Goal: Browse casually: Explore the website without a specific task or goal

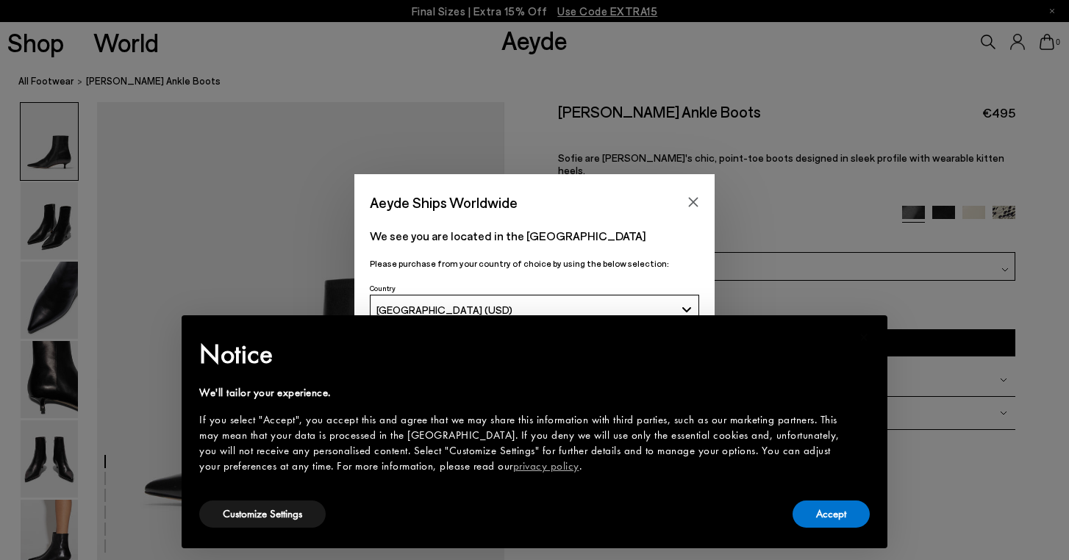
scroll to position [69, 0]
click at [838, 520] on button "Accept" at bounding box center [831, 514] width 77 height 27
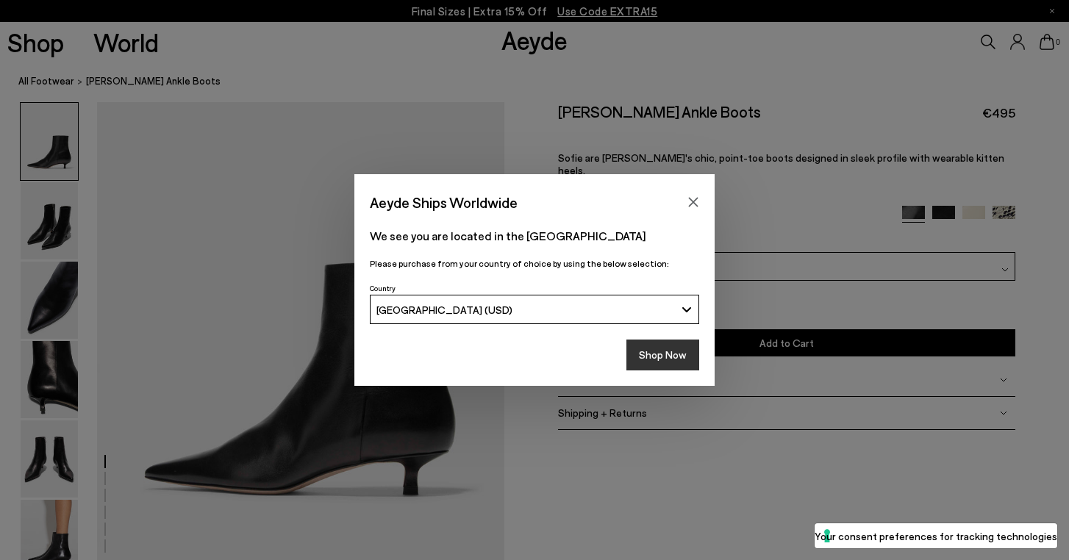
click at [666, 354] on button "Shop Now" at bounding box center [662, 355] width 73 height 31
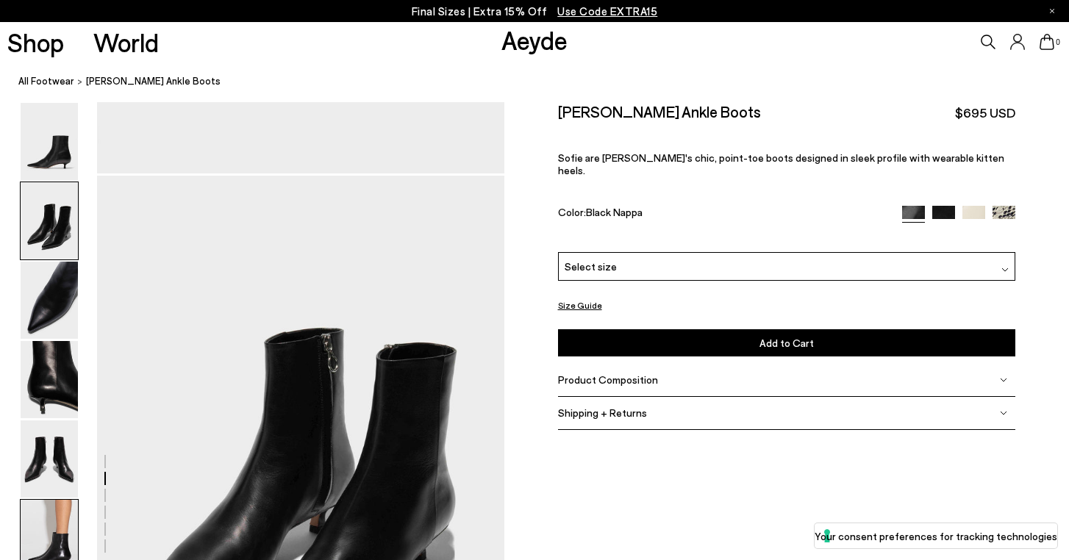
click at [55, 537] on img at bounding box center [49, 538] width 57 height 77
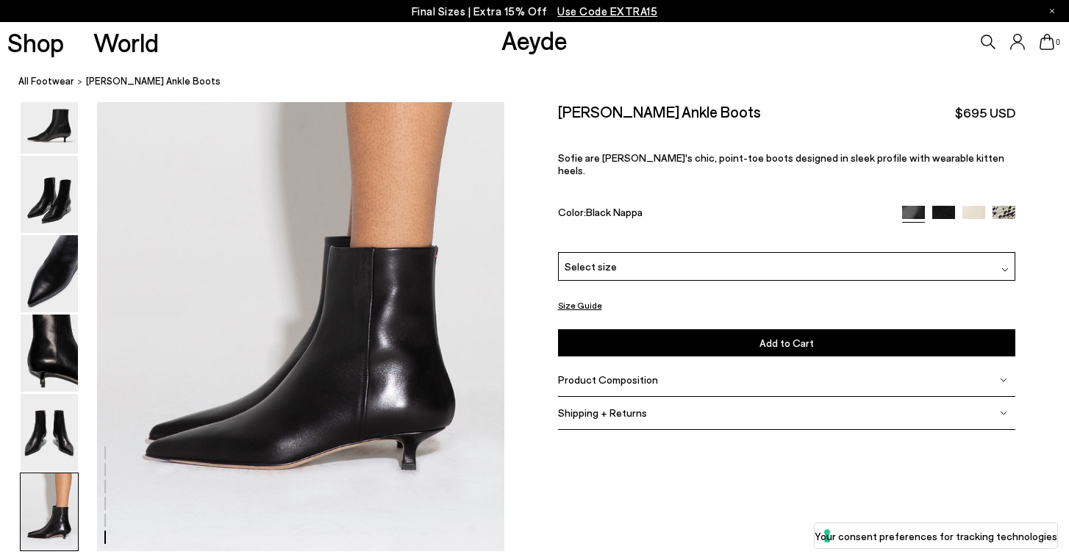
scroll to position [2819, 0]
click at [46, 79] on link "All Footwear" at bounding box center [46, 81] width 56 height 15
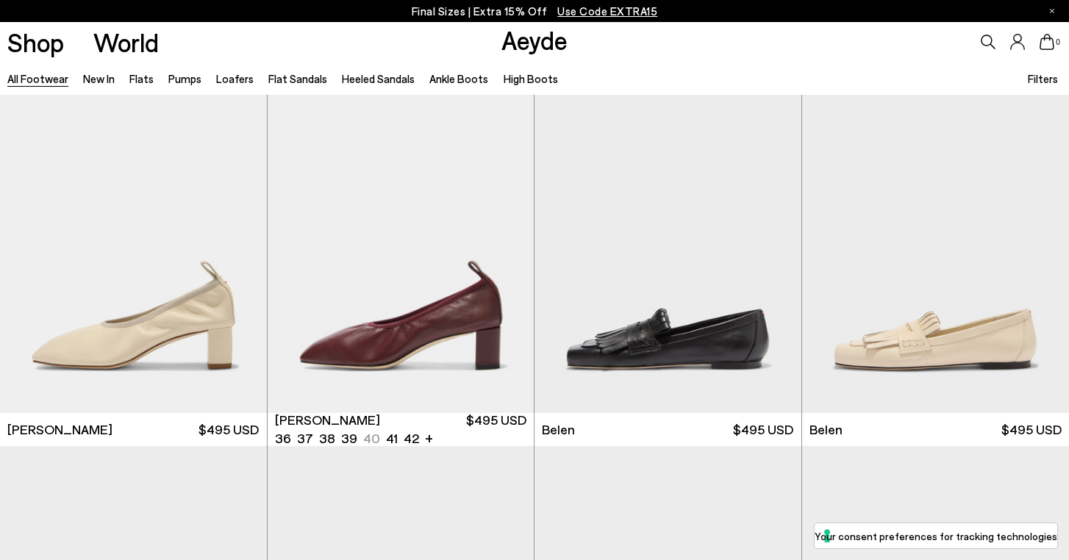
scroll to position [394, 0]
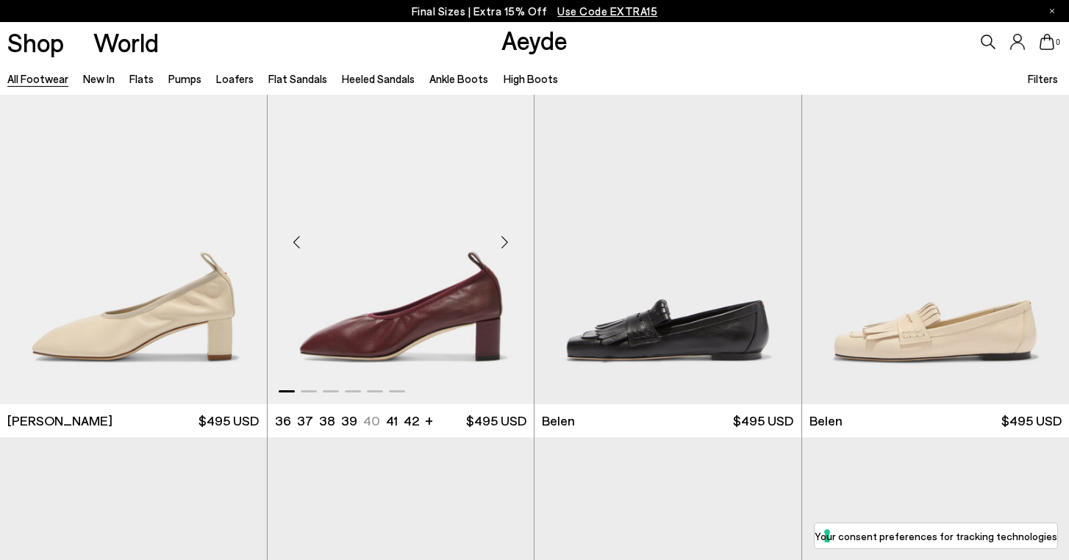
click at [507, 245] on div "Next slide" at bounding box center [504, 243] width 44 height 44
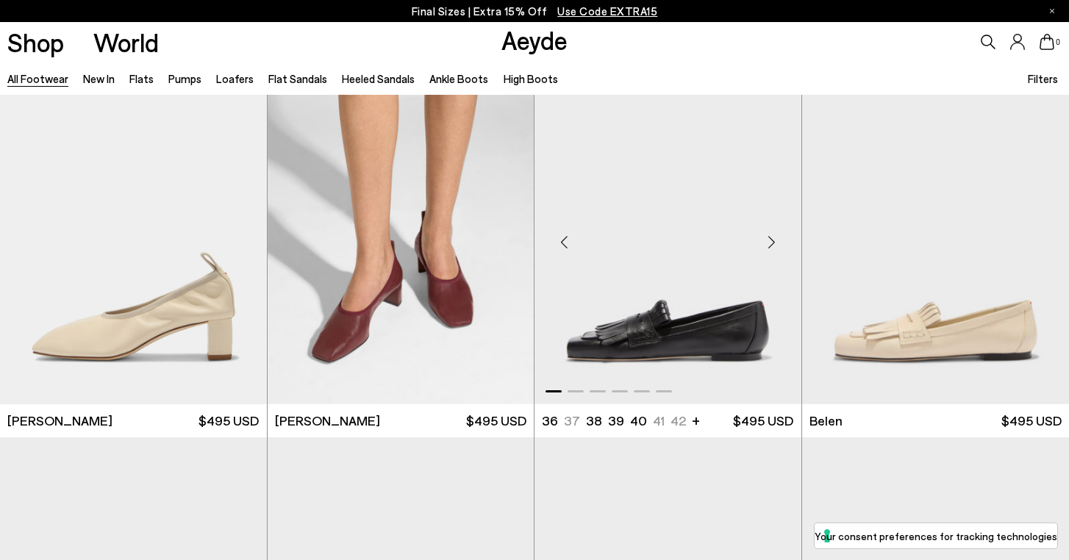
click at [773, 243] on div "Next slide" at bounding box center [772, 243] width 44 height 44
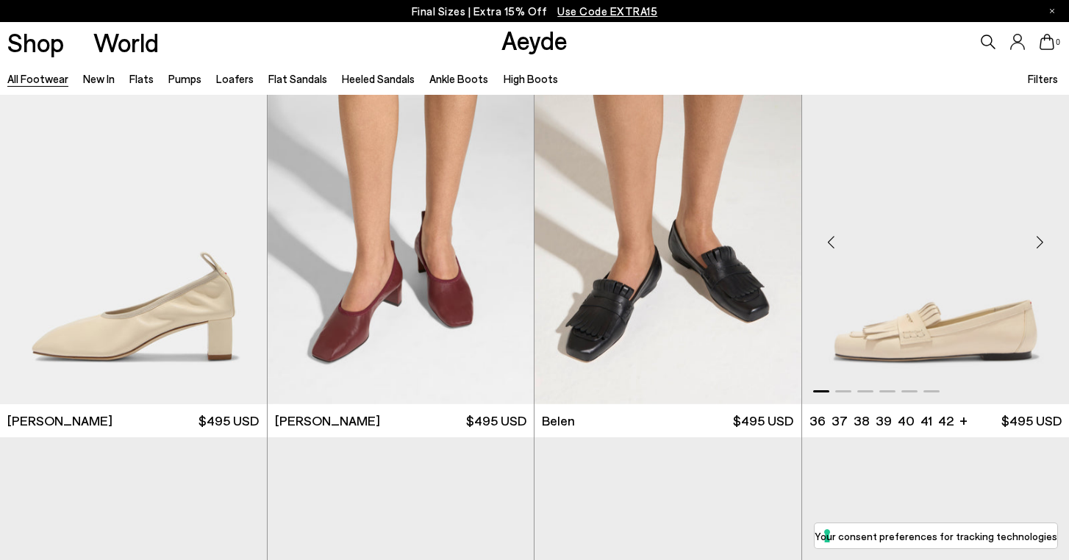
click at [1039, 243] on div "Next slide" at bounding box center [1040, 243] width 44 height 44
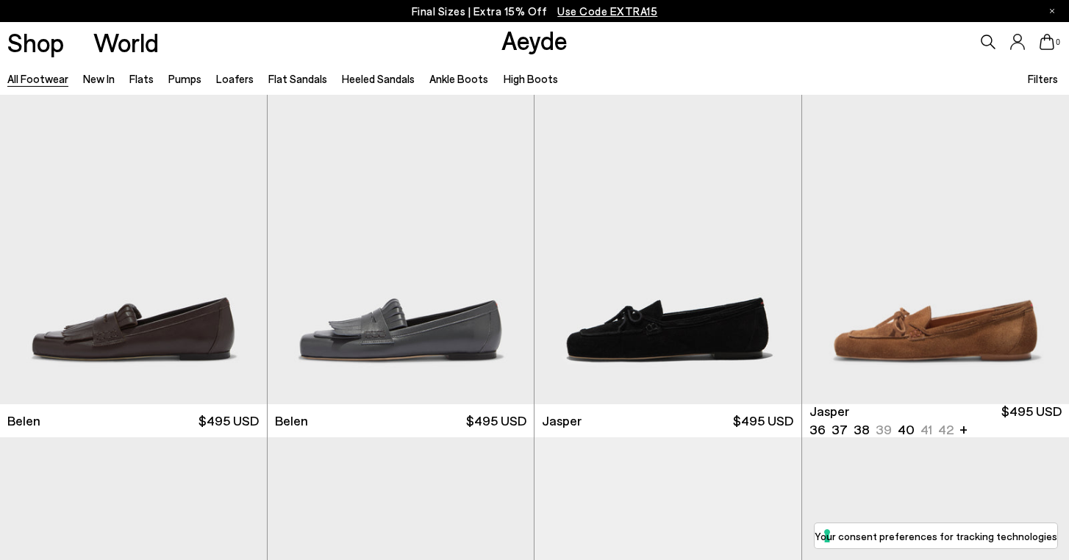
scroll to position [763, 0]
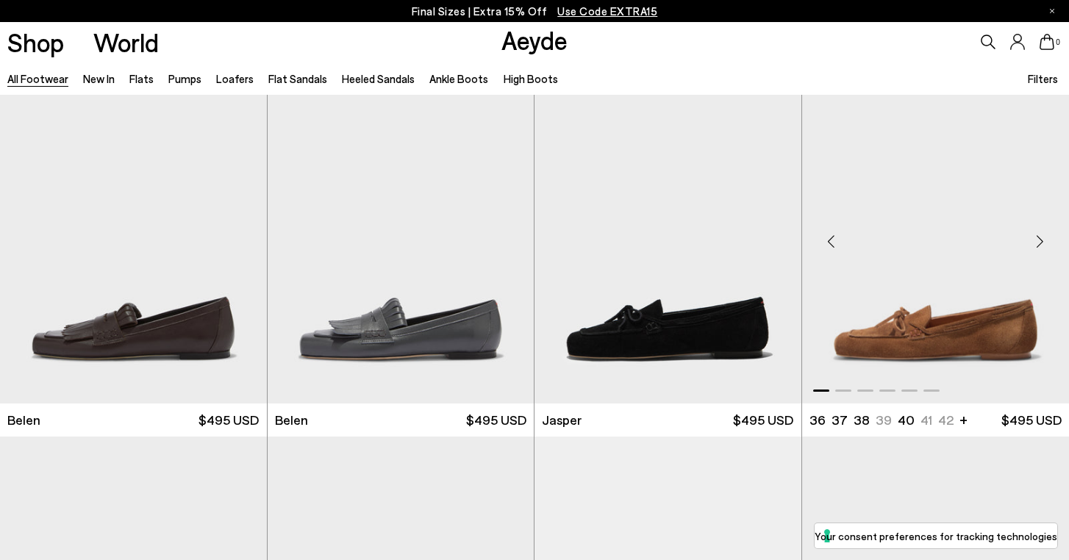
click at [1039, 243] on div "Next slide" at bounding box center [1040, 242] width 44 height 44
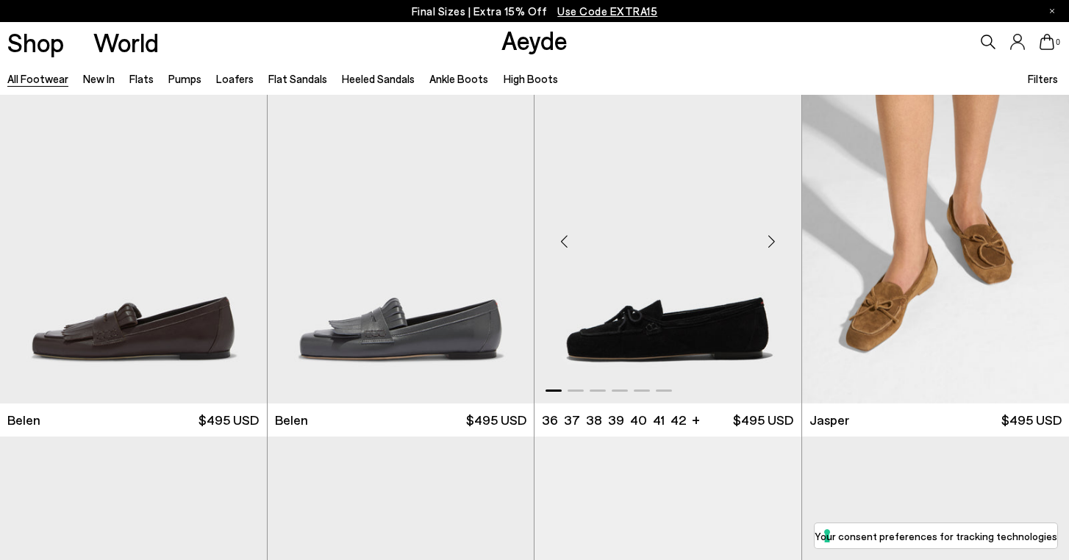
click at [776, 240] on div "Next slide" at bounding box center [772, 242] width 44 height 44
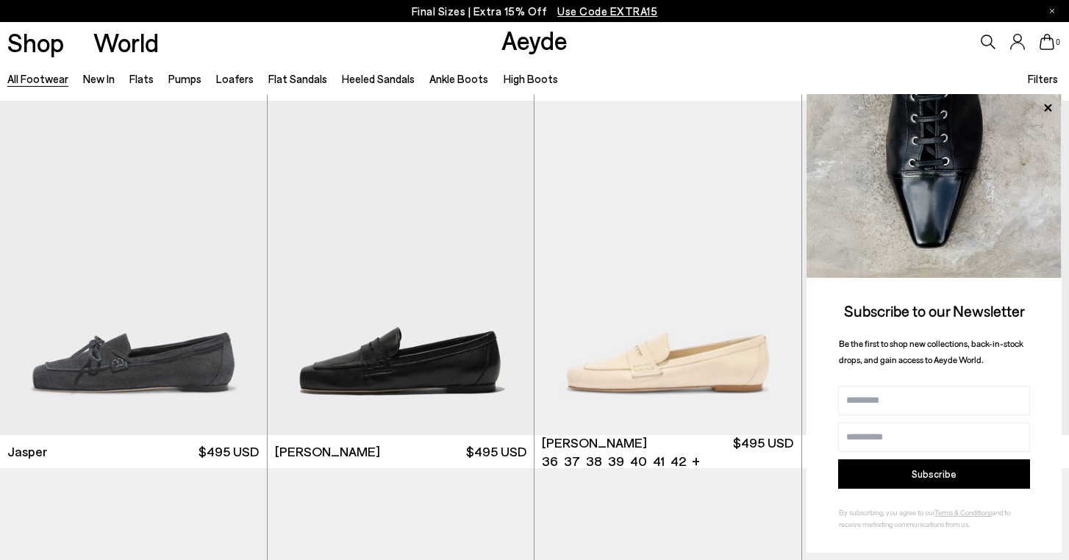
scroll to position [1112, 0]
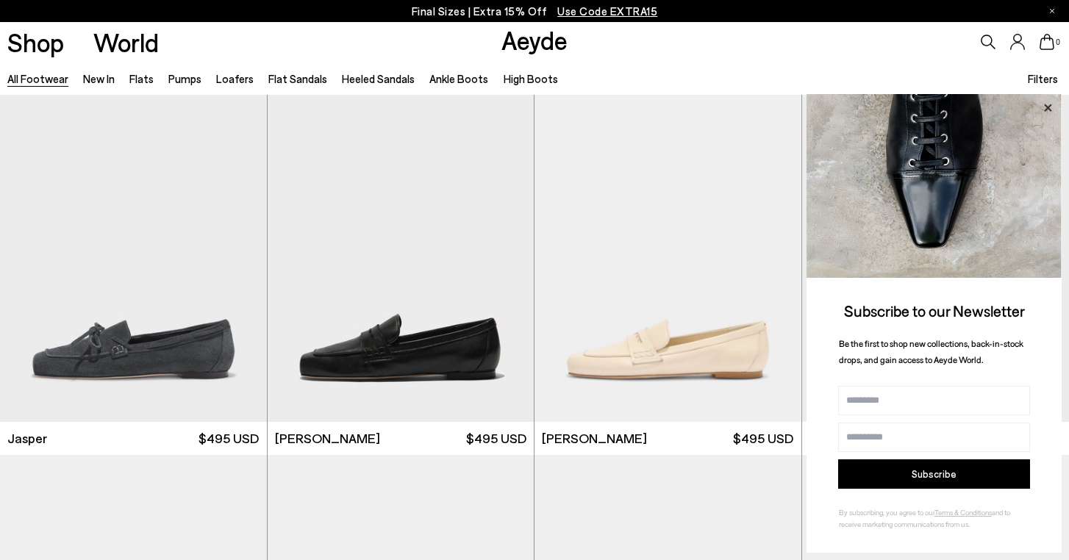
click at [1048, 106] on icon at bounding box center [1047, 108] width 19 height 19
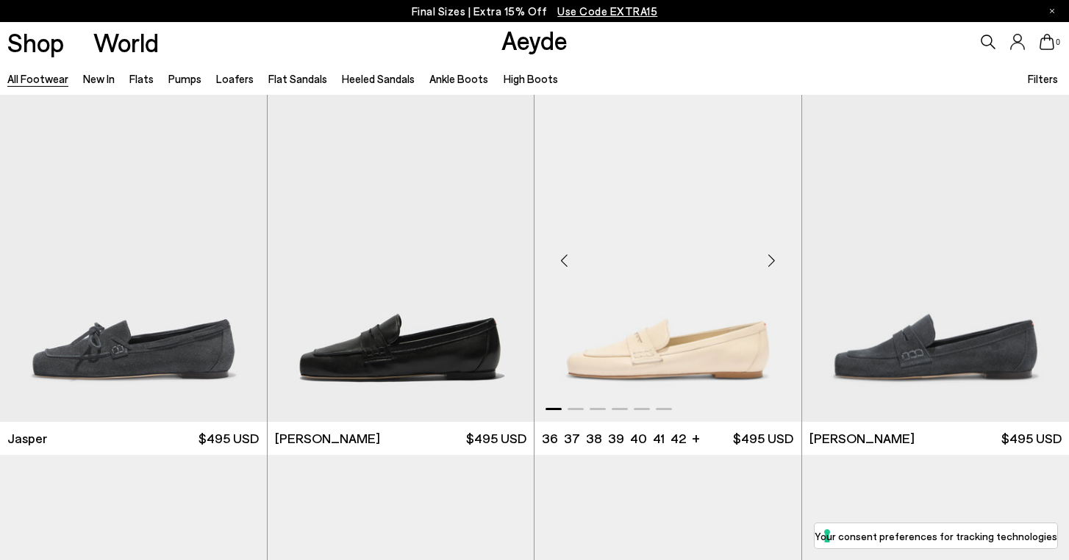
click at [774, 261] on div "Next slide" at bounding box center [772, 261] width 44 height 44
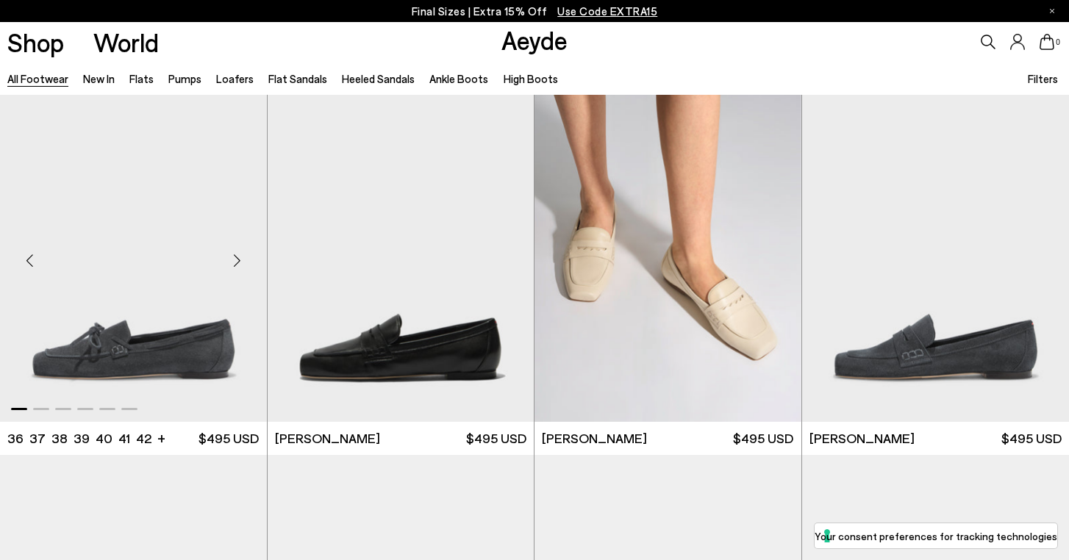
click at [237, 262] on div "Next slide" at bounding box center [237, 261] width 44 height 44
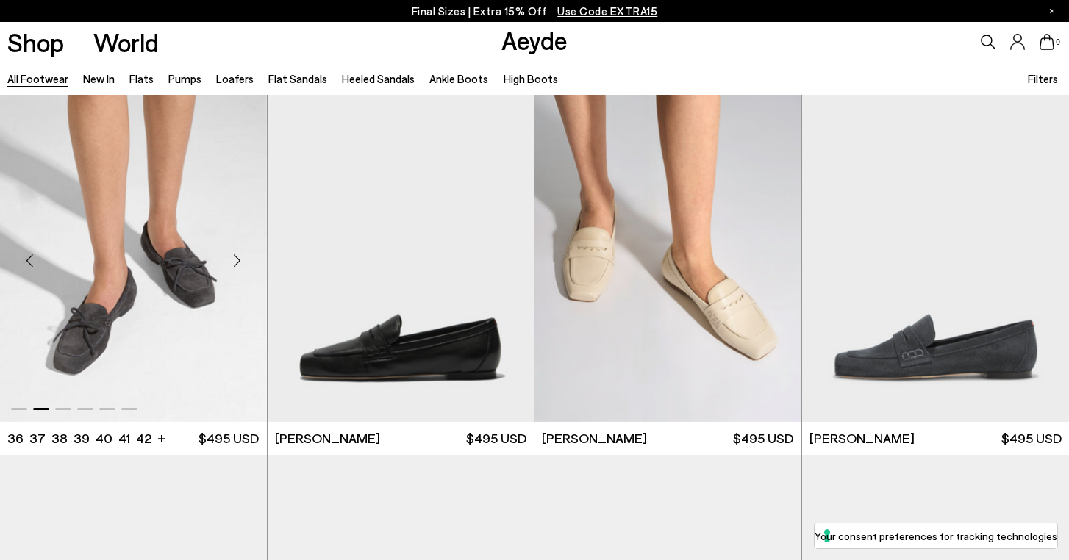
scroll to position [1114, 0]
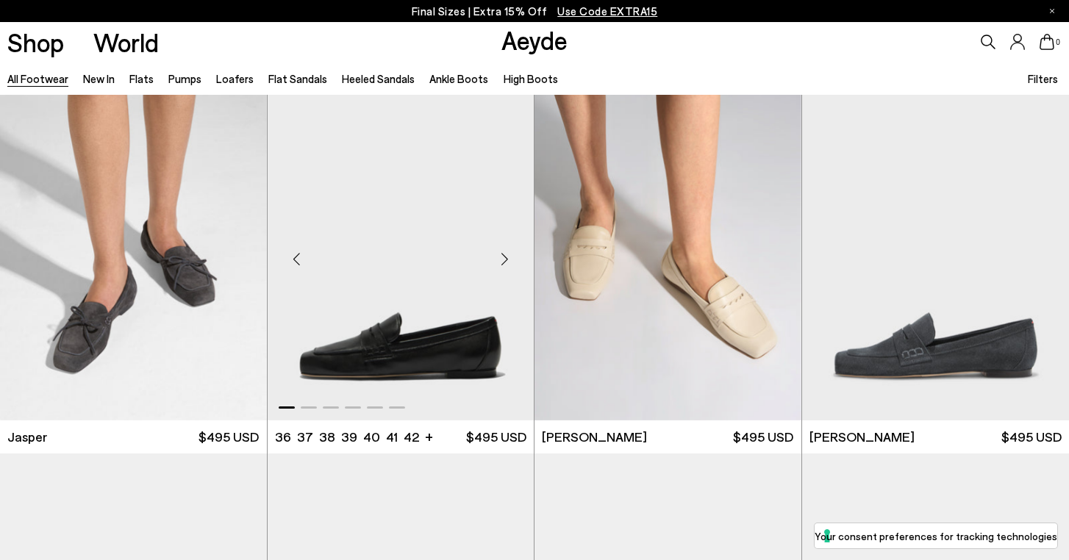
click at [501, 262] on div "Next slide" at bounding box center [504, 259] width 44 height 44
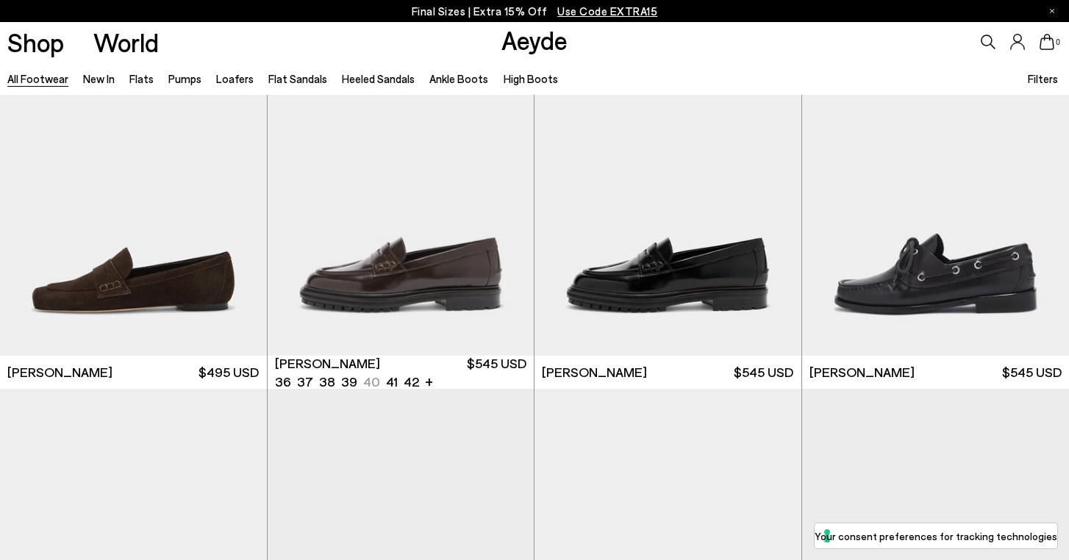
scroll to position [1537, 0]
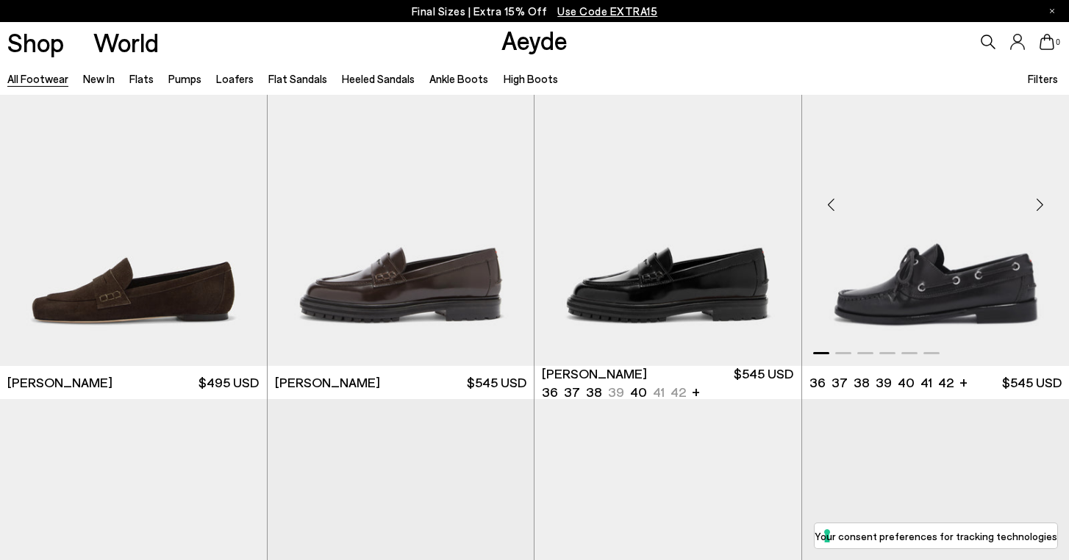
click at [1045, 202] on div "Next slide" at bounding box center [1040, 204] width 44 height 44
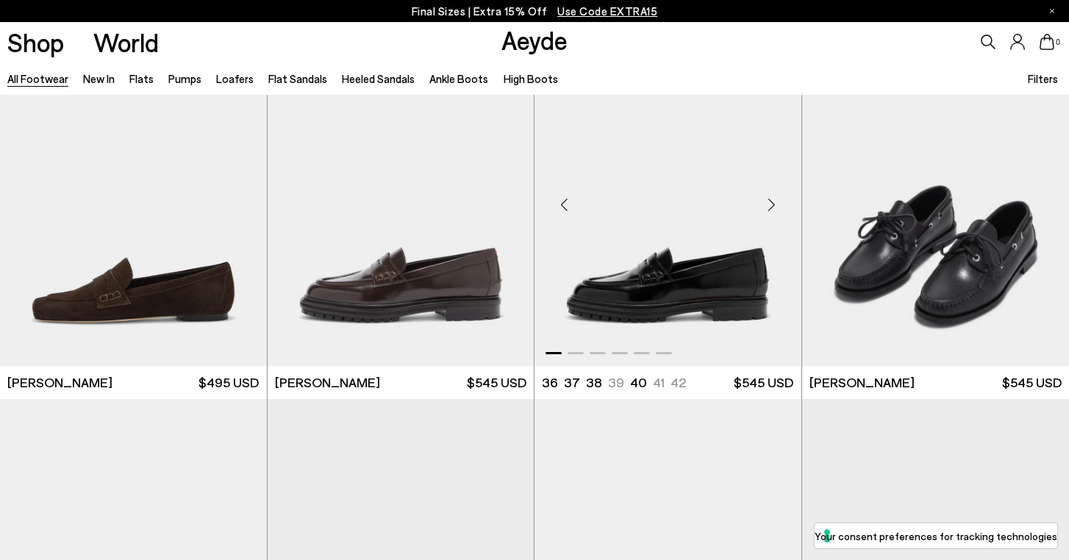
click at [773, 206] on div "Next slide" at bounding box center [772, 204] width 44 height 44
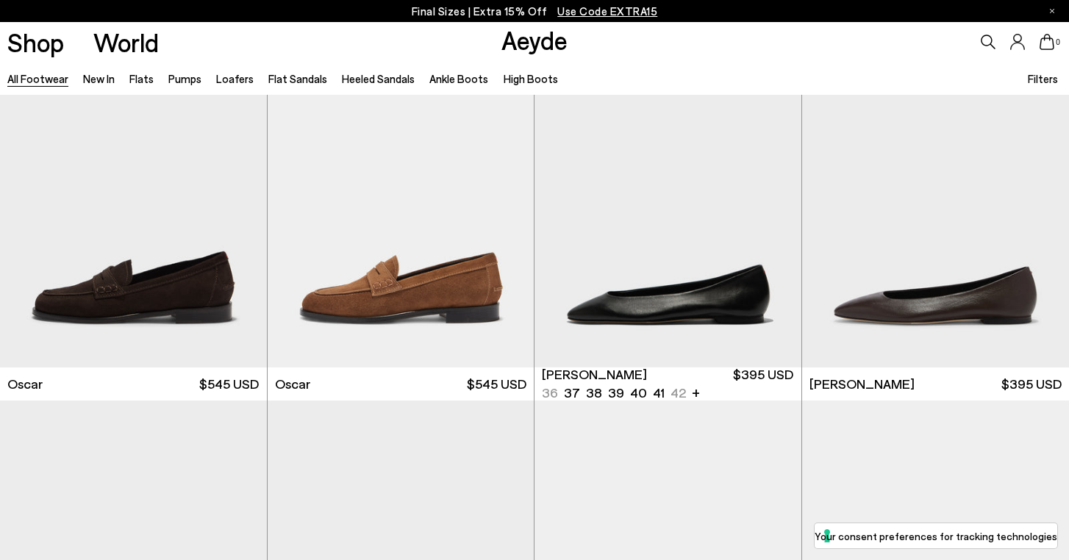
scroll to position [2640, 0]
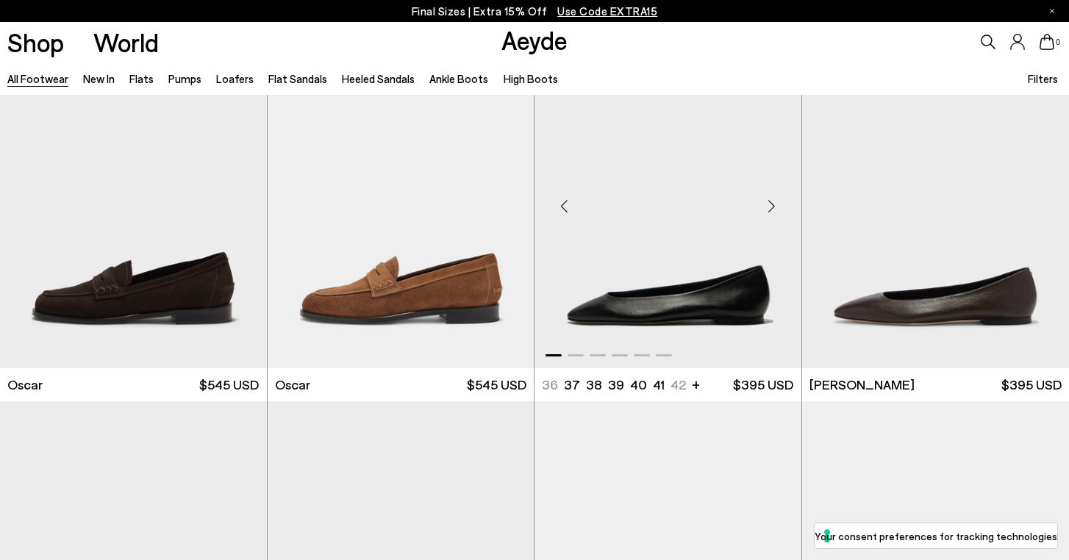
click at [773, 204] on div "Next slide" at bounding box center [772, 207] width 44 height 44
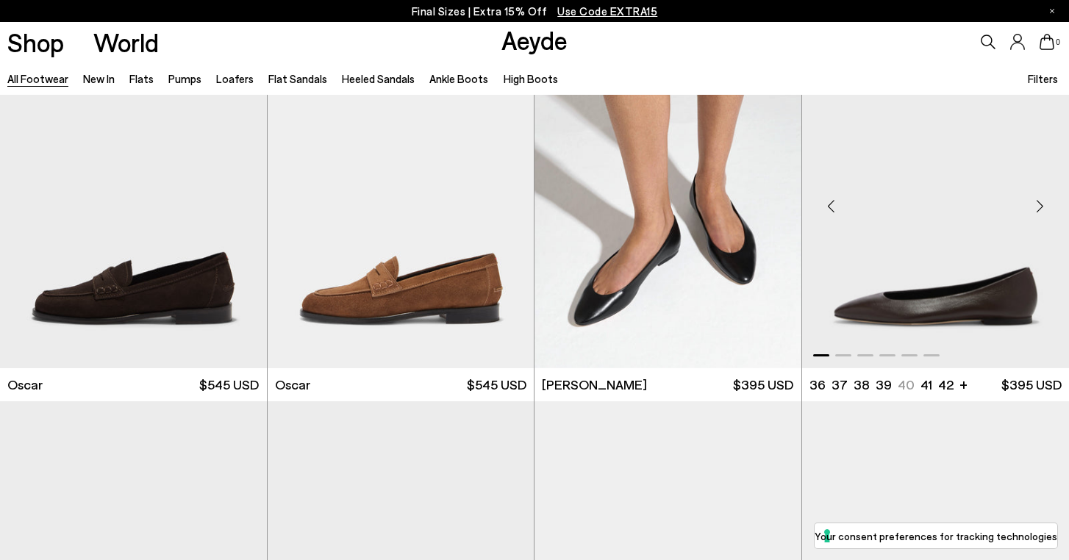
click at [1041, 207] on div "Next slide" at bounding box center [1040, 207] width 44 height 44
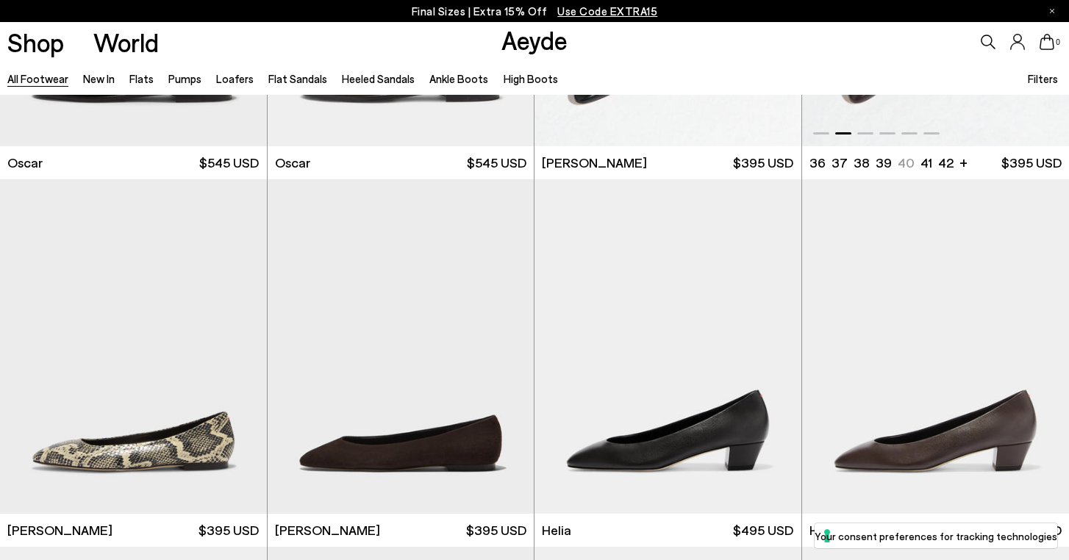
scroll to position [2926, 0]
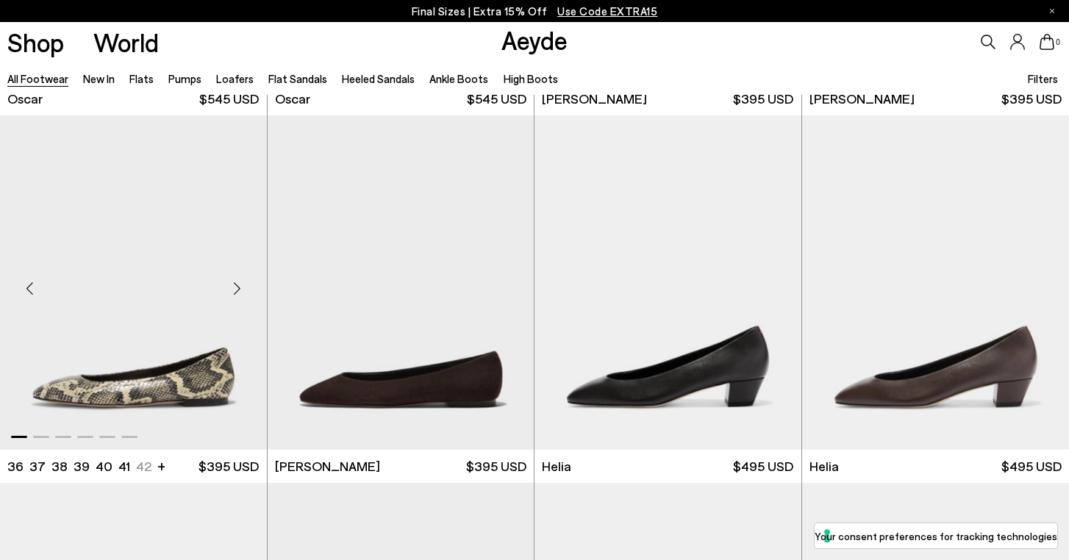
click at [241, 286] on div "Next slide" at bounding box center [237, 288] width 44 height 44
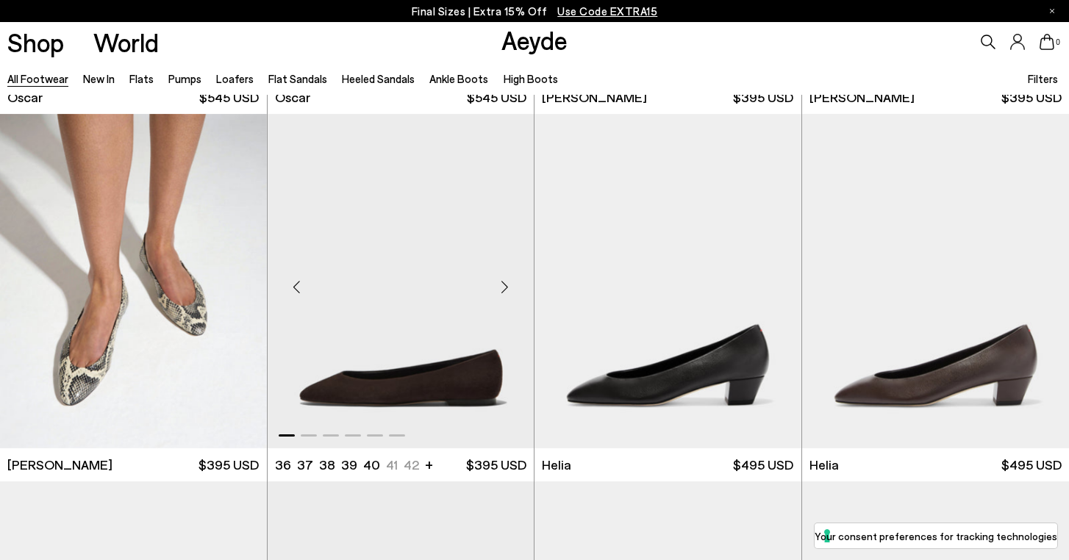
scroll to position [2922, 0]
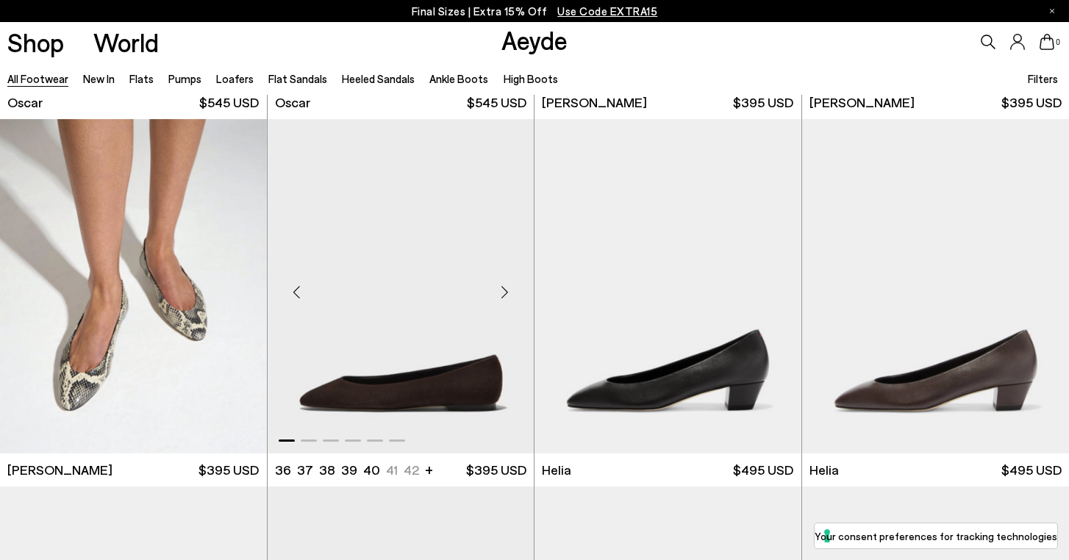
click at [507, 289] on div "Next slide" at bounding box center [504, 292] width 44 height 44
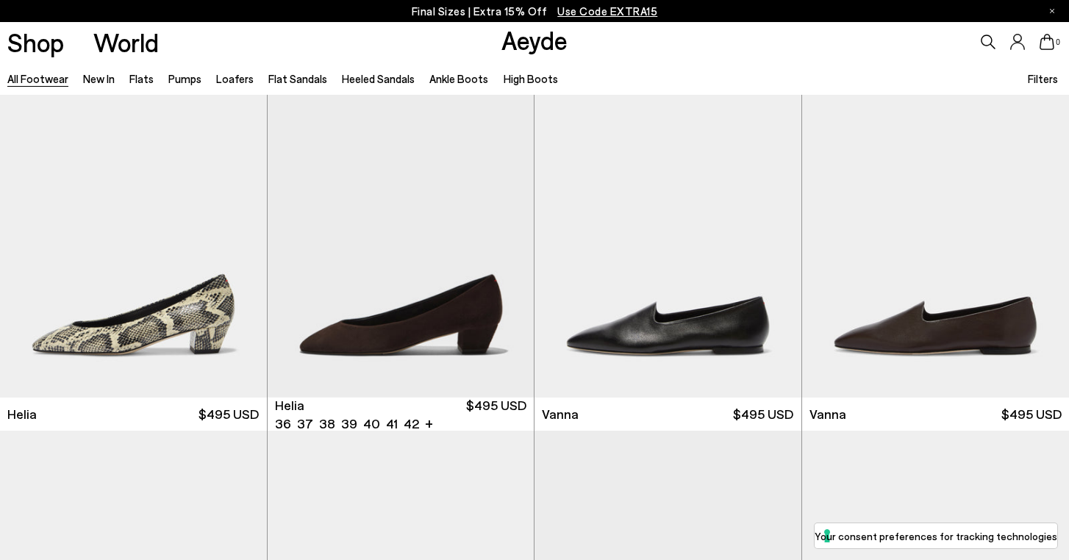
scroll to position [3375, 0]
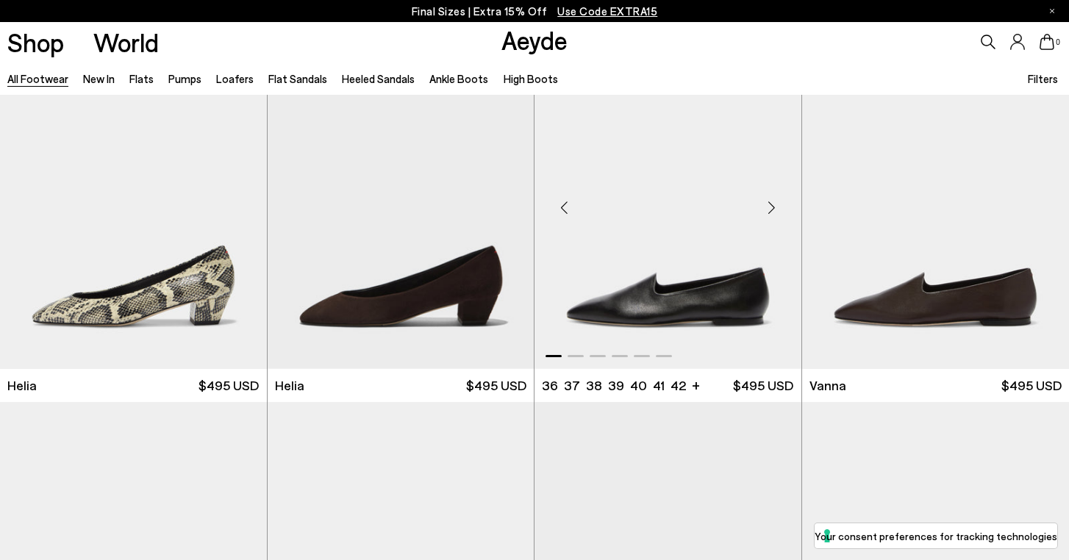
click at [769, 210] on div "Next slide" at bounding box center [772, 207] width 44 height 44
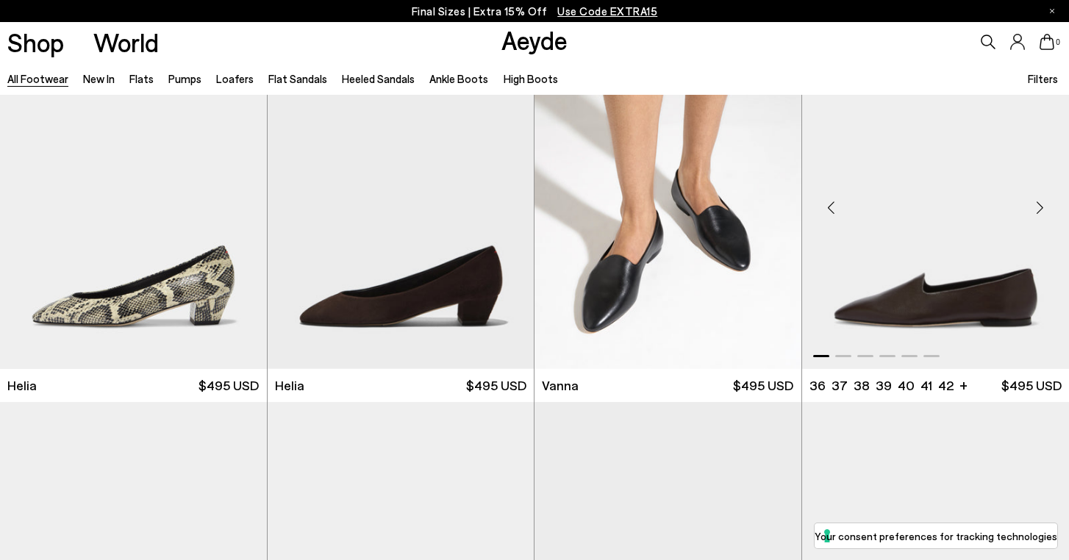
click at [1039, 207] on div "Next slide" at bounding box center [1040, 207] width 44 height 44
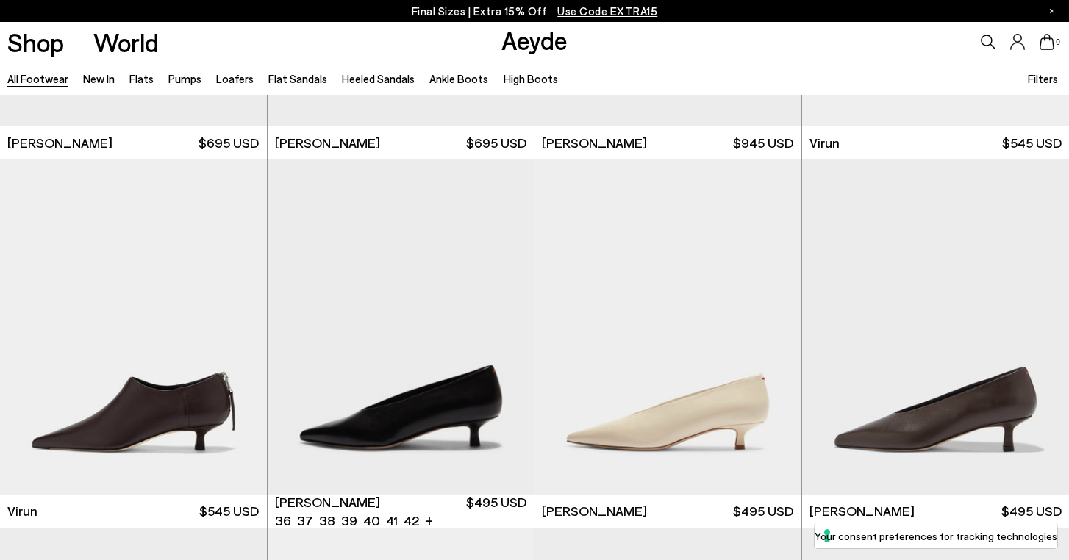
scroll to position [4798, 0]
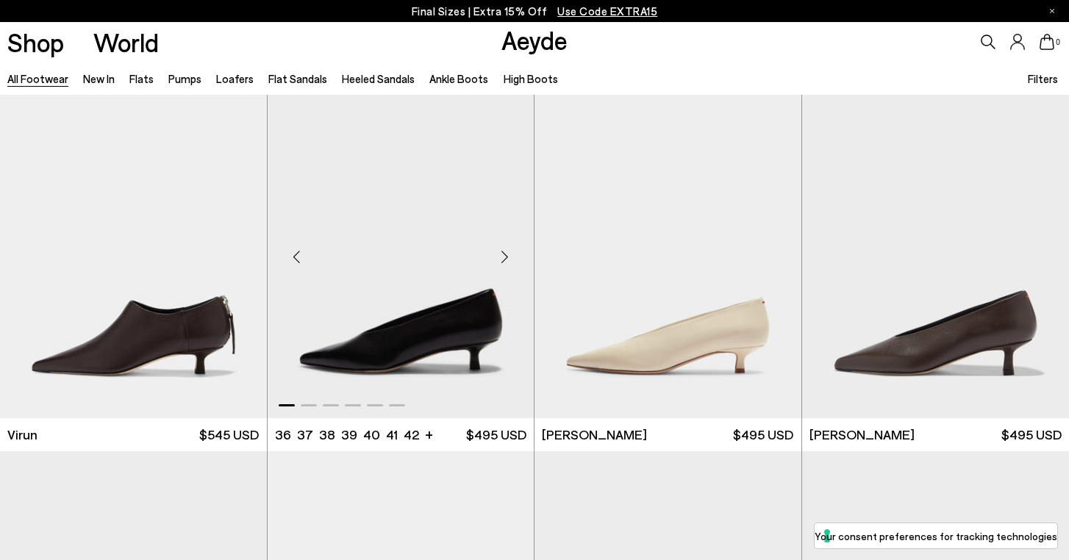
click at [507, 257] on div "Next slide" at bounding box center [504, 257] width 44 height 44
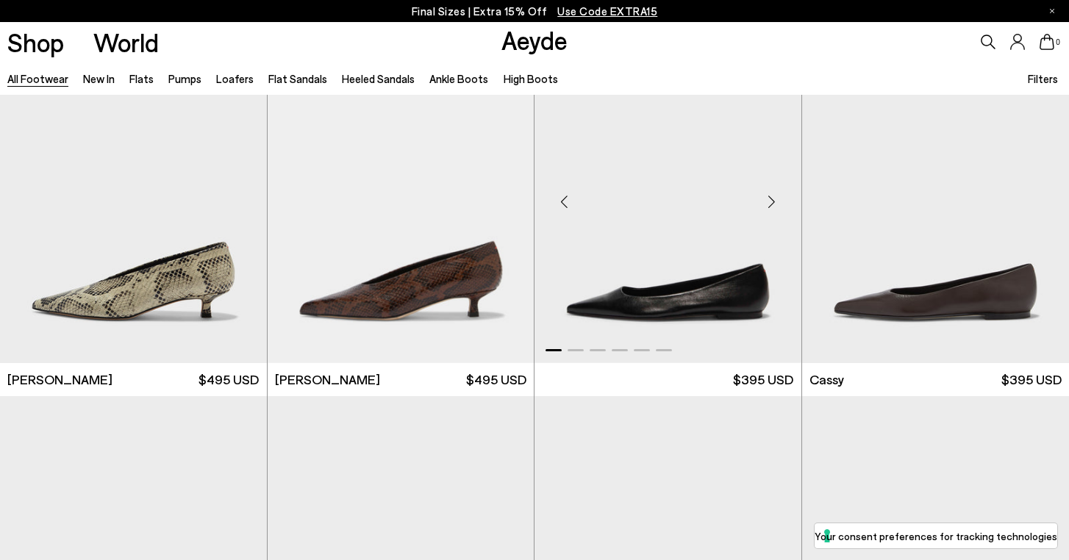
scroll to position [5204, 0]
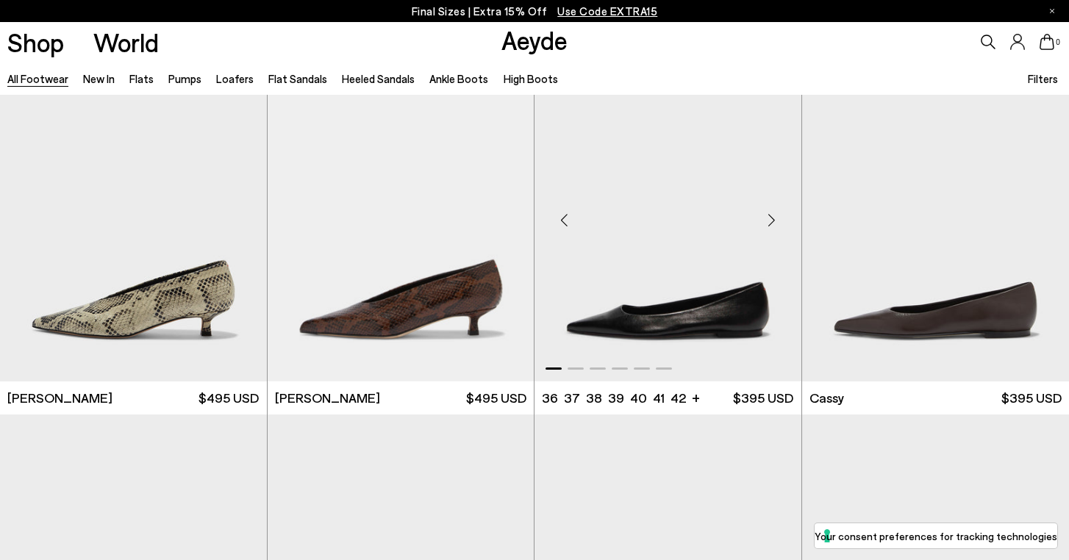
click at [773, 220] on div "Next slide" at bounding box center [772, 220] width 44 height 44
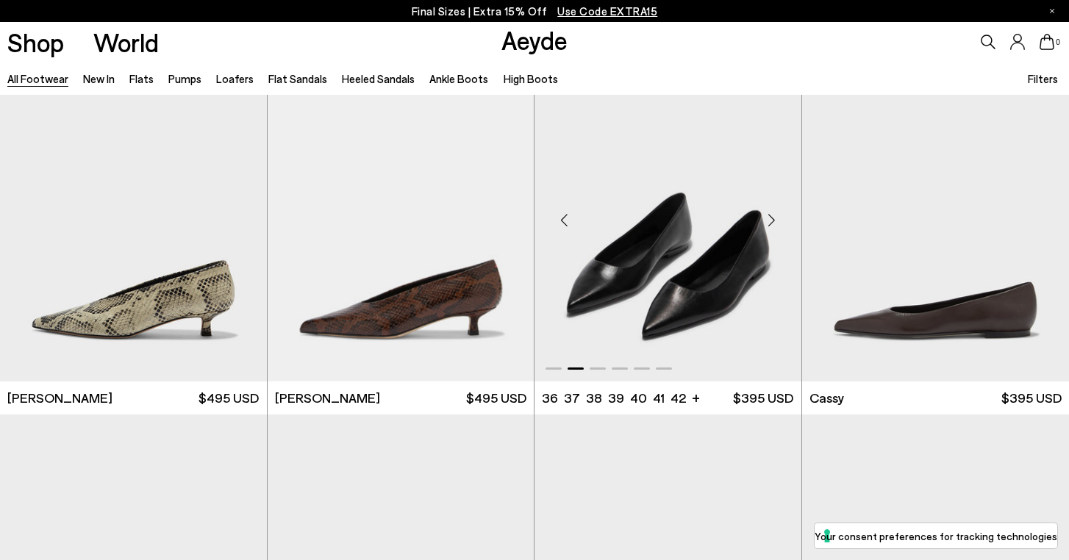
click at [773, 220] on div "Next slide" at bounding box center [772, 220] width 44 height 44
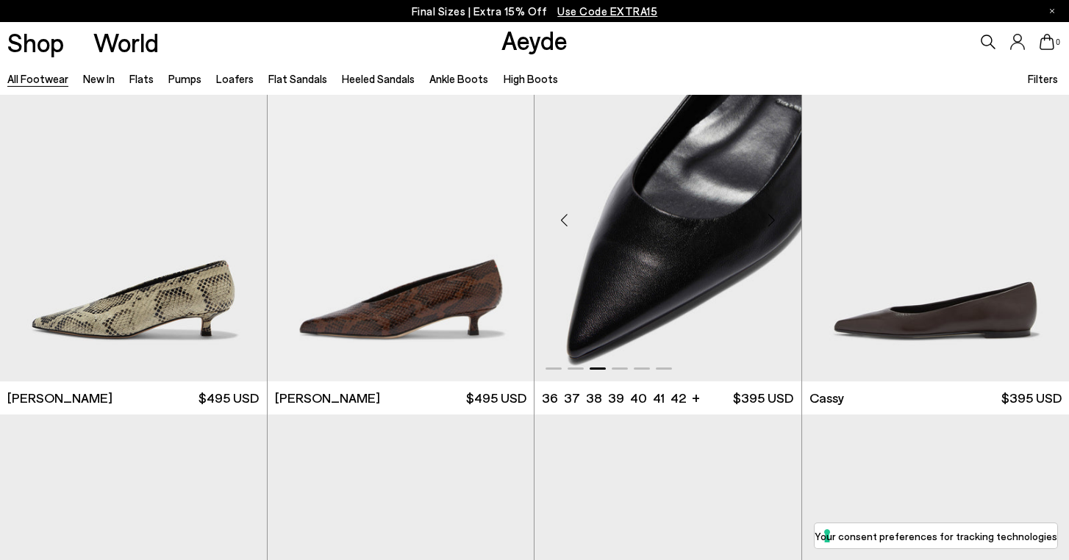
click at [773, 220] on div "Next slide" at bounding box center [772, 220] width 44 height 44
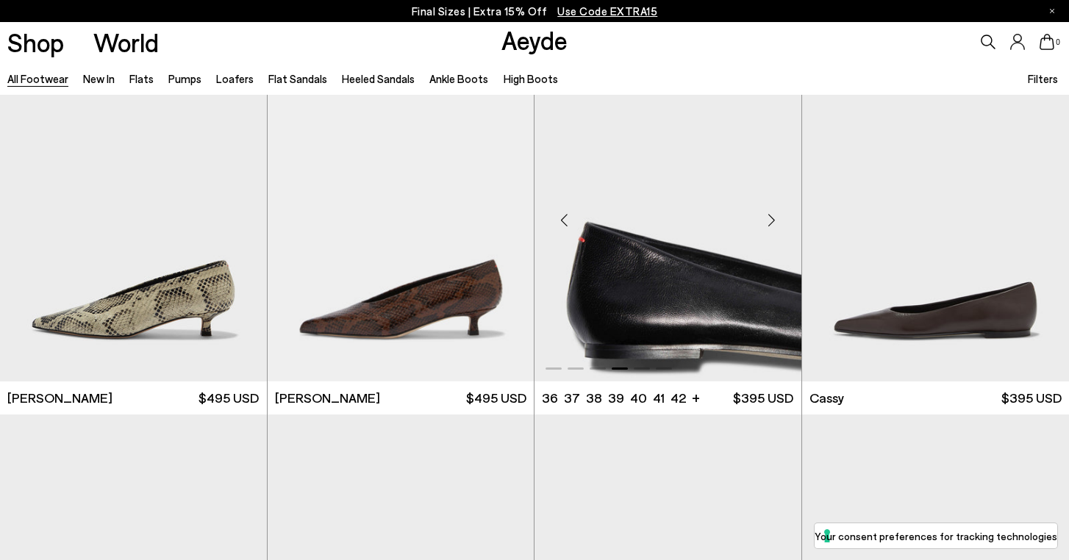
click at [773, 220] on div "Next slide" at bounding box center [772, 220] width 44 height 44
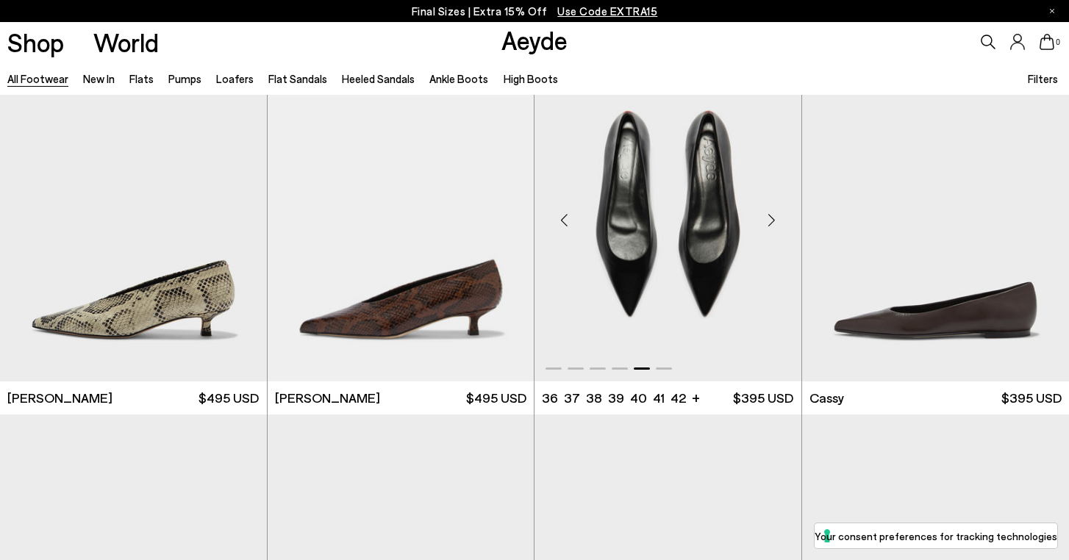
click at [773, 220] on div "Next slide" at bounding box center [772, 220] width 44 height 44
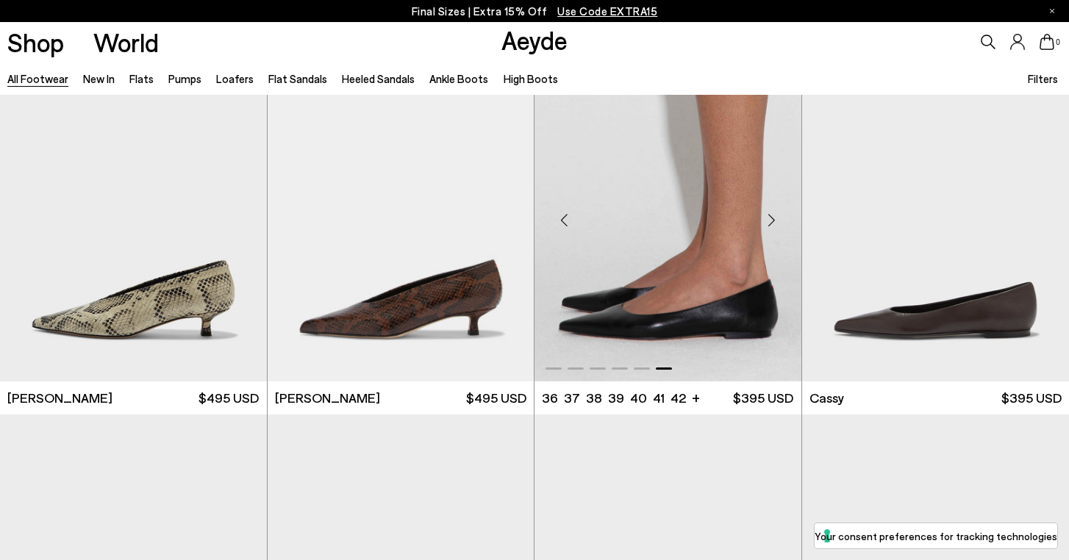
click at [773, 220] on div "Next slide" at bounding box center [772, 220] width 44 height 44
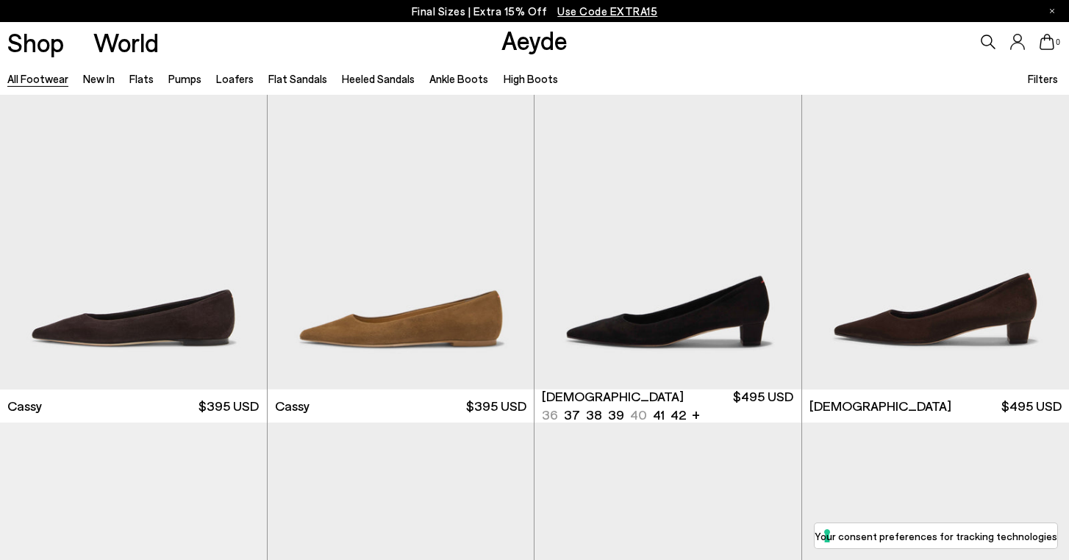
scroll to position [5601, 0]
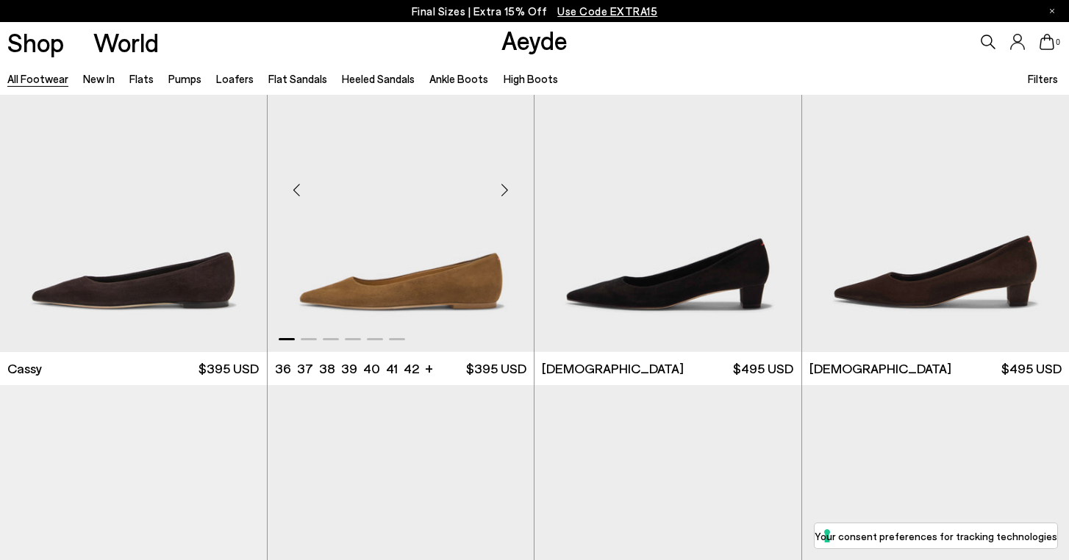
click at [503, 193] on div "Next slide" at bounding box center [504, 190] width 44 height 44
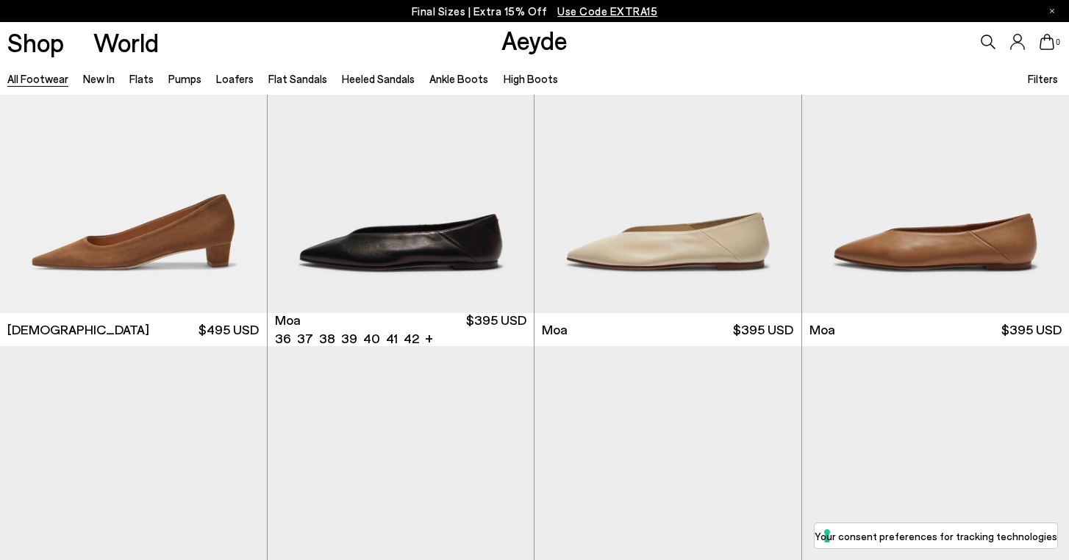
scroll to position [6001, 0]
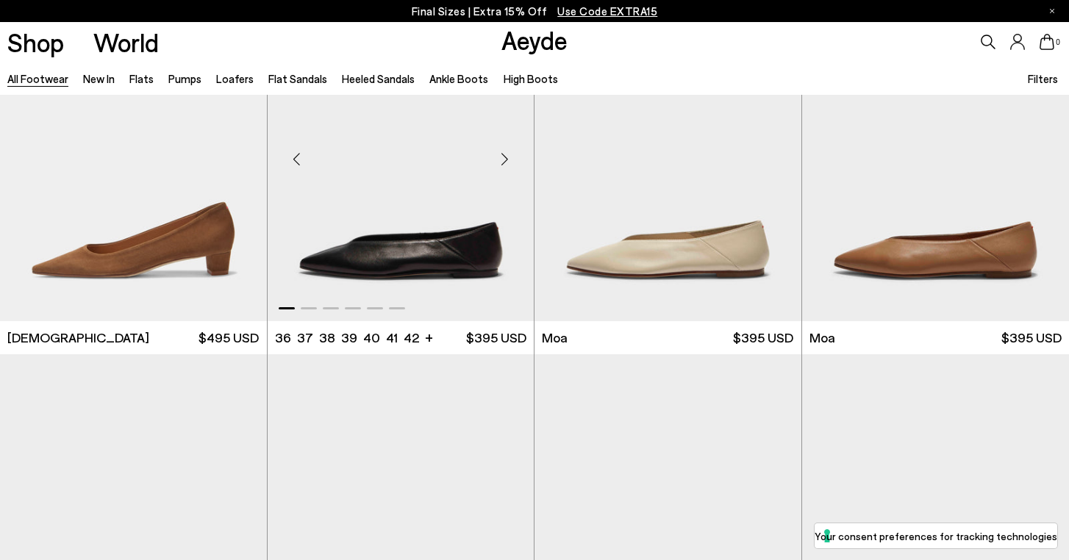
click at [506, 159] on div "Next slide" at bounding box center [504, 159] width 44 height 44
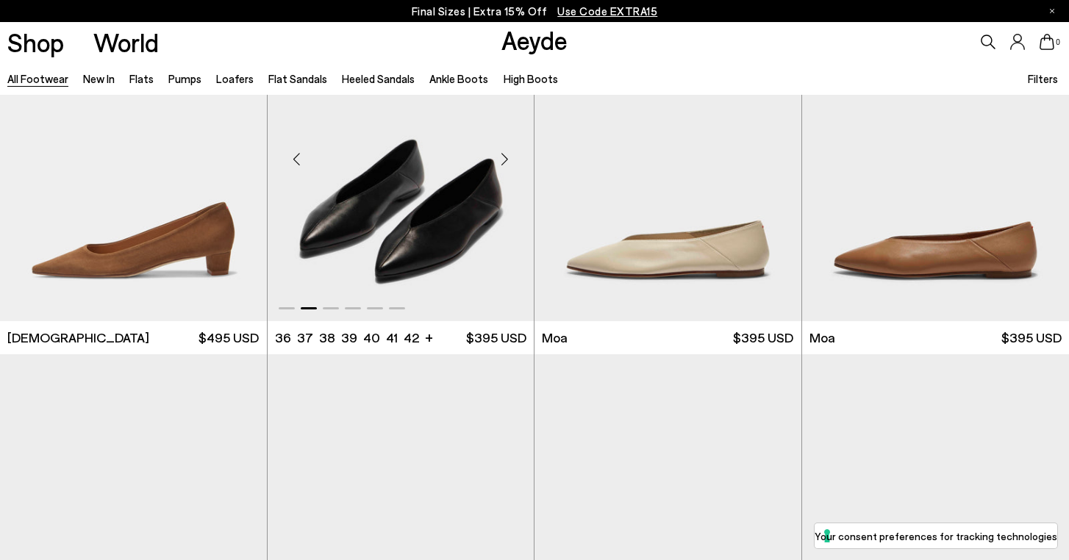
click at [506, 159] on div "Next slide" at bounding box center [504, 159] width 44 height 44
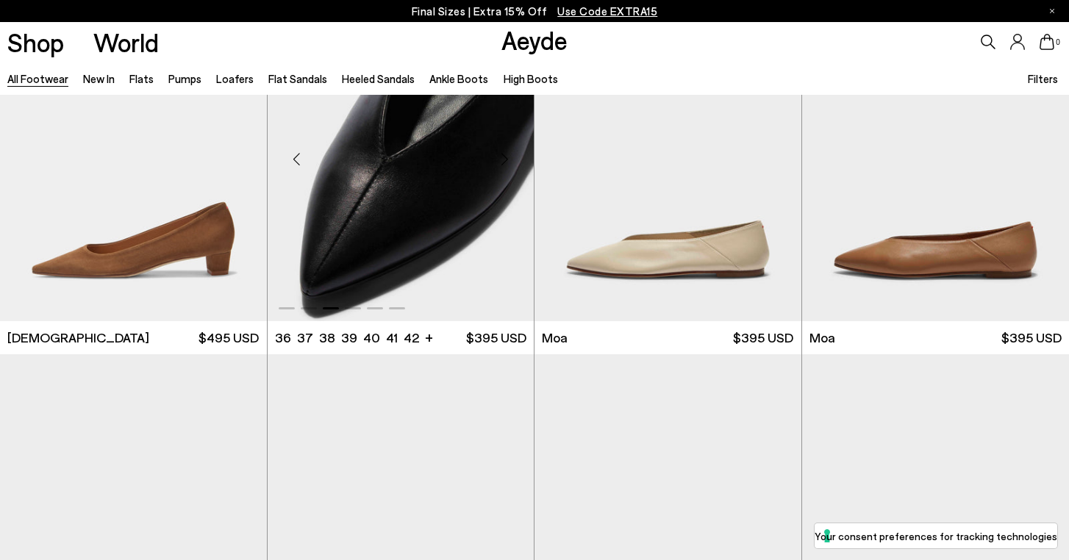
click at [506, 159] on div "Next slide" at bounding box center [504, 159] width 44 height 44
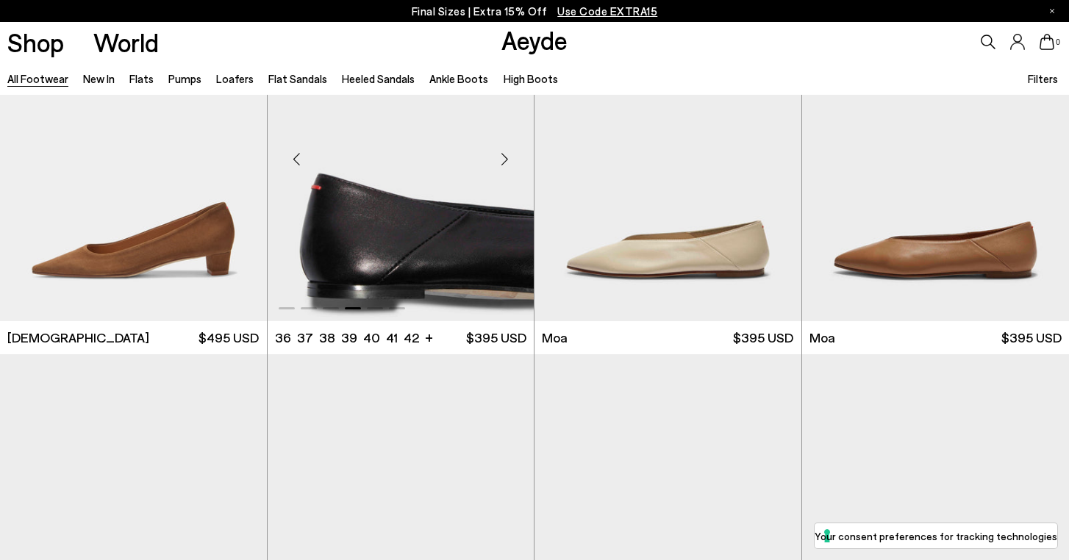
click at [506, 159] on div "Next slide" at bounding box center [504, 159] width 44 height 44
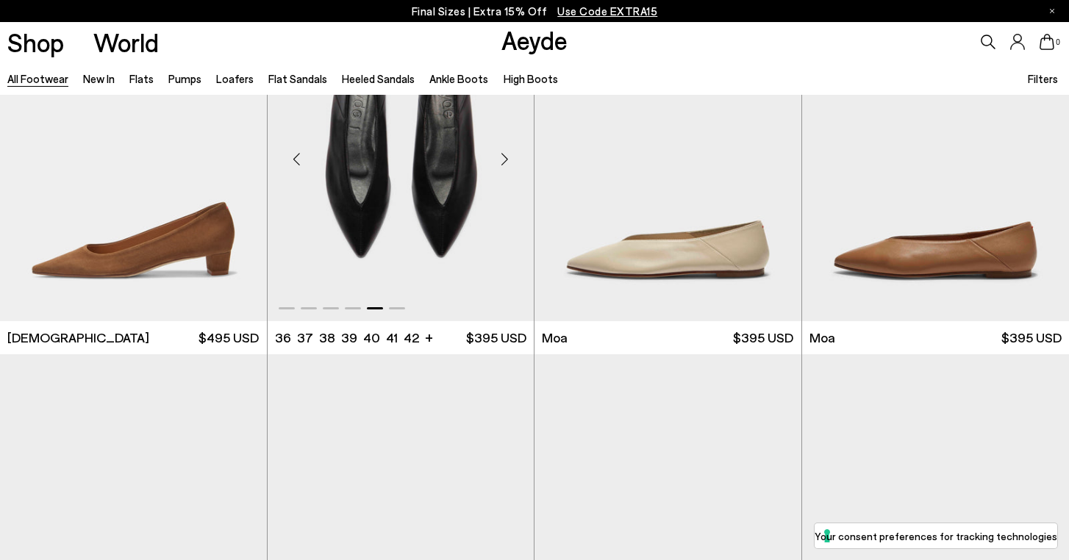
click at [506, 159] on div "Next slide" at bounding box center [504, 159] width 44 height 44
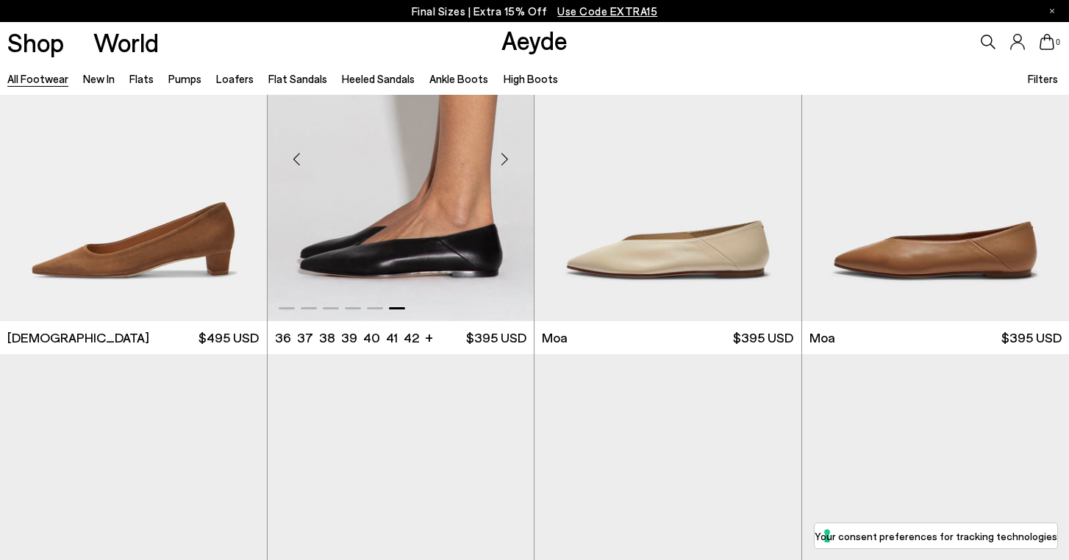
click at [506, 159] on div "Next slide" at bounding box center [504, 159] width 44 height 44
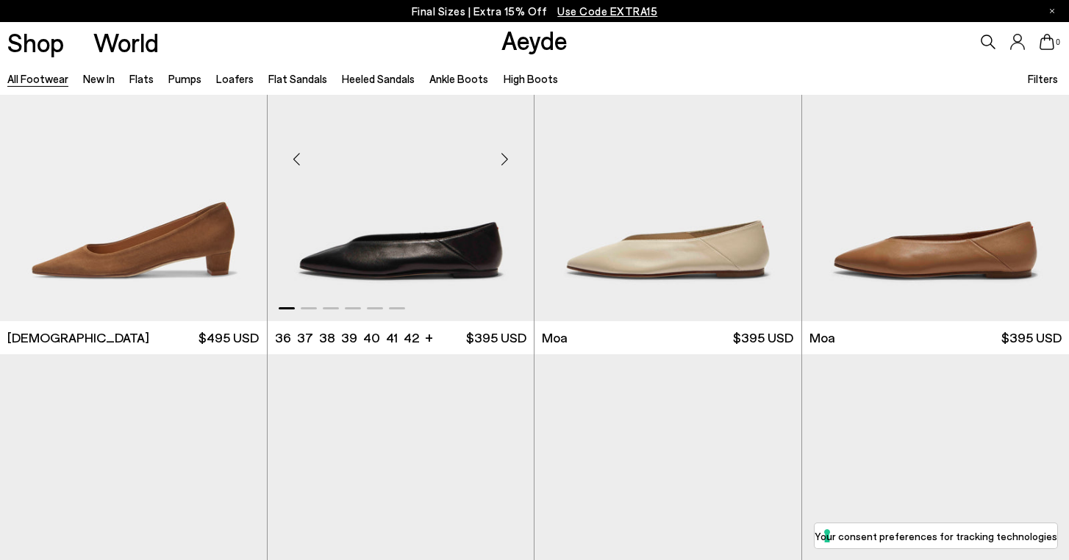
click at [506, 159] on div "Next slide" at bounding box center [504, 159] width 44 height 44
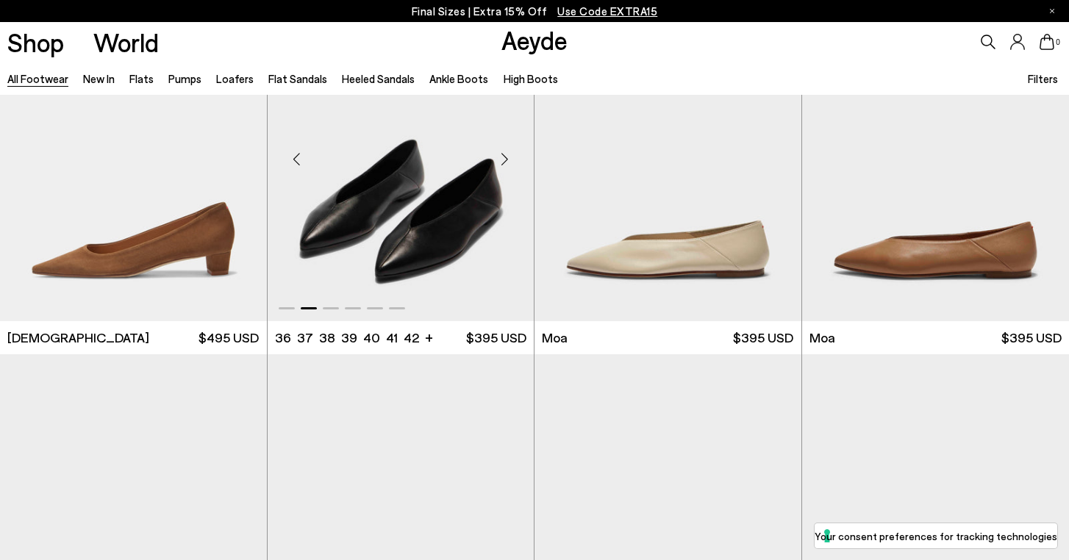
click at [506, 159] on div "Next slide" at bounding box center [504, 159] width 44 height 44
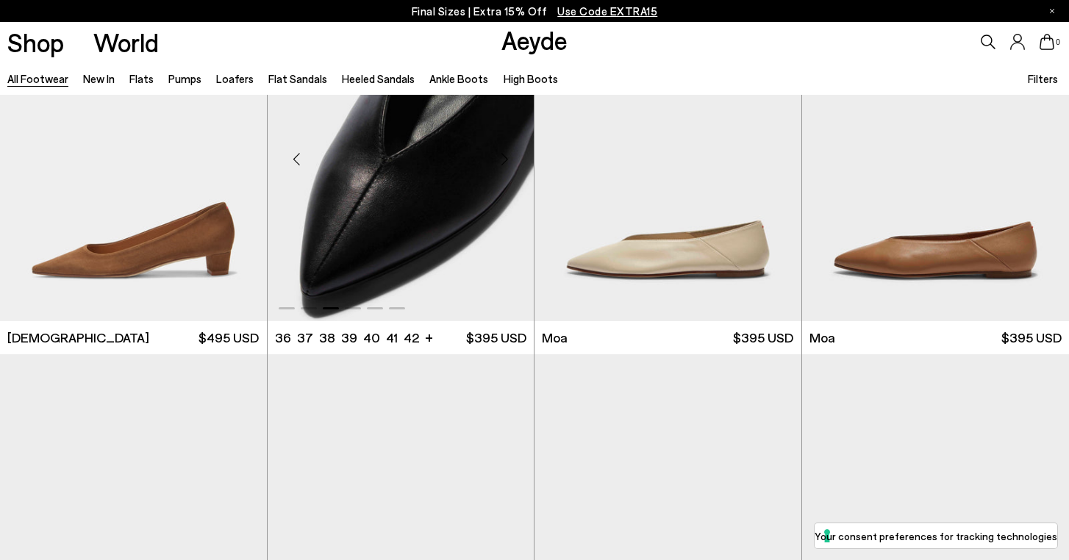
click at [506, 159] on div "Next slide" at bounding box center [504, 159] width 44 height 44
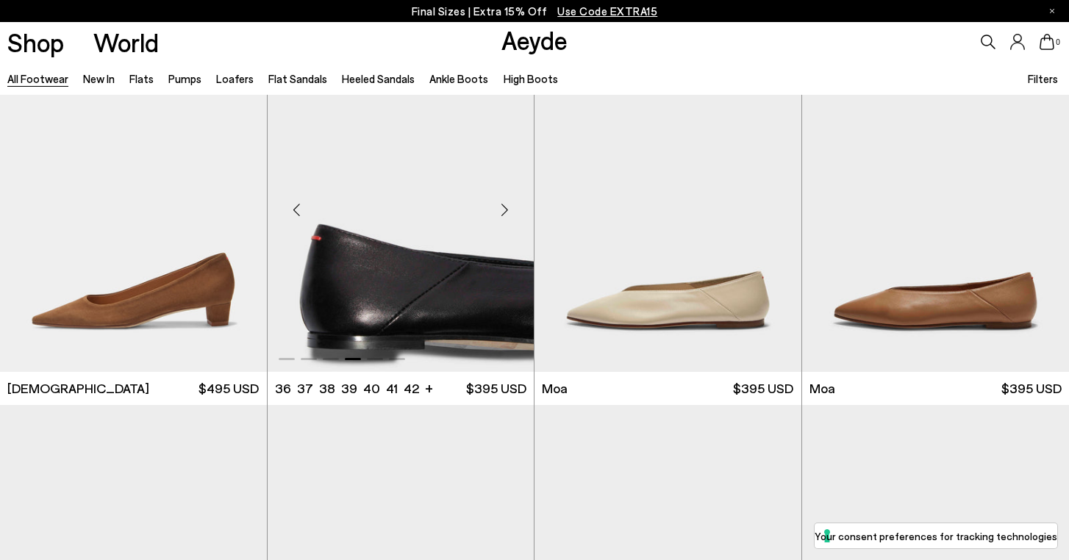
scroll to position [5941, 0]
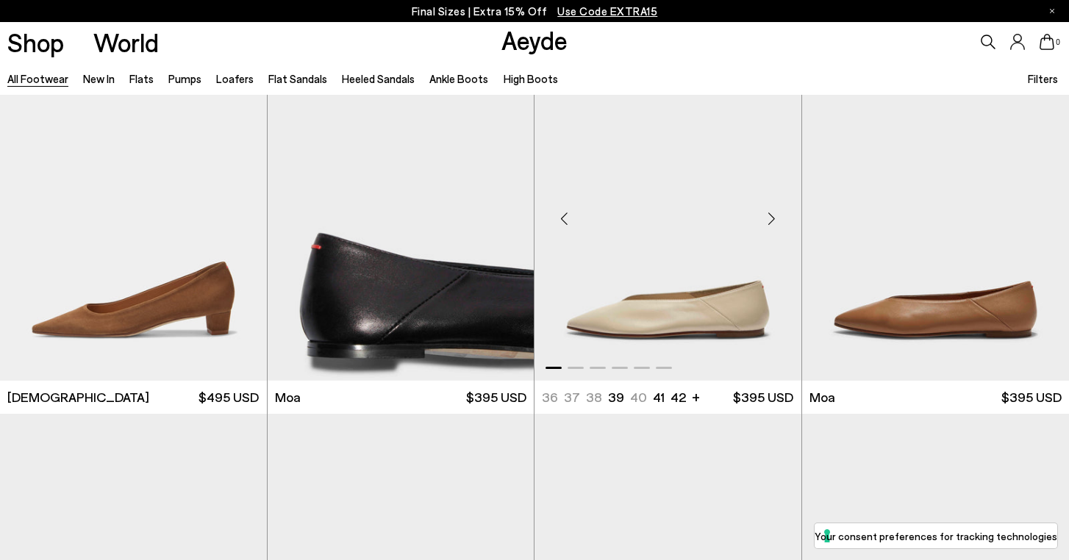
click at [771, 221] on div "Next slide" at bounding box center [772, 219] width 44 height 44
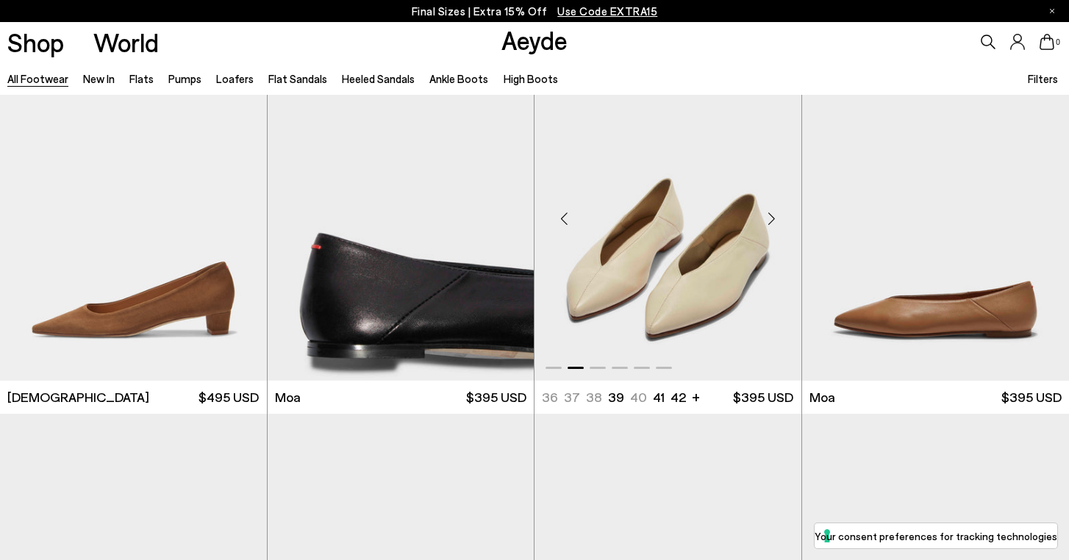
click at [771, 221] on div "Next slide" at bounding box center [772, 219] width 44 height 44
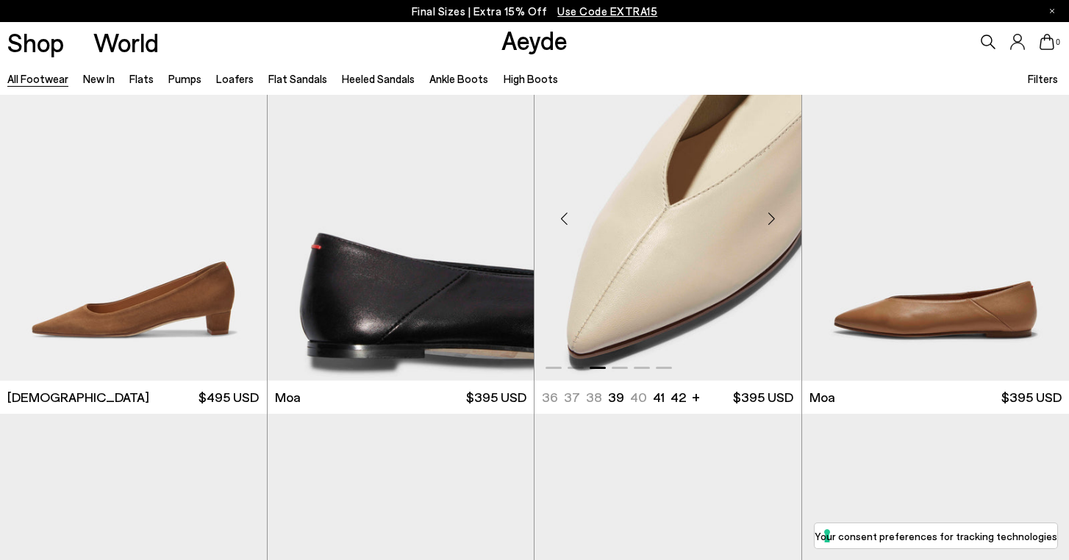
click at [771, 221] on div "Next slide" at bounding box center [772, 219] width 44 height 44
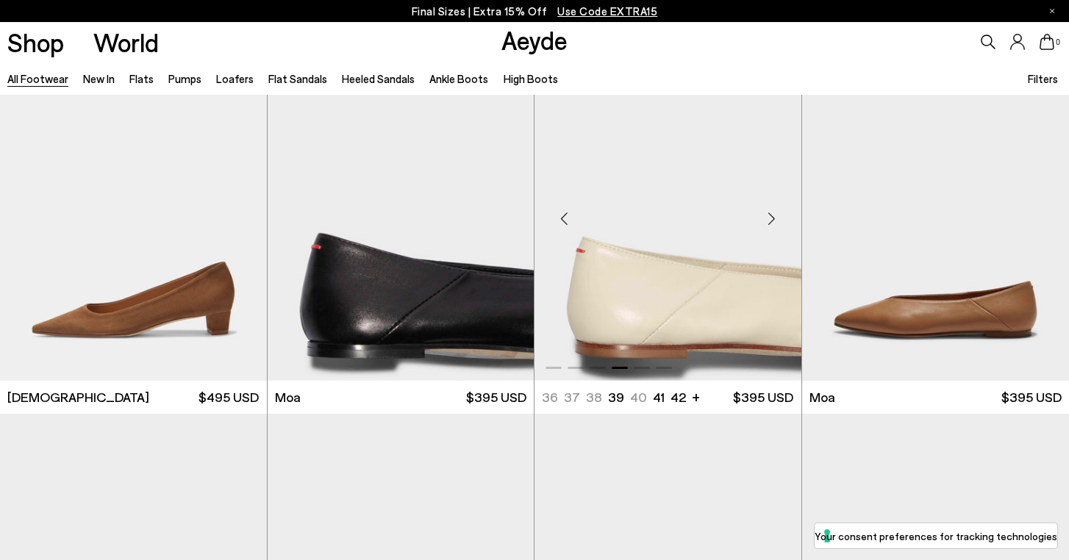
click at [771, 221] on div "Next slide" at bounding box center [772, 219] width 44 height 44
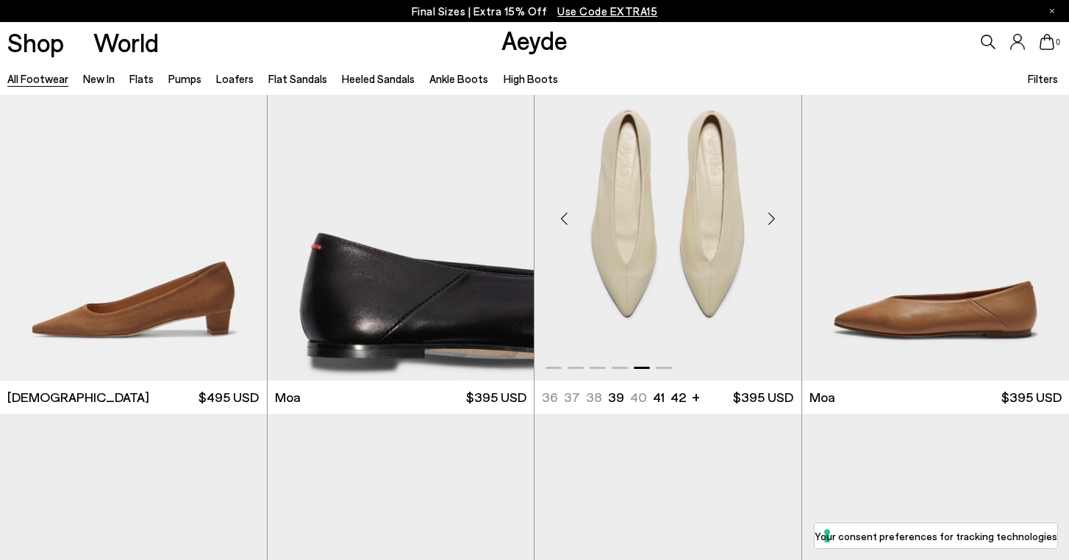
click at [771, 221] on div "Next slide" at bounding box center [772, 219] width 44 height 44
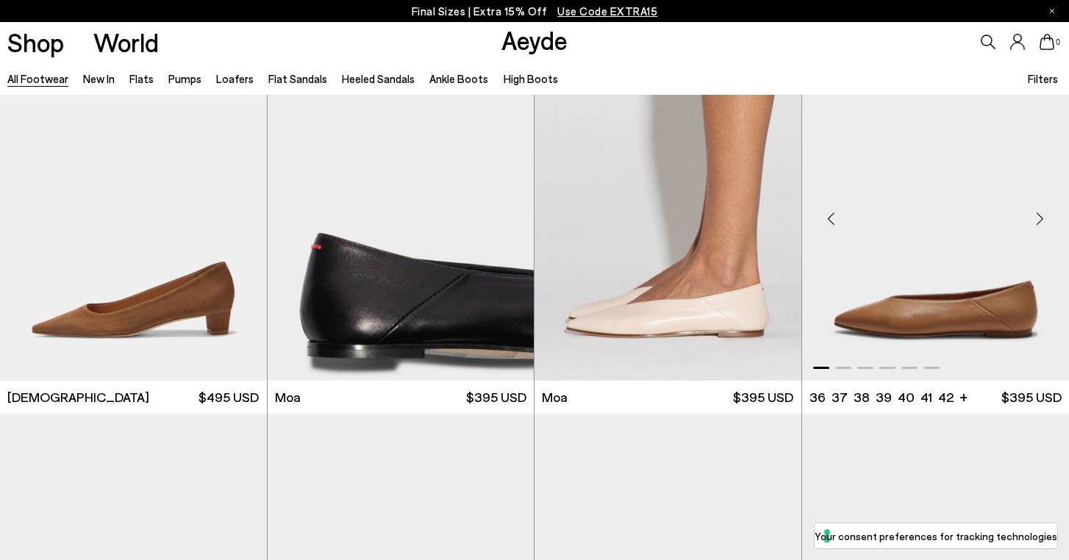
click at [1039, 223] on div "Next slide" at bounding box center [1040, 219] width 44 height 44
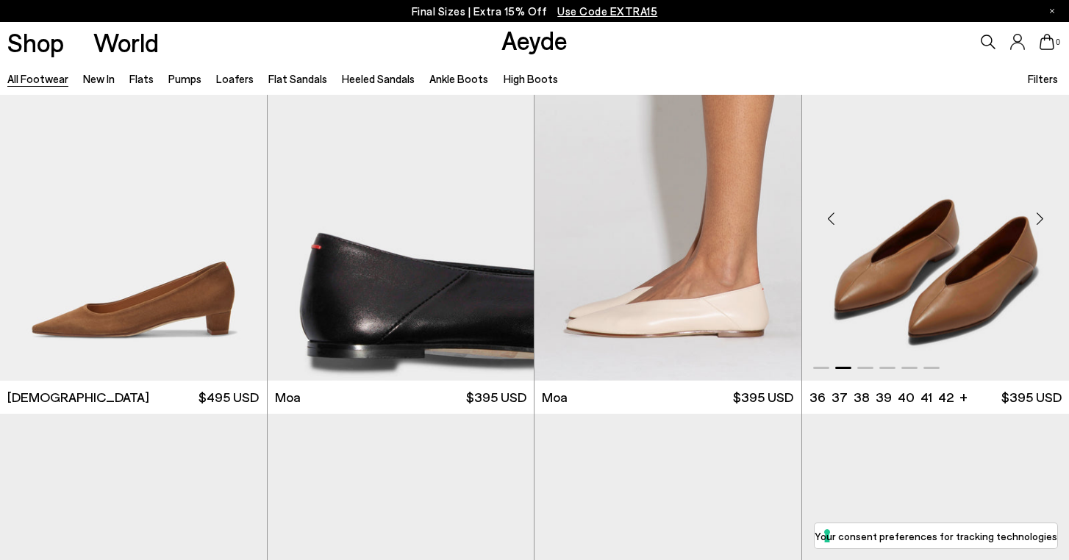
click at [1039, 223] on div "Next slide" at bounding box center [1040, 219] width 44 height 44
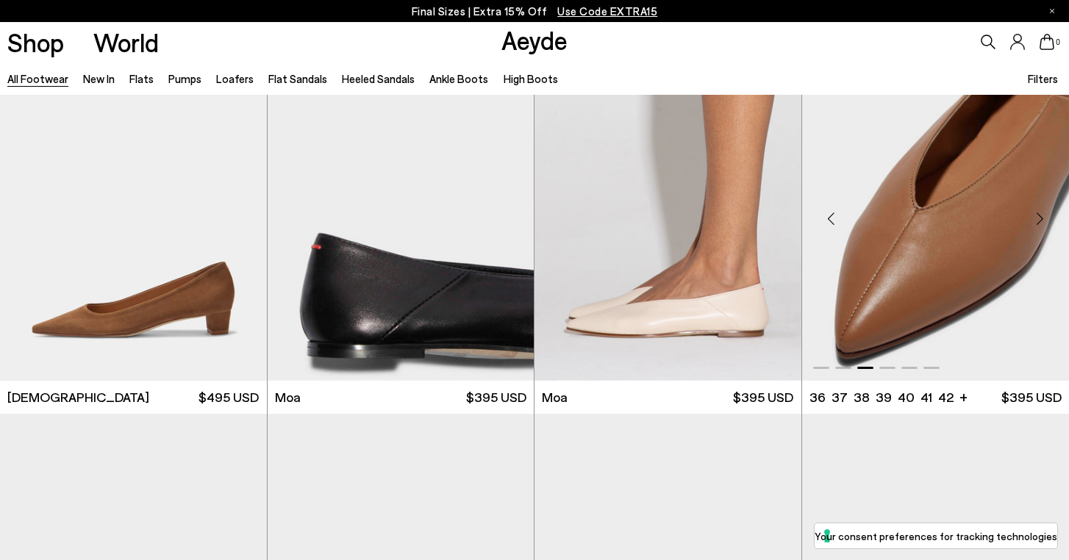
click at [1039, 223] on div "Next slide" at bounding box center [1040, 219] width 44 height 44
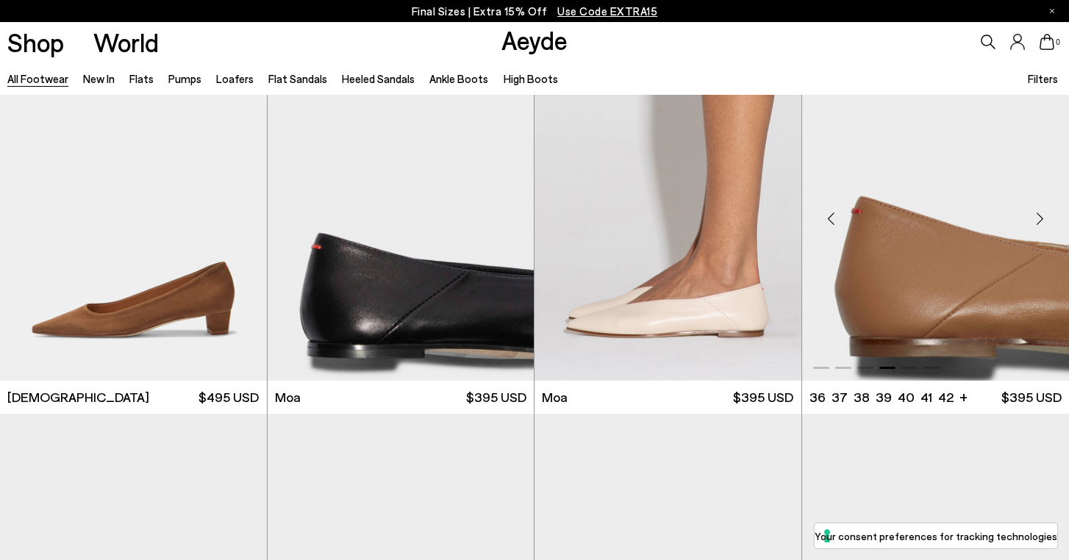
click at [1039, 223] on div "Next slide" at bounding box center [1040, 219] width 44 height 44
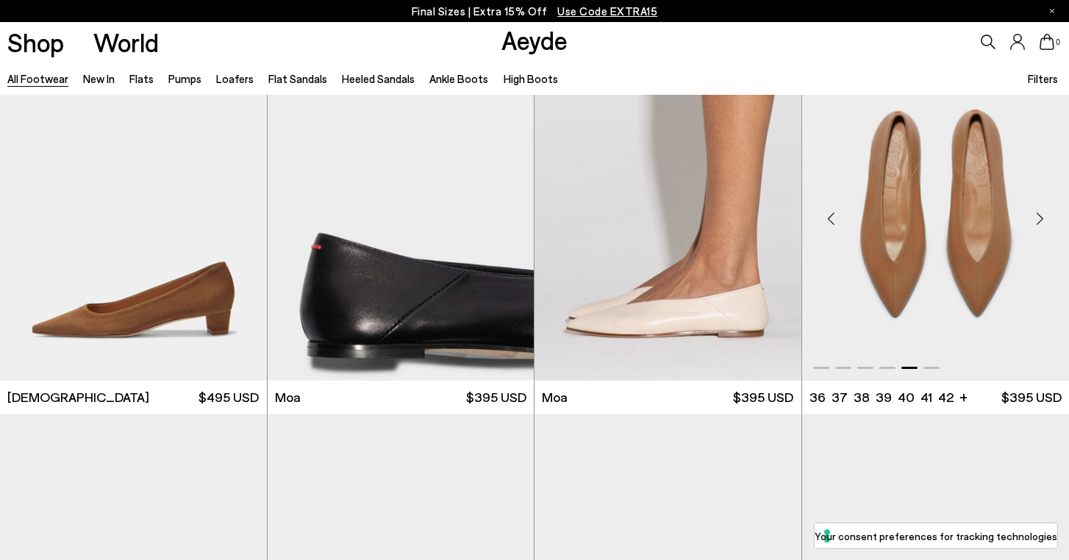
click at [1039, 223] on div "Next slide" at bounding box center [1040, 219] width 44 height 44
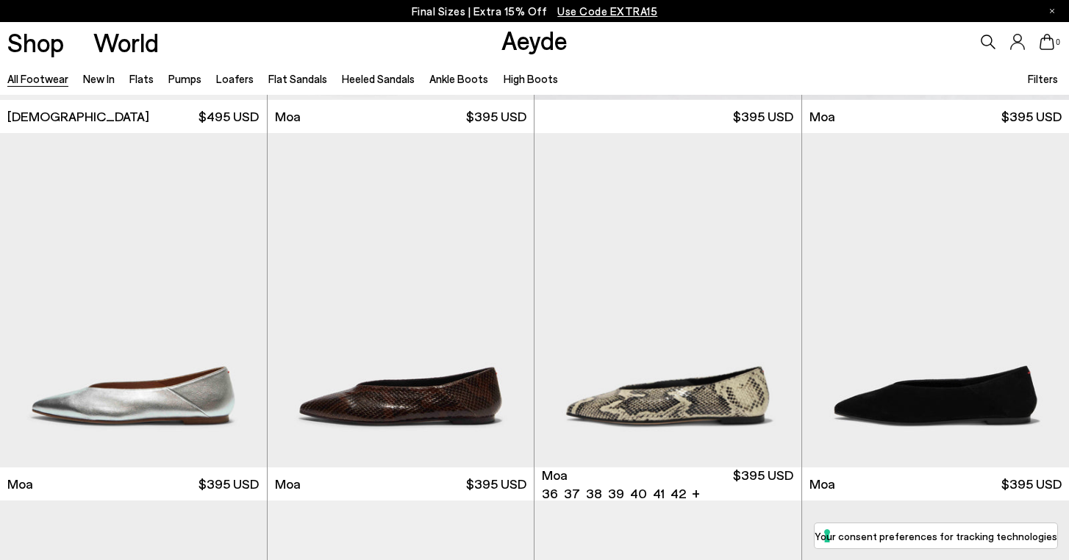
scroll to position [6249, 0]
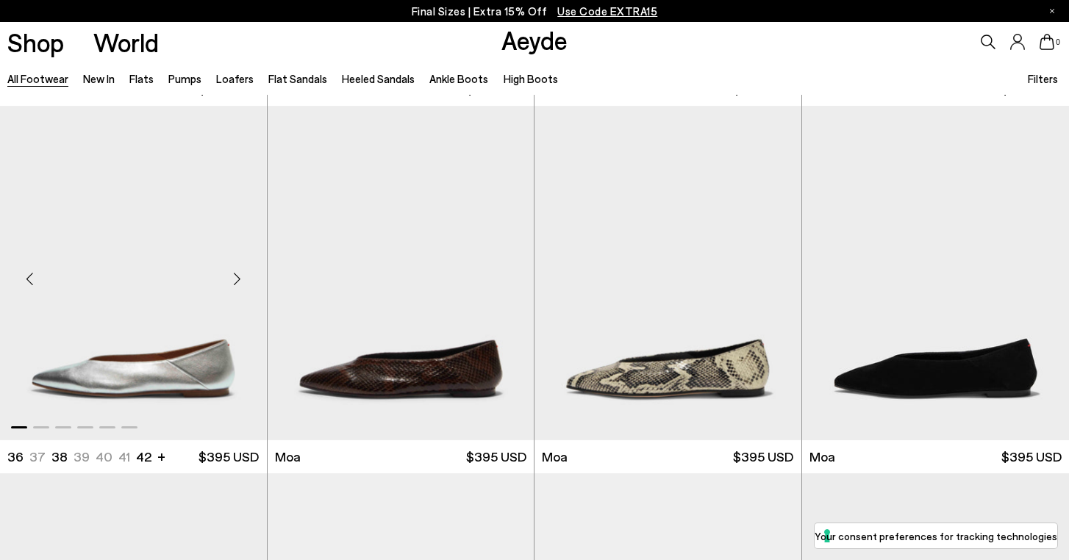
click at [235, 277] on div "Next slide" at bounding box center [237, 279] width 44 height 44
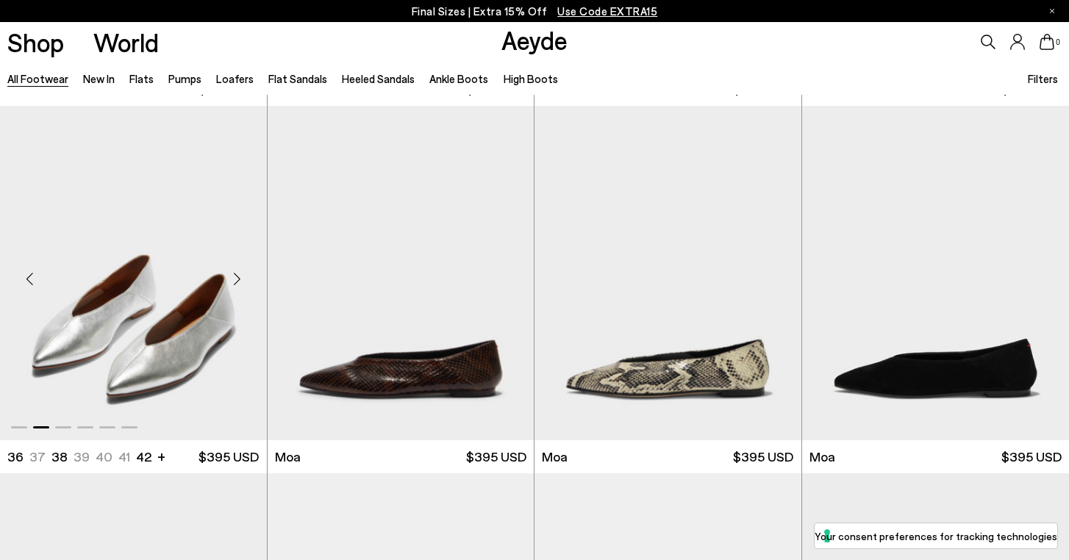
click at [235, 277] on div "Next slide" at bounding box center [237, 279] width 44 height 44
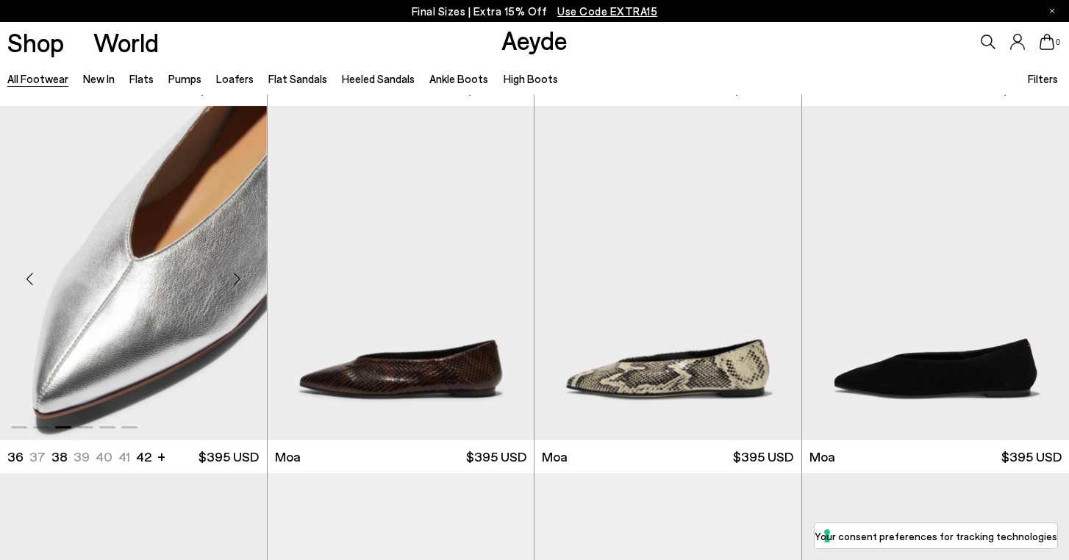
click at [235, 277] on div "Next slide" at bounding box center [237, 279] width 44 height 44
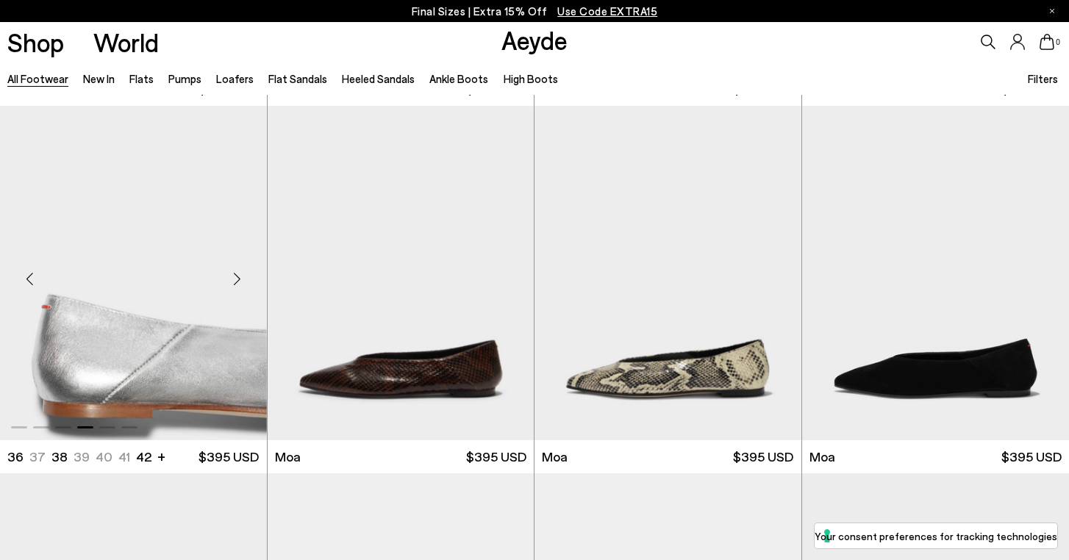
click at [235, 277] on div "Next slide" at bounding box center [237, 279] width 44 height 44
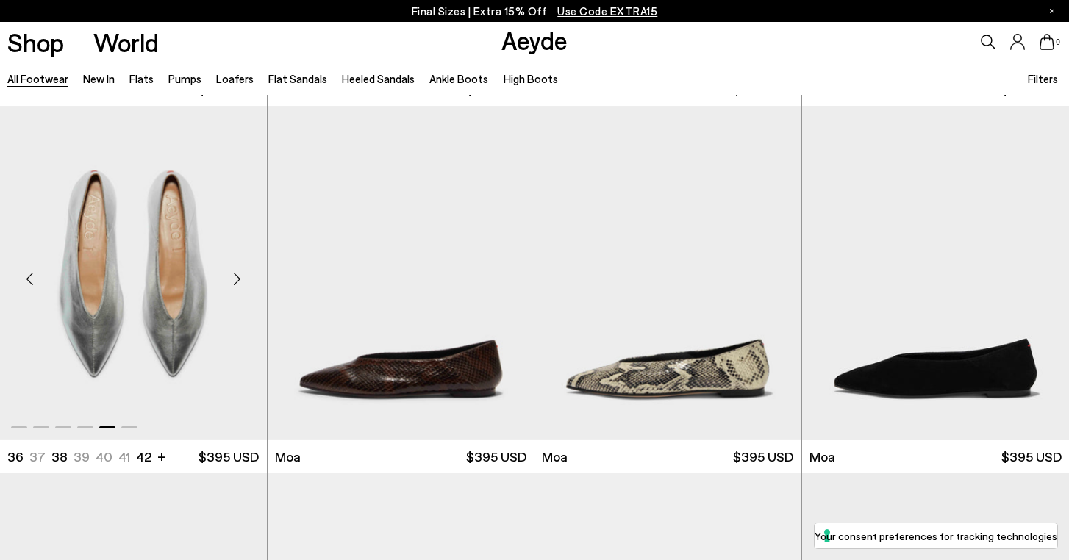
click at [235, 277] on div "Next slide" at bounding box center [237, 279] width 44 height 44
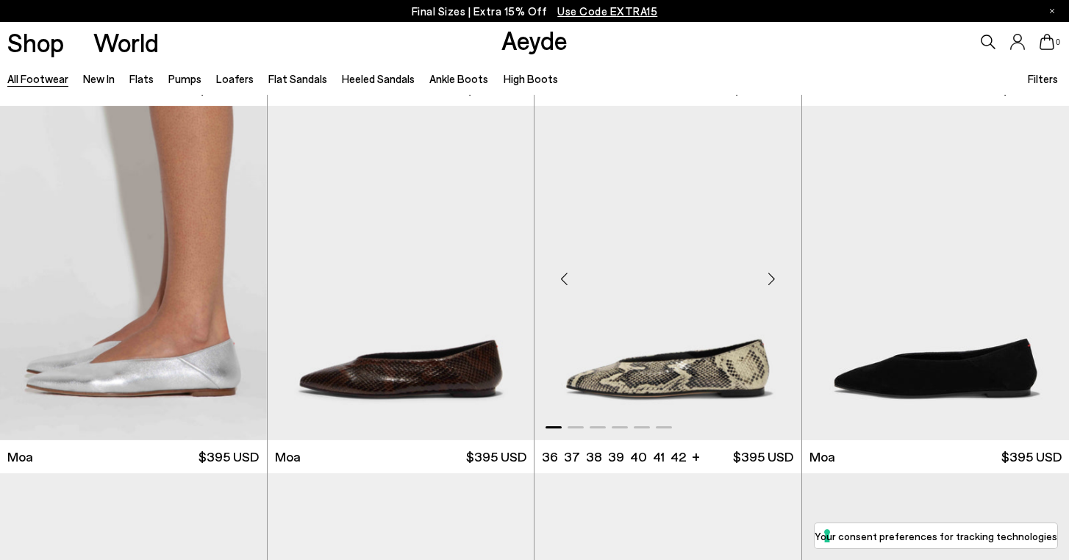
click at [770, 277] on div "Next slide" at bounding box center [772, 279] width 44 height 44
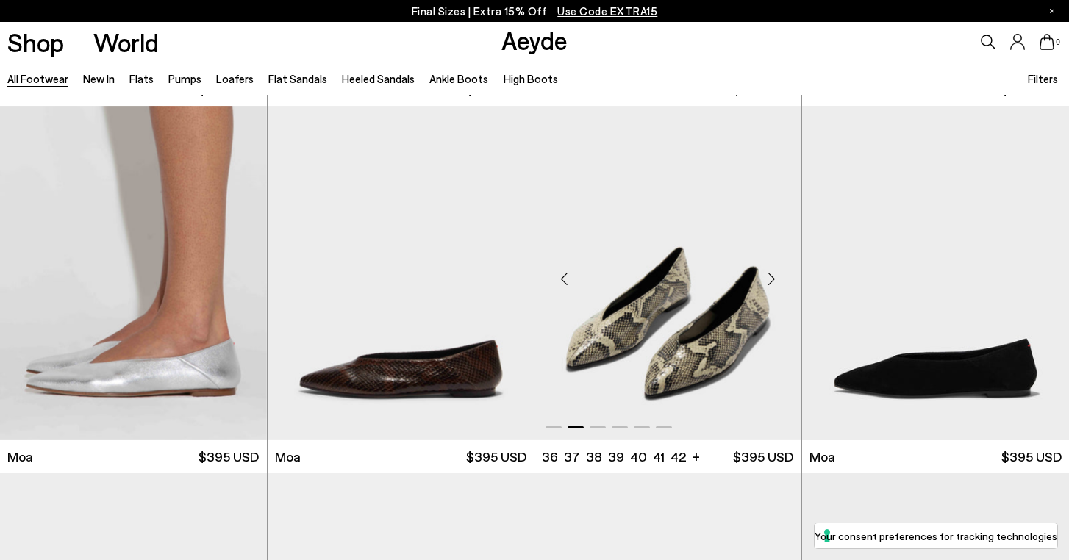
click at [770, 277] on div "Next slide" at bounding box center [772, 279] width 44 height 44
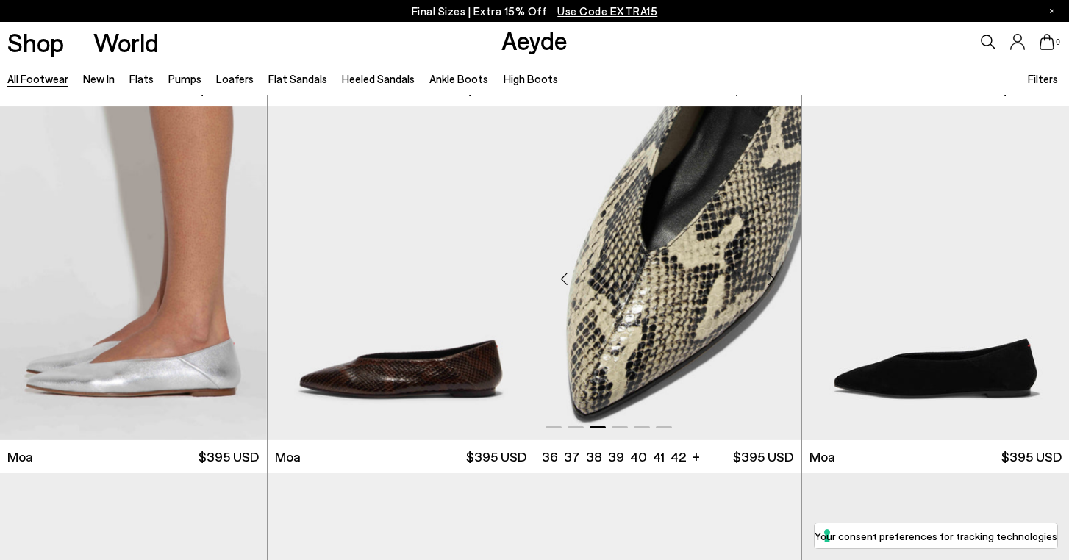
click at [770, 277] on div "Next slide" at bounding box center [772, 279] width 44 height 44
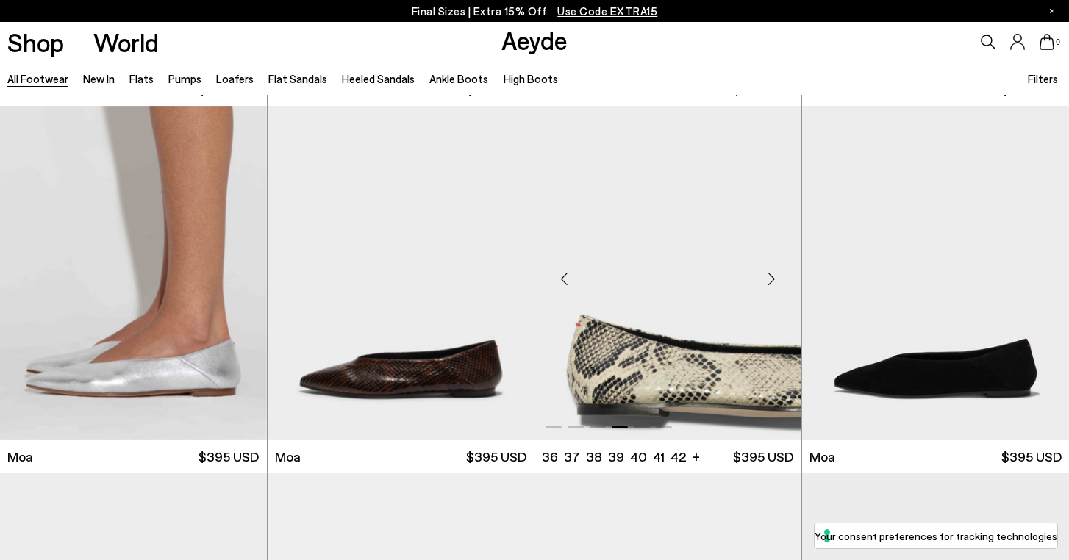
click at [770, 277] on div "Next slide" at bounding box center [772, 279] width 44 height 44
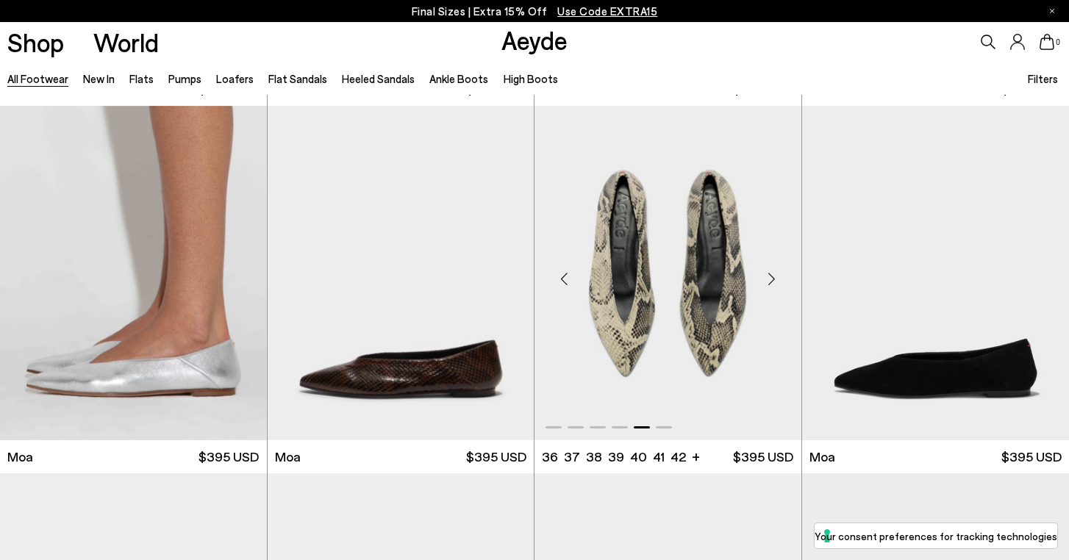
click at [770, 277] on div "Next slide" at bounding box center [772, 279] width 44 height 44
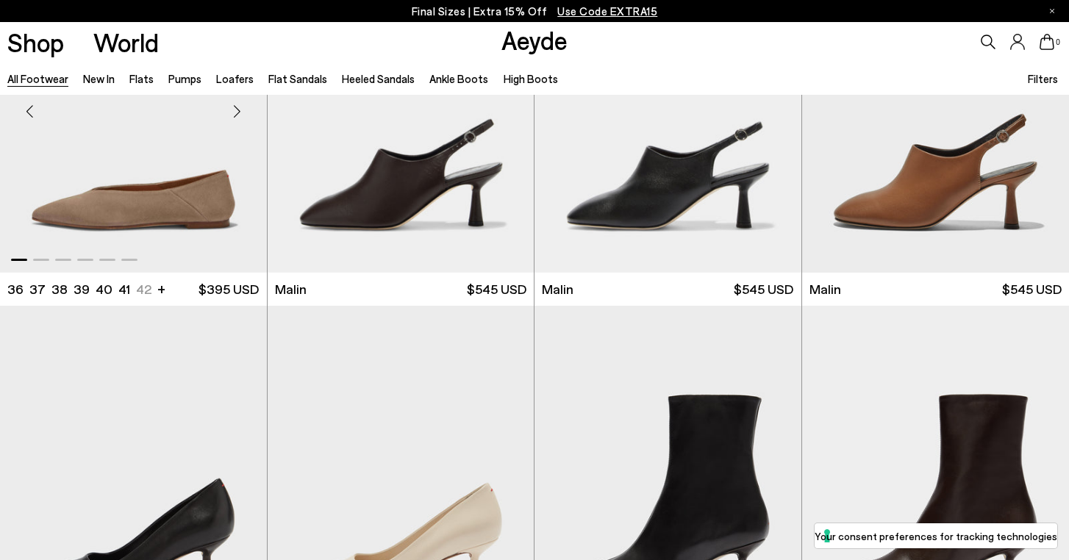
scroll to position [6948, 0]
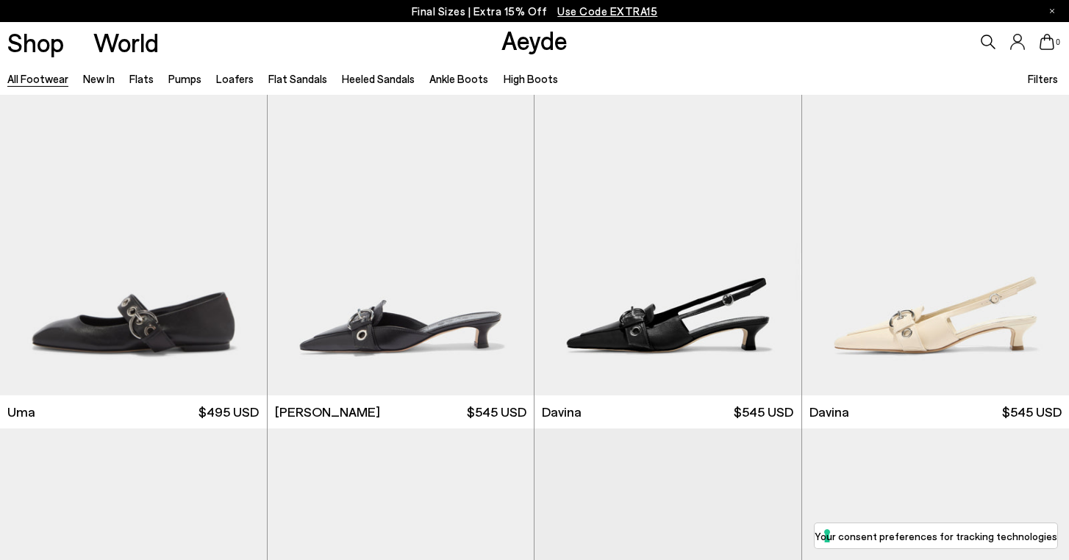
scroll to position [8218, 0]
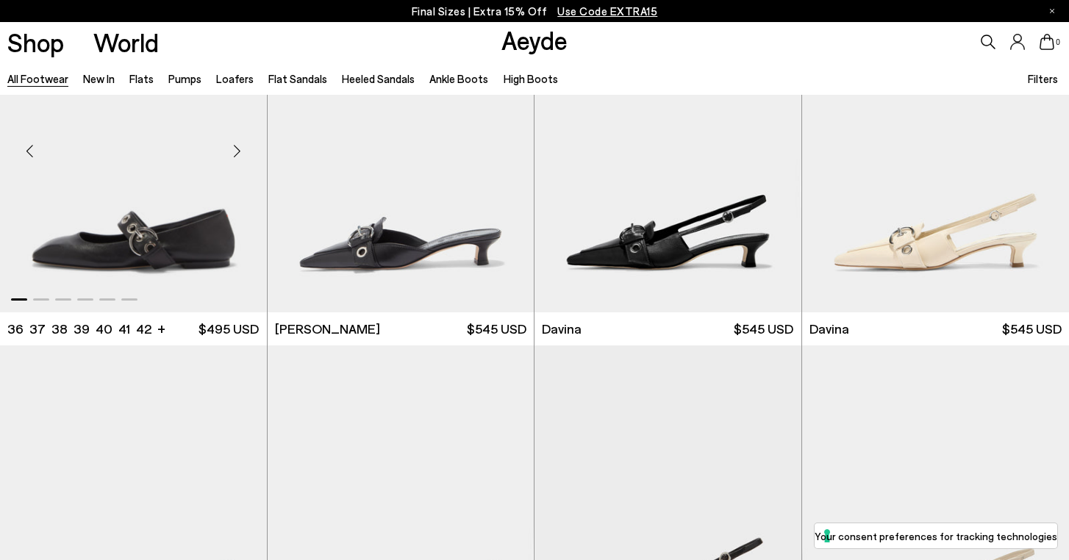
click at [238, 146] on div "Next slide" at bounding box center [237, 151] width 44 height 44
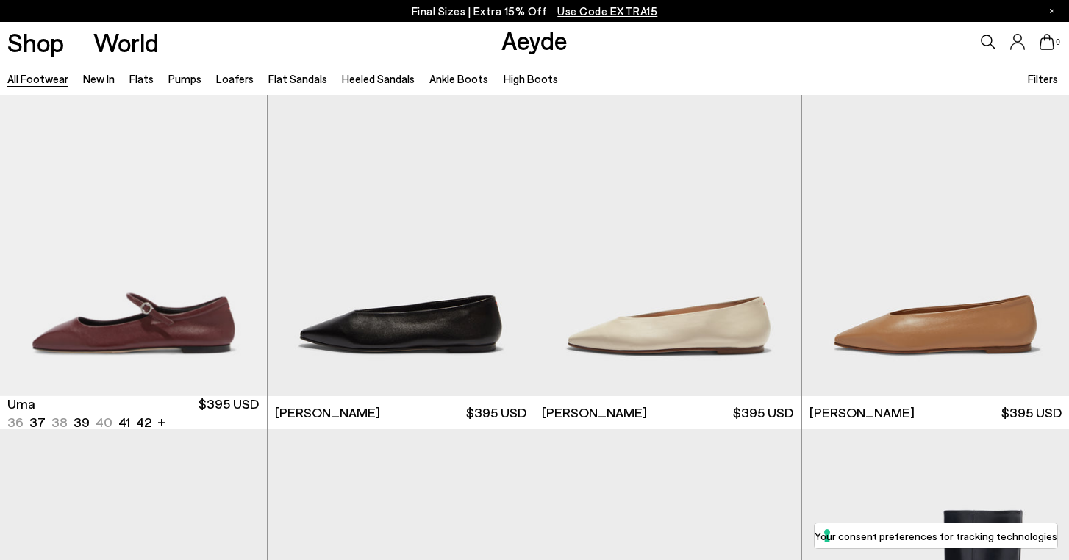
scroll to position [11479, 0]
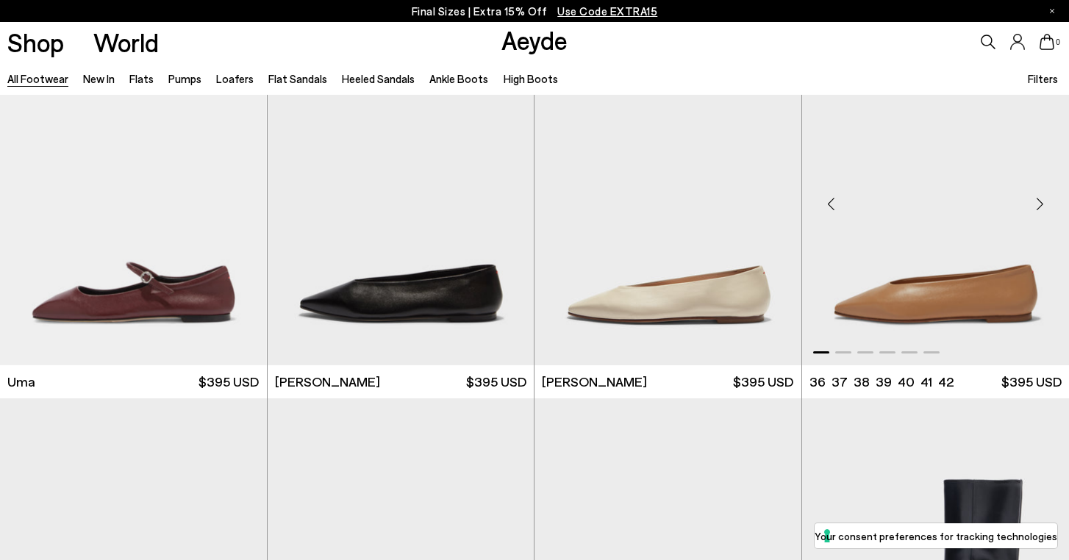
click at [1042, 203] on div "Next slide" at bounding box center [1040, 204] width 44 height 44
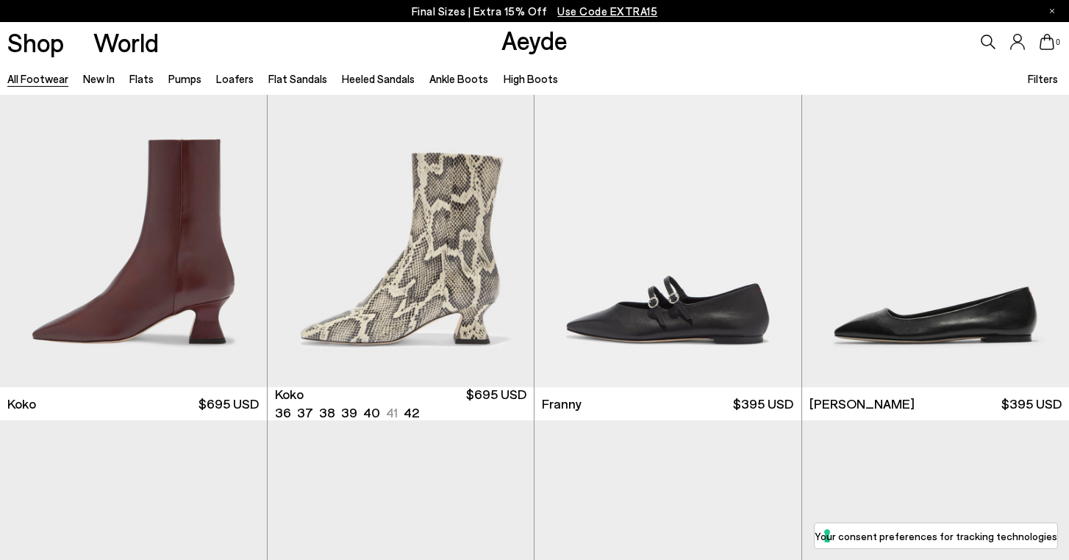
scroll to position [12137, 0]
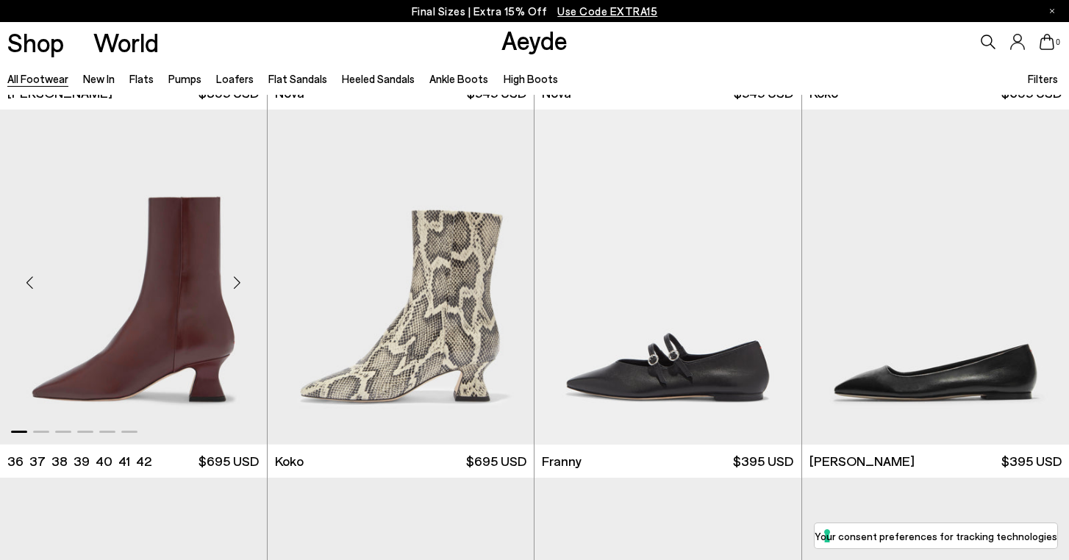
click at [235, 281] on div "Next slide" at bounding box center [237, 283] width 44 height 44
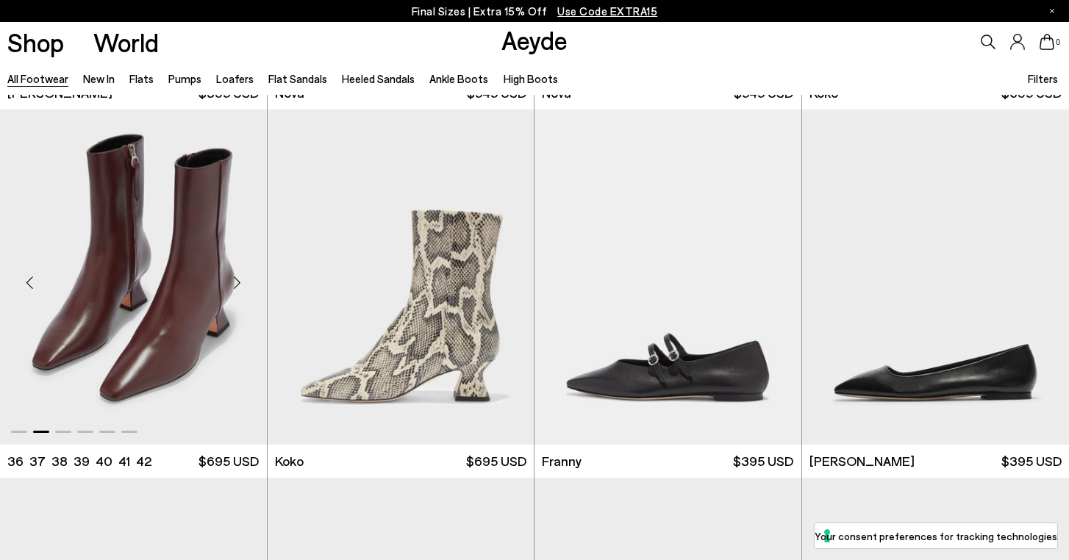
click at [235, 281] on div "Next slide" at bounding box center [237, 283] width 44 height 44
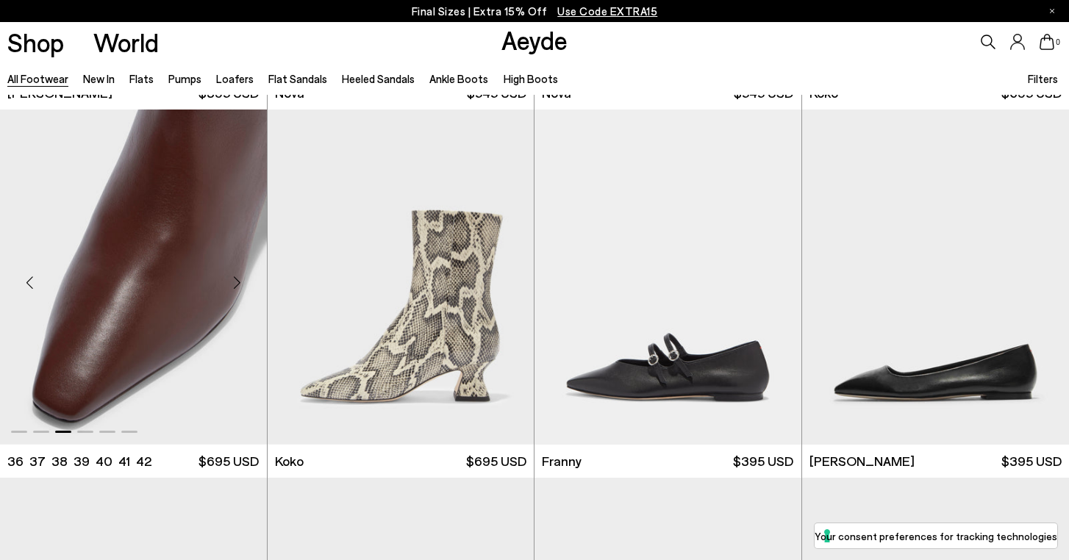
click at [235, 281] on div "Next slide" at bounding box center [237, 283] width 44 height 44
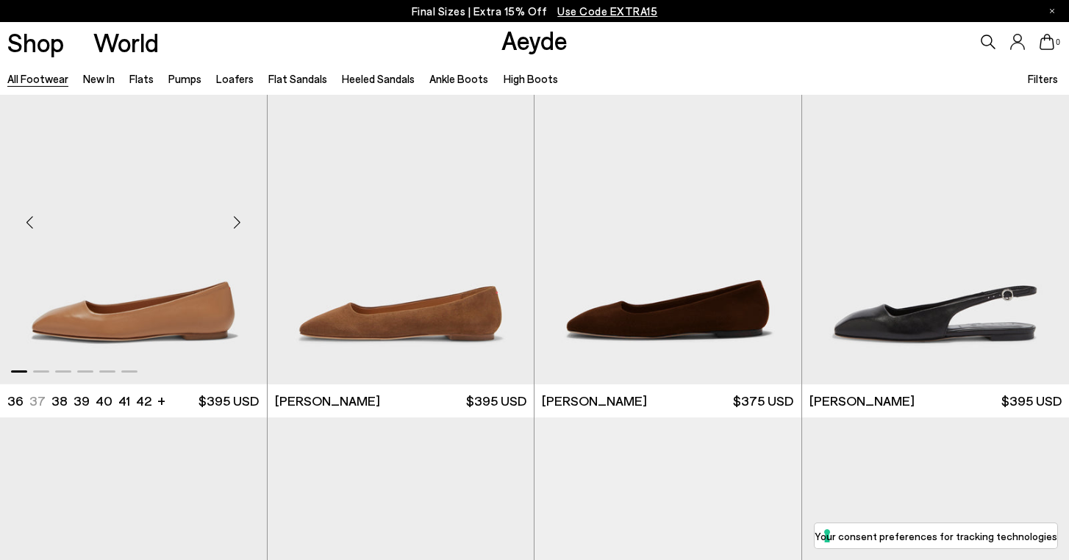
scroll to position [12564, 0]
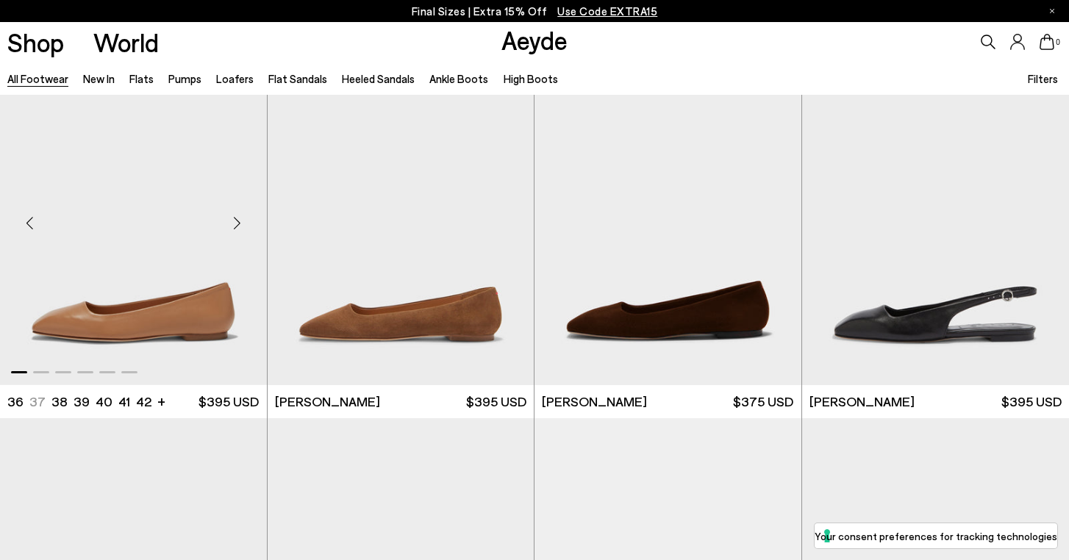
click at [237, 223] on div "Next slide" at bounding box center [237, 223] width 44 height 44
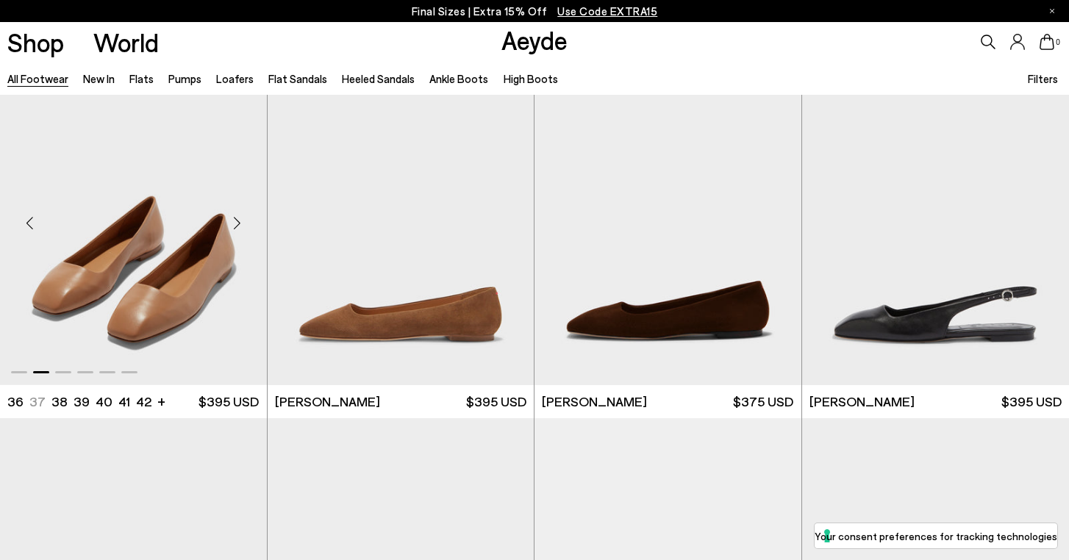
click at [237, 223] on div "Next slide" at bounding box center [237, 223] width 44 height 44
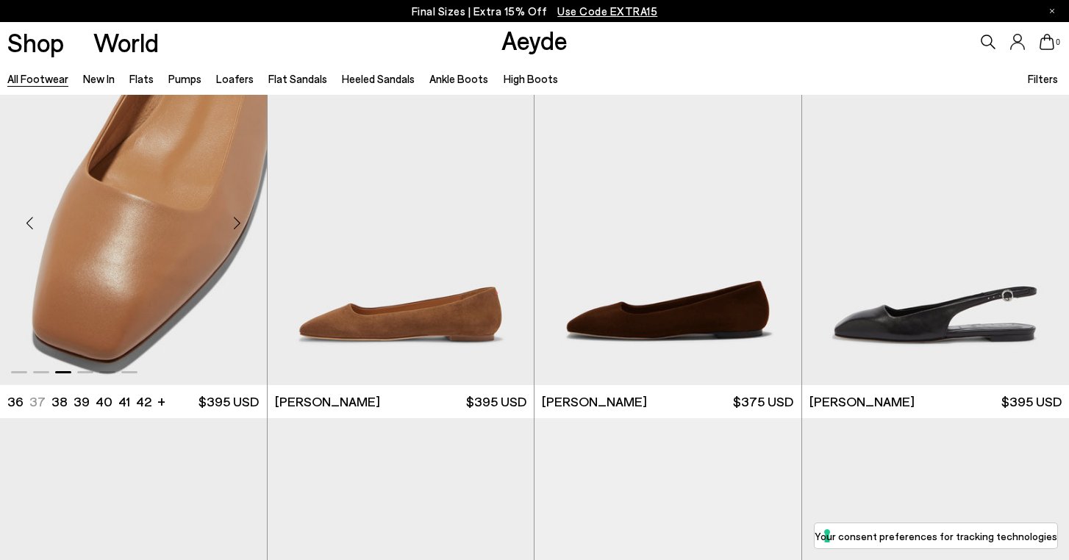
click at [237, 223] on div "Next slide" at bounding box center [237, 223] width 44 height 44
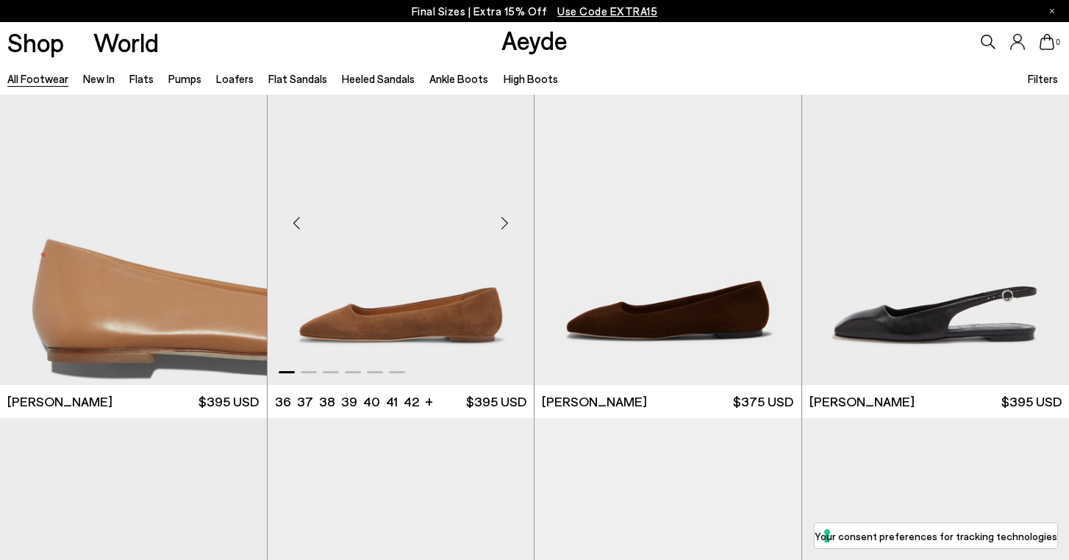
click at [504, 224] on div "Next slide" at bounding box center [504, 223] width 44 height 44
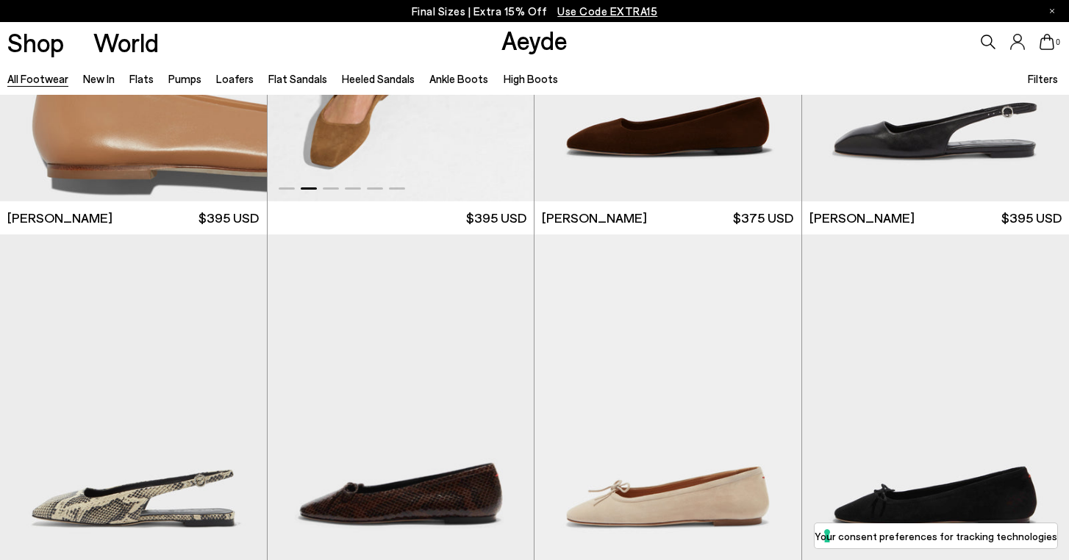
scroll to position [12932, 0]
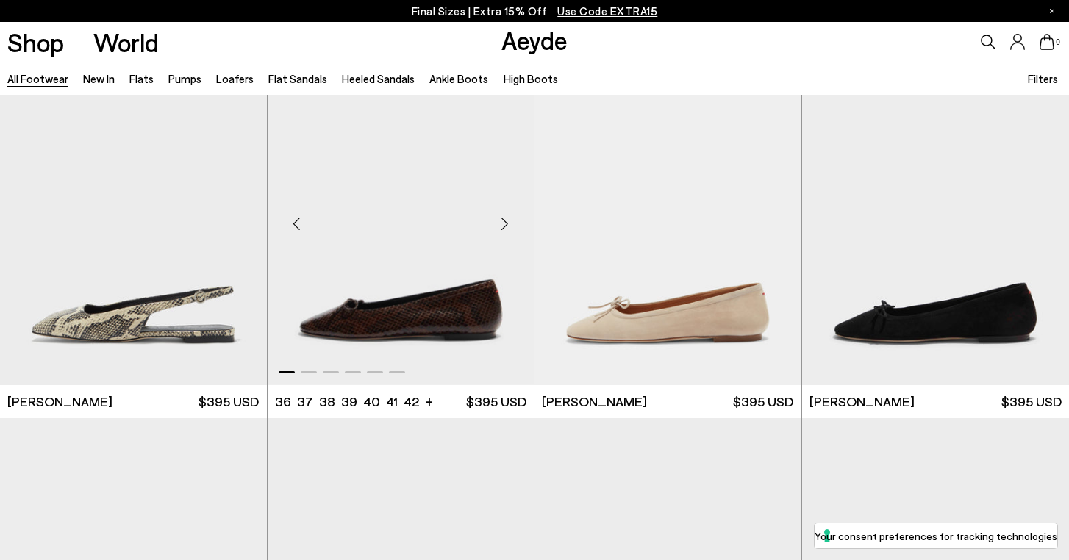
click at [505, 216] on div "Next slide" at bounding box center [504, 224] width 44 height 44
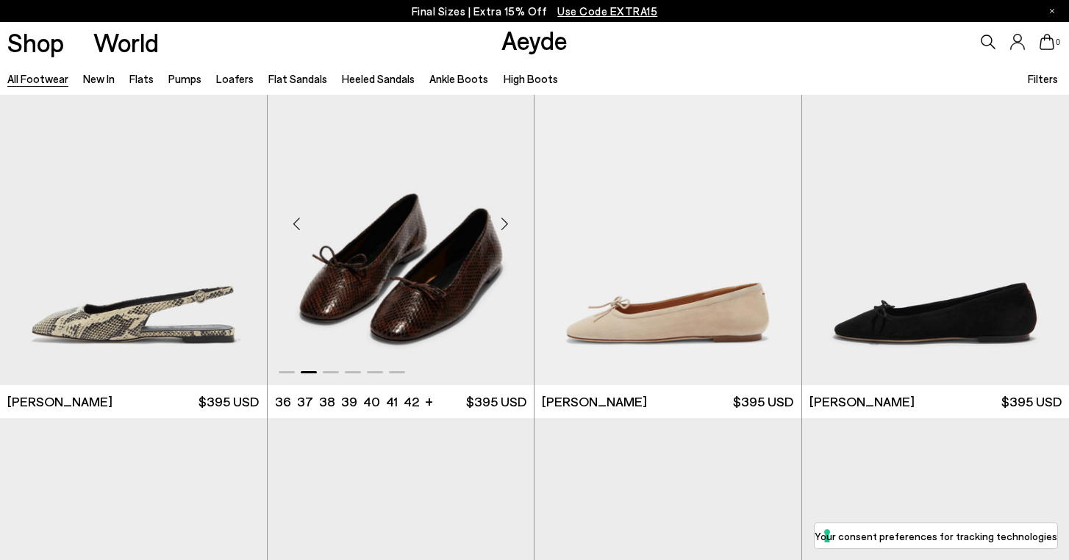
click at [505, 216] on div "Next slide" at bounding box center [504, 224] width 44 height 44
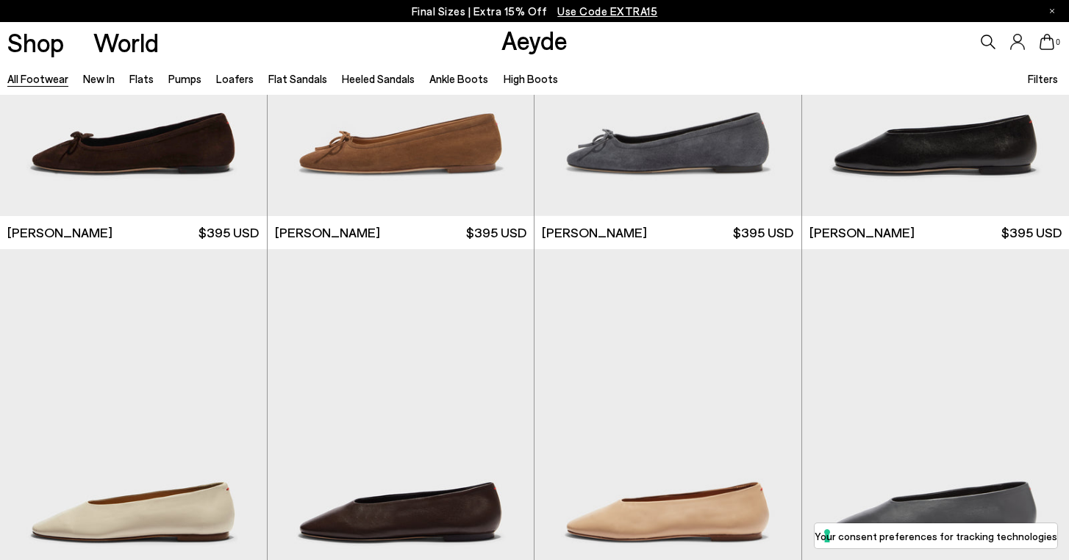
scroll to position [13675, 0]
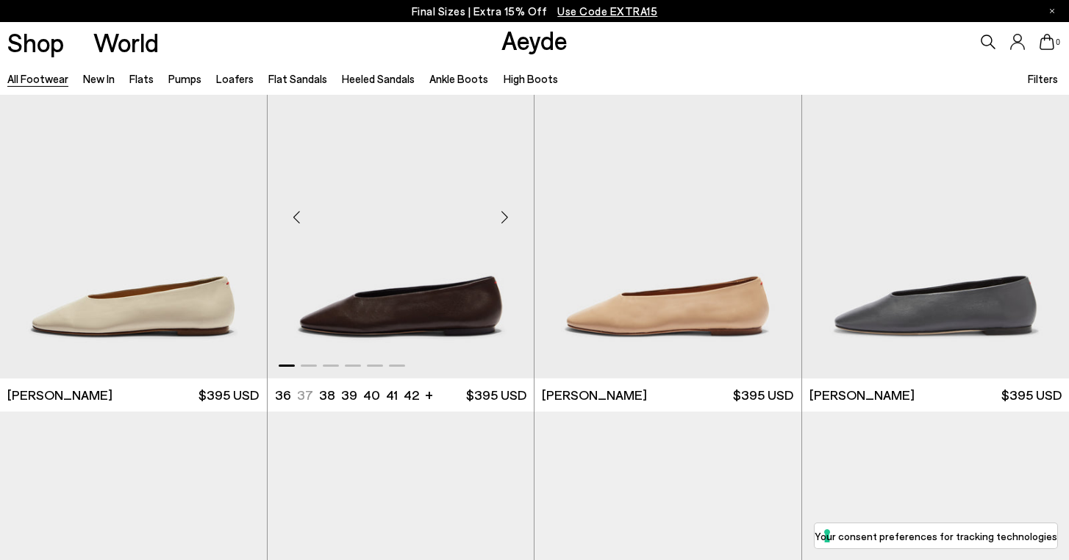
click at [504, 217] on div "Next slide" at bounding box center [504, 217] width 44 height 44
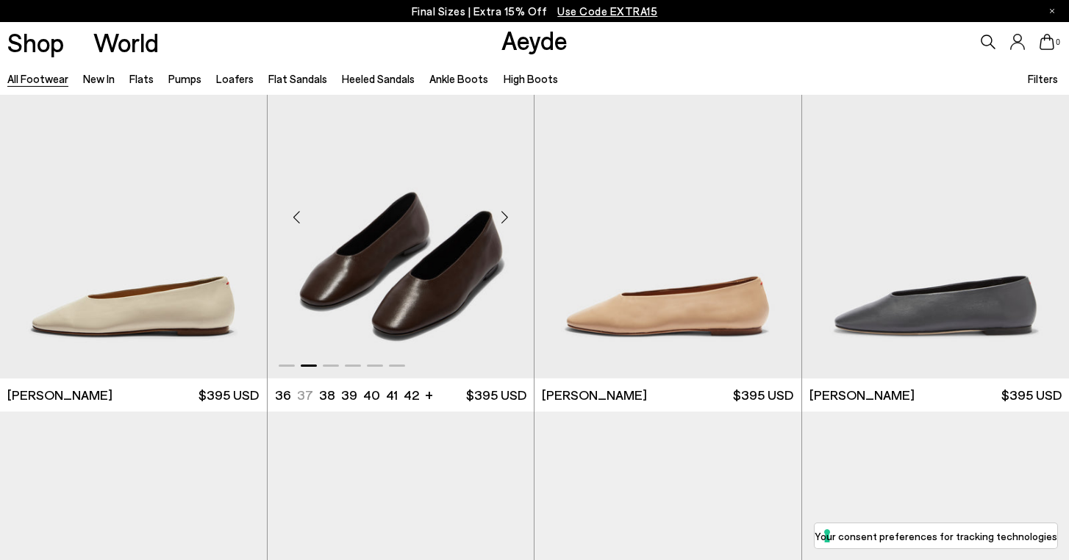
click at [504, 217] on div "Next slide" at bounding box center [504, 217] width 44 height 44
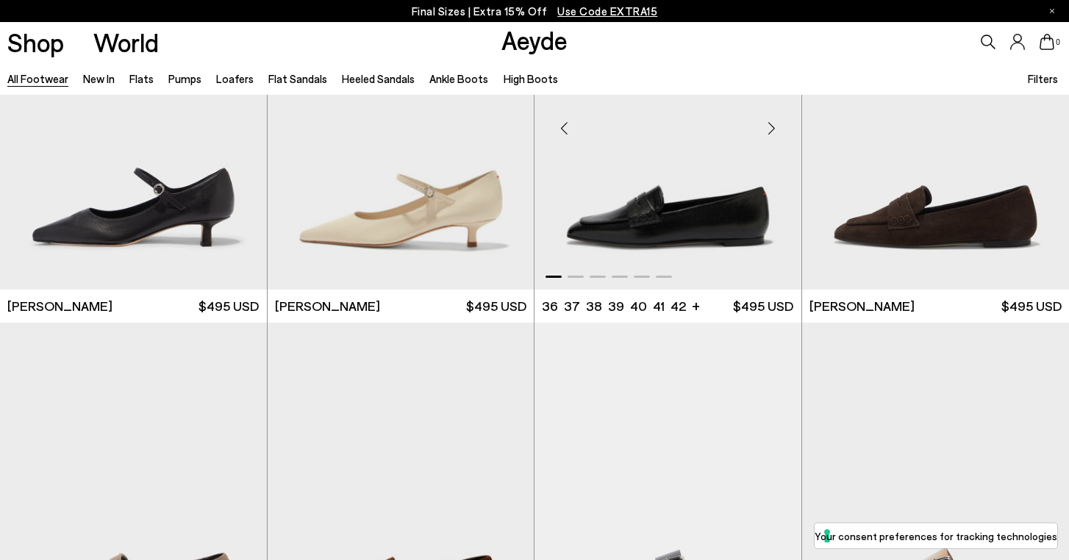
scroll to position [14863, 0]
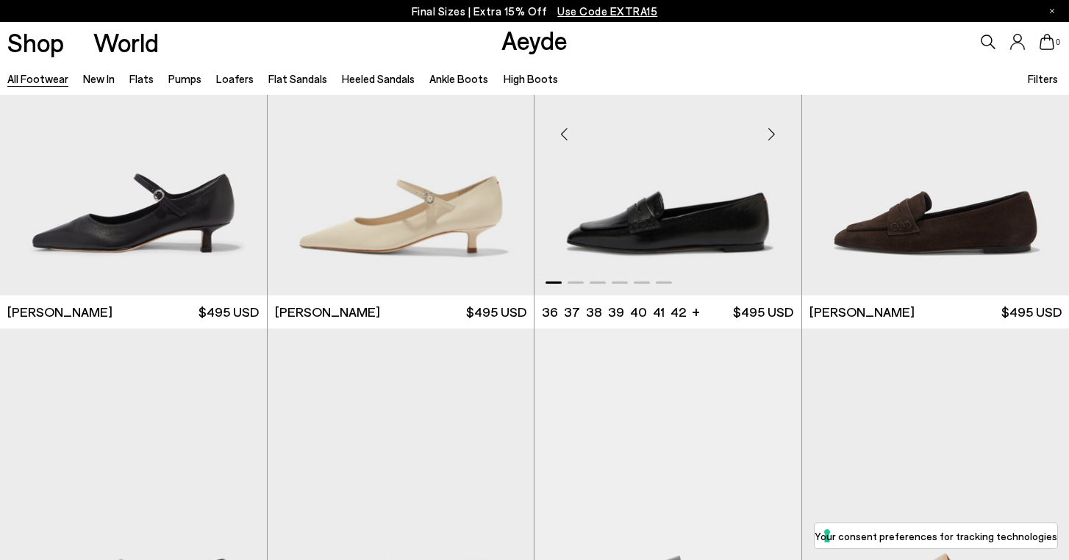
click at [779, 133] on div "Next slide" at bounding box center [772, 134] width 44 height 44
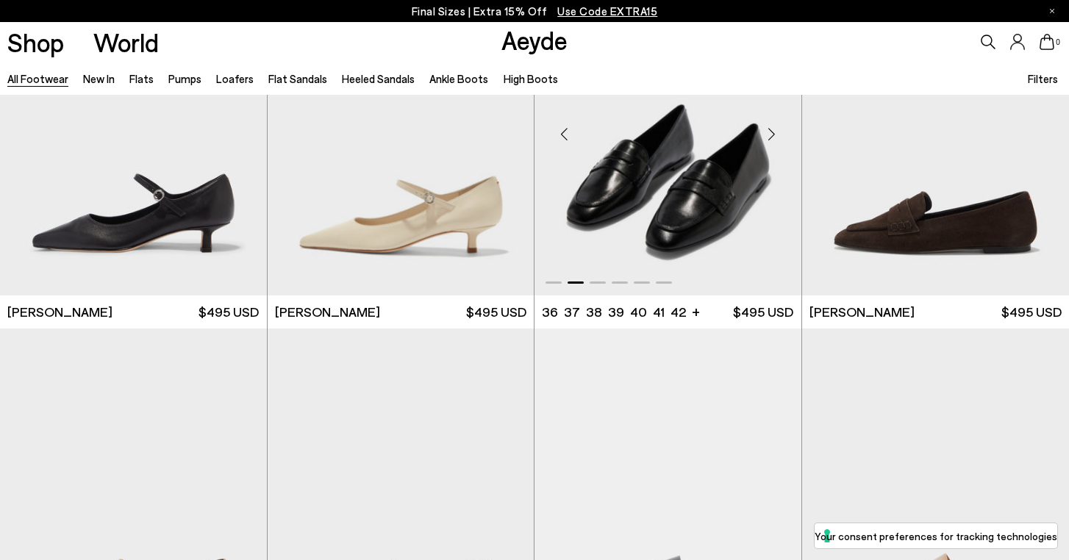
click at [776, 133] on div "Next slide" at bounding box center [772, 134] width 44 height 44
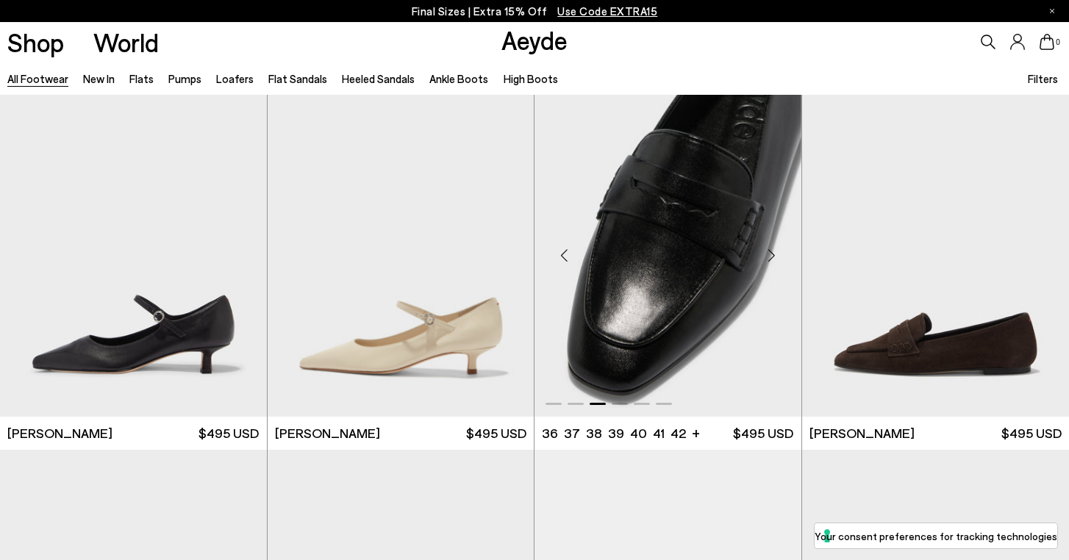
scroll to position [14740, 0]
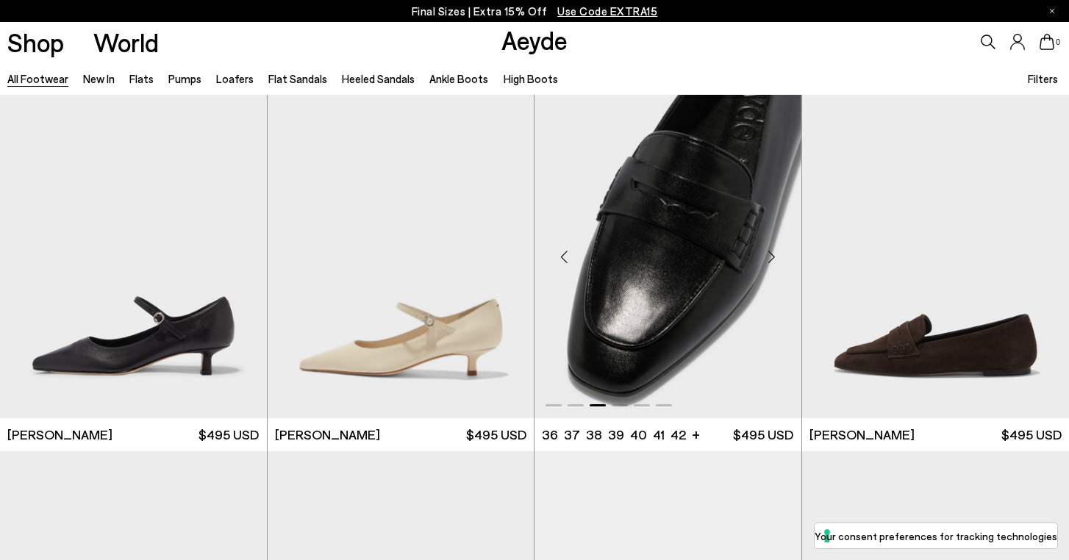
click at [772, 257] on div "Next slide" at bounding box center [772, 257] width 44 height 44
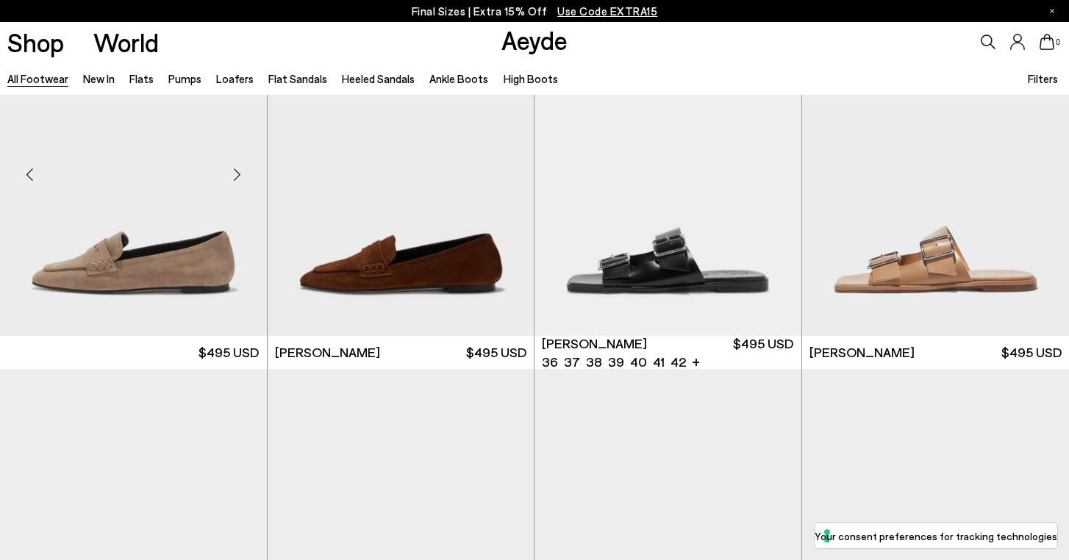
click at [189, 279] on img at bounding box center [133, 168] width 267 height 335
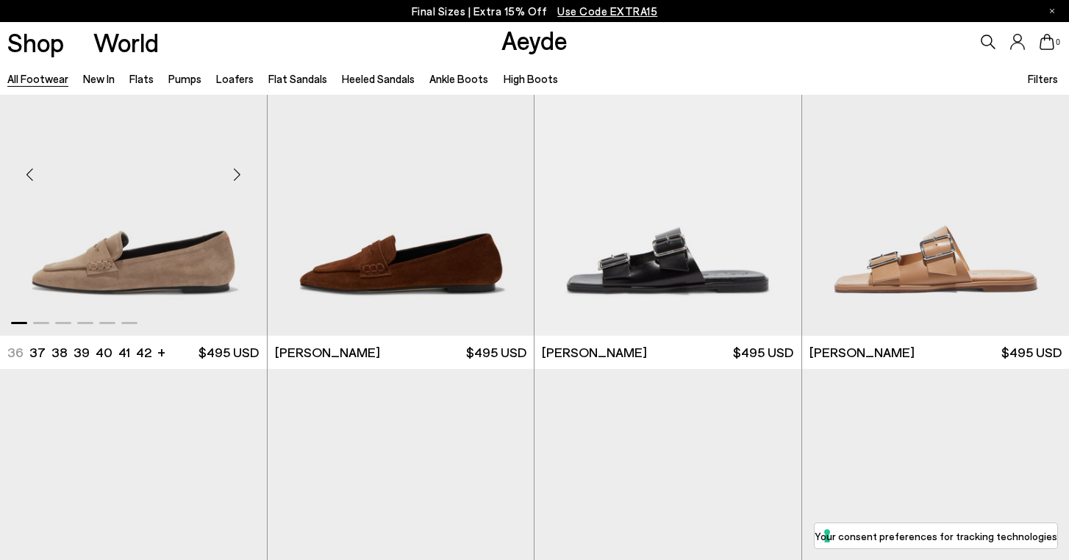
scroll to position [15506, 0]
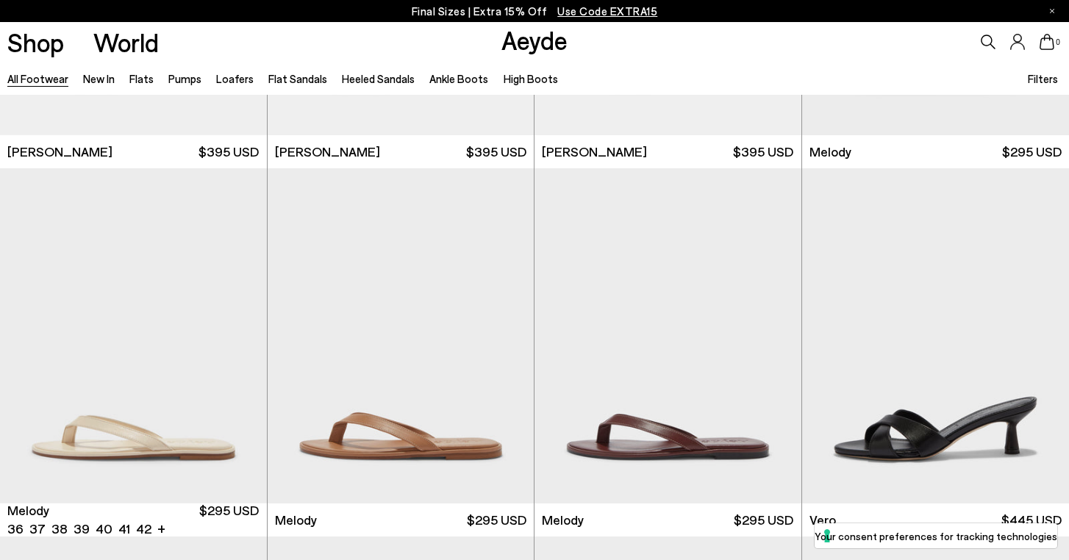
scroll to position [17294, 0]
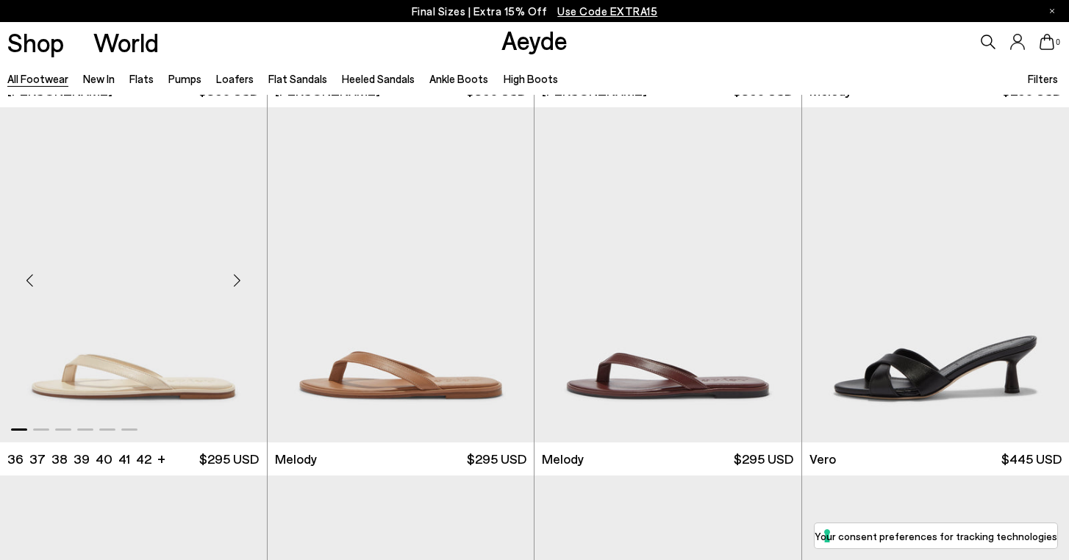
click at [240, 282] on div "Next slide" at bounding box center [237, 281] width 44 height 44
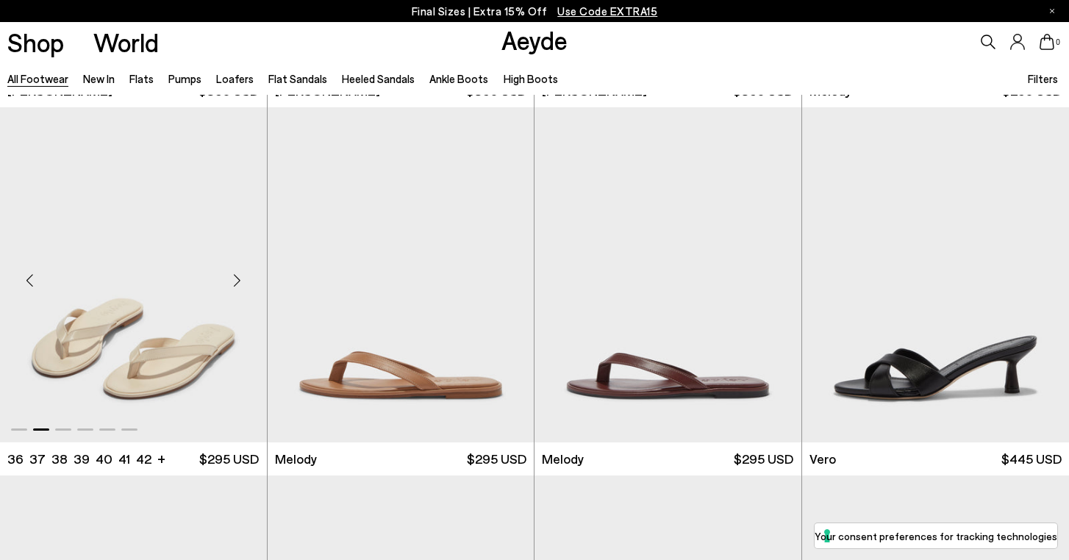
click at [240, 282] on div "Next slide" at bounding box center [237, 281] width 44 height 44
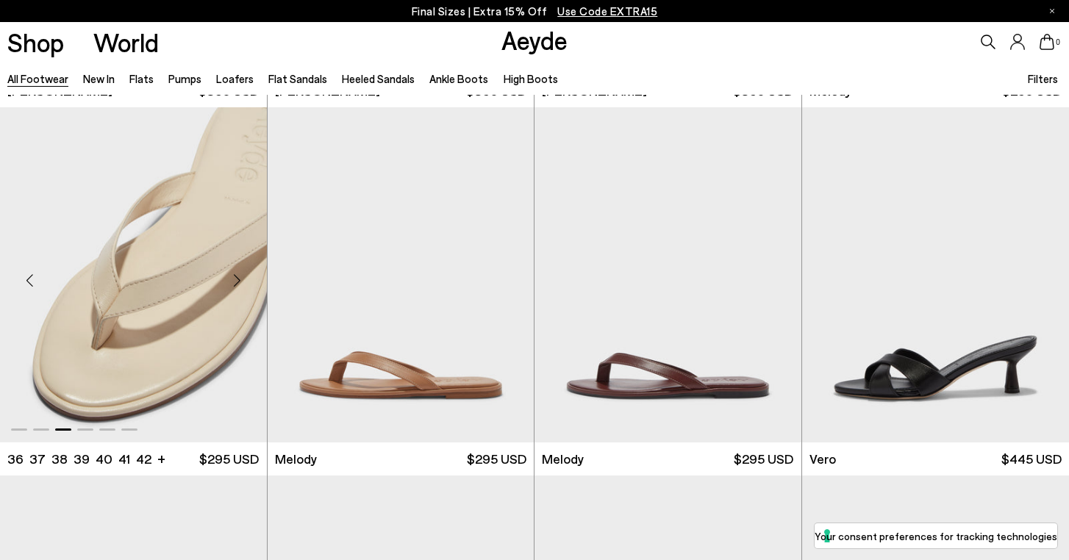
click at [240, 282] on div "Next slide" at bounding box center [237, 281] width 44 height 44
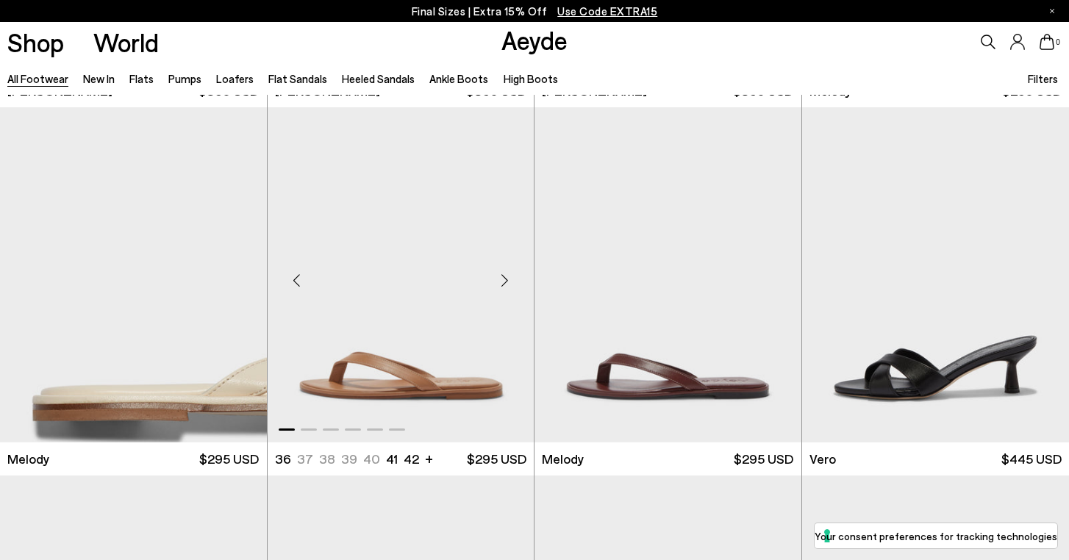
scroll to position [17645, 0]
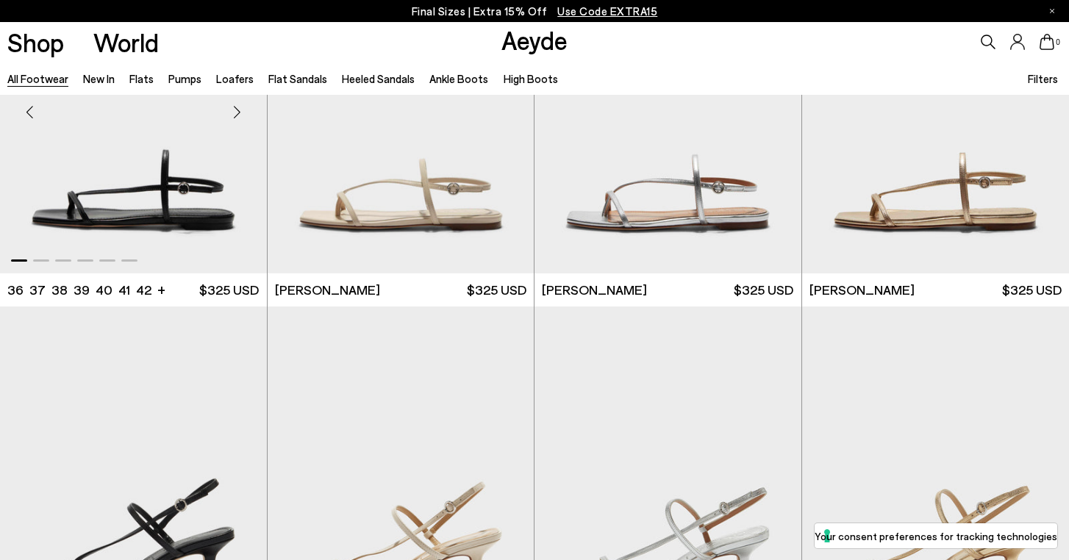
scroll to position [18411, 0]
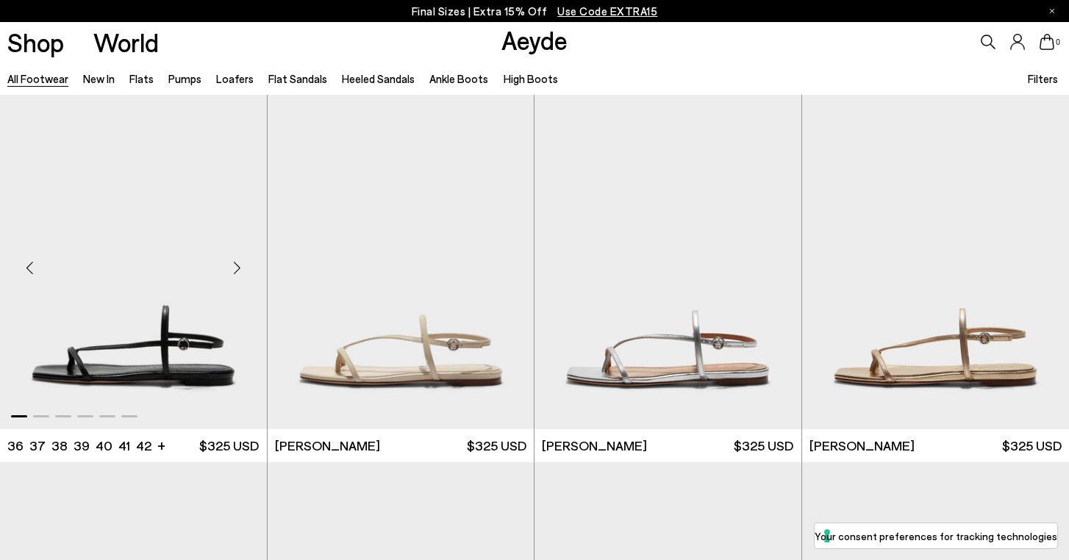
click at [235, 268] on div "Next slide" at bounding box center [237, 268] width 44 height 44
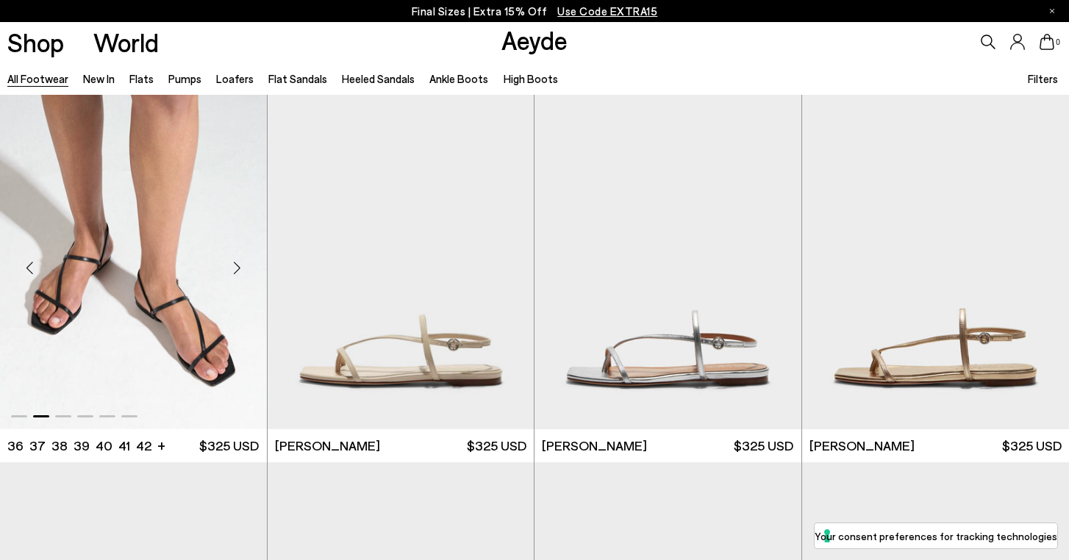
click at [235, 268] on div "Next slide" at bounding box center [237, 268] width 44 height 44
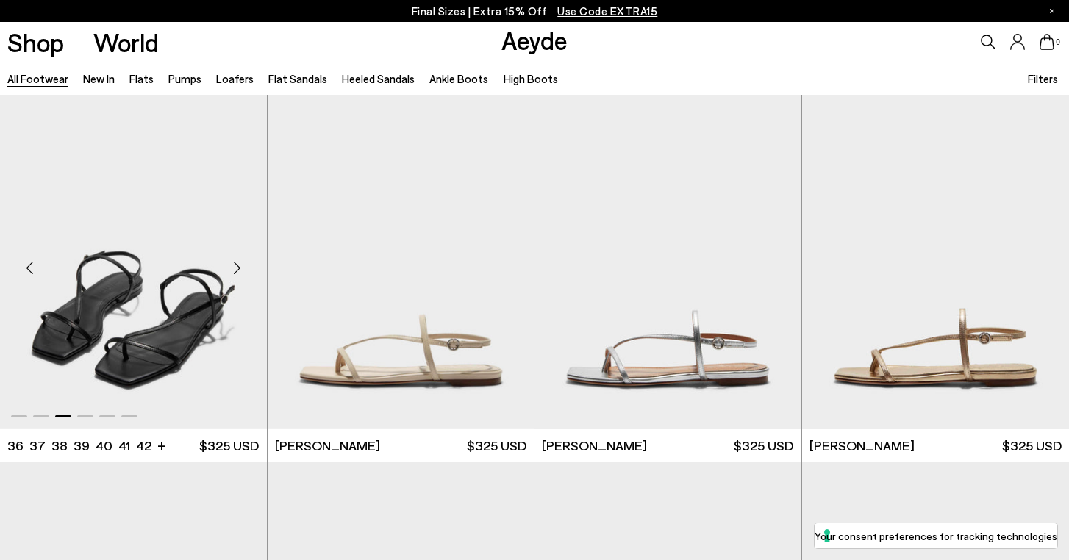
click at [235, 268] on div "Next slide" at bounding box center [237, 268] width 44 height 44
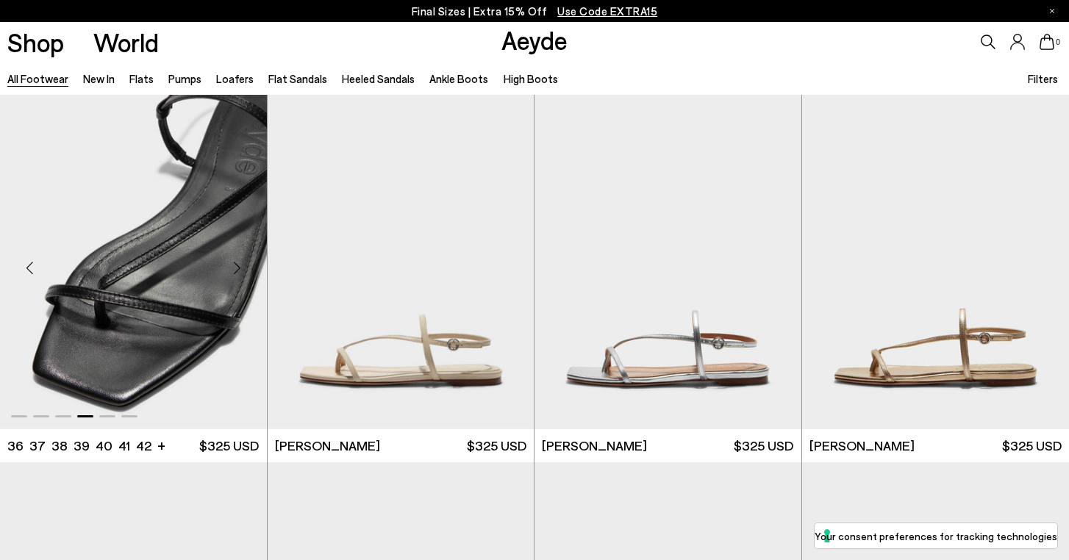
click at [235, 268] on div "Next slide" at bounding box center [237, 268] width 44 height 44
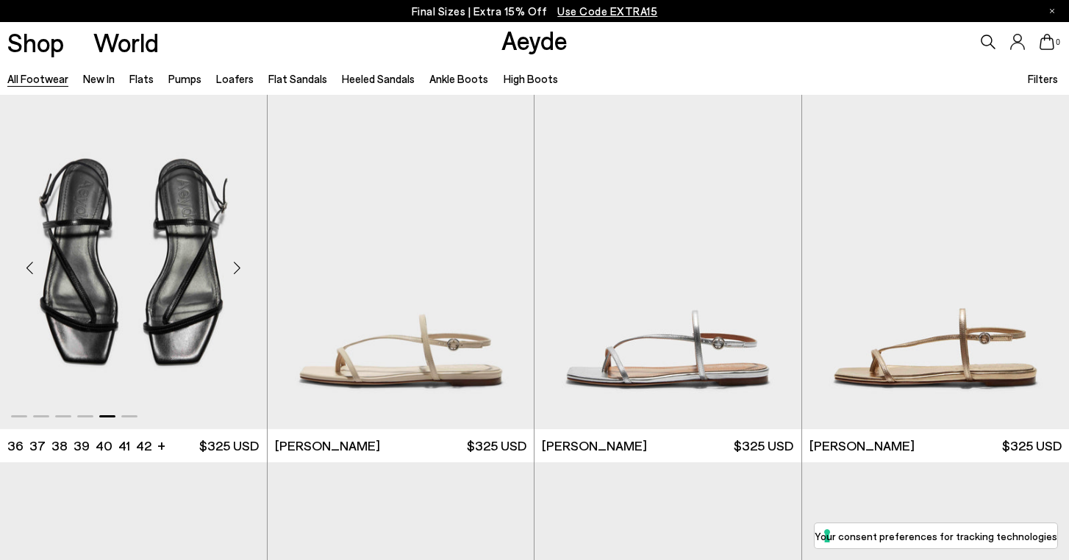
click at [235, 268] on div "Next slide" at bounding box center [237, 268] width 44 height 44
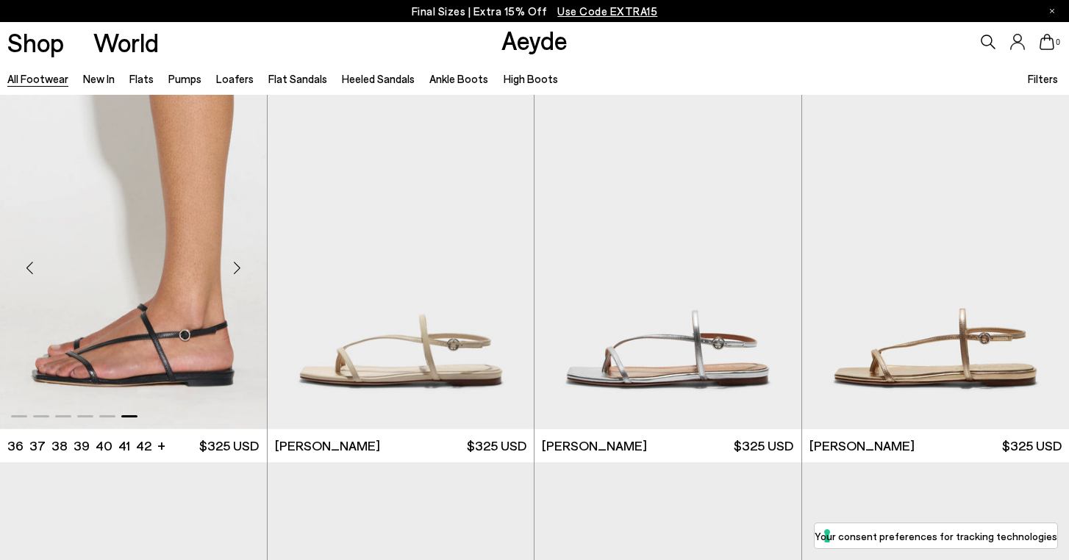
click at [235, 268] on div "Next slide" at bounding box center [237, 268] width 44 height 44
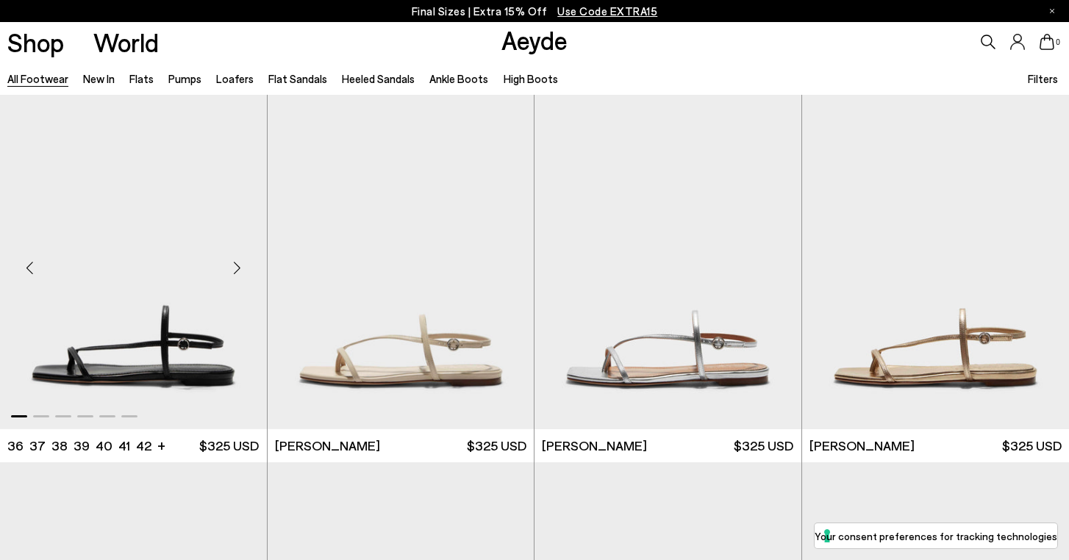
click at [235, 268] on div "Next slide" at bounding box center [237, 268] width 44 height 44
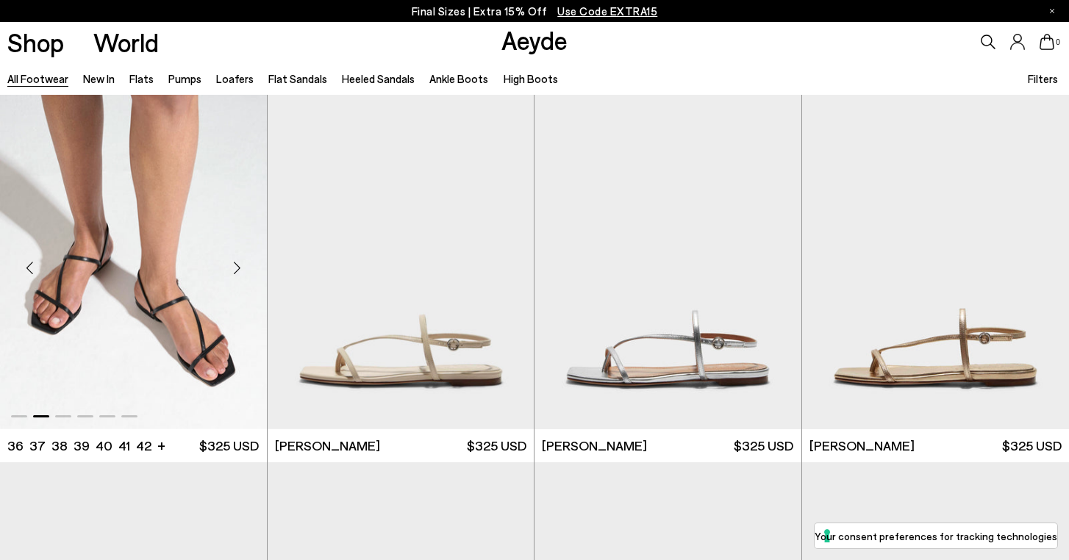
click at [235, 268] on div "Next slide" at bounding box center [237, 268] width 44 height 44
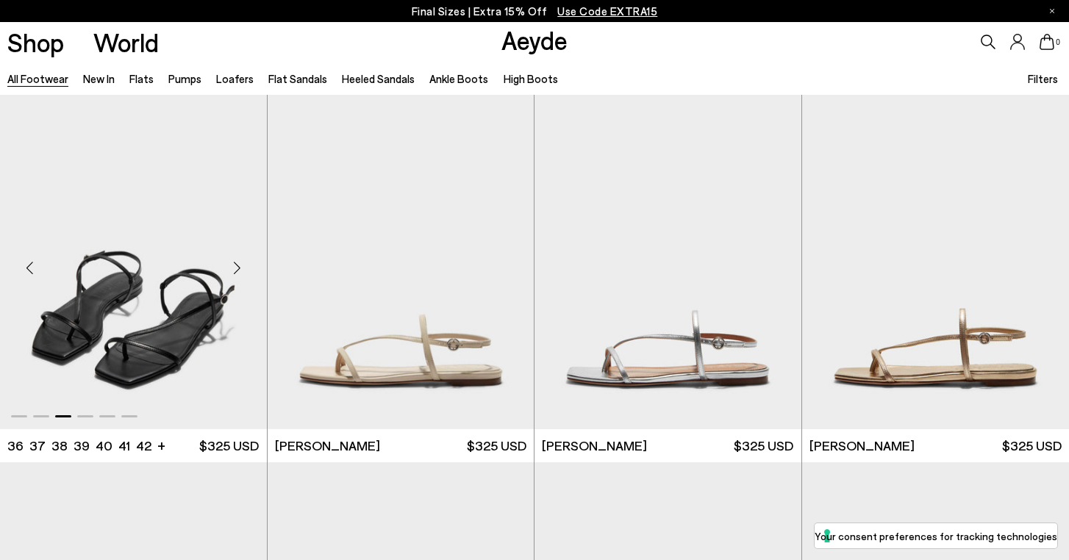
click at [235, 268] on div "Next slide" at bounding box center [237, 268] width 44 height 44
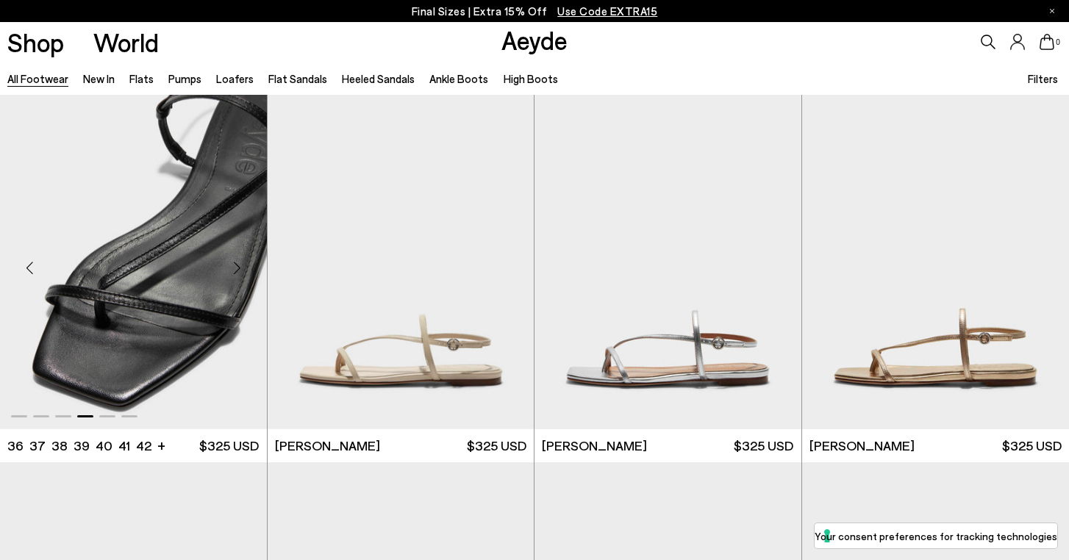
click at [235, 268] on div "Next slide" at bounding box center [237, 268] width 44 height 44
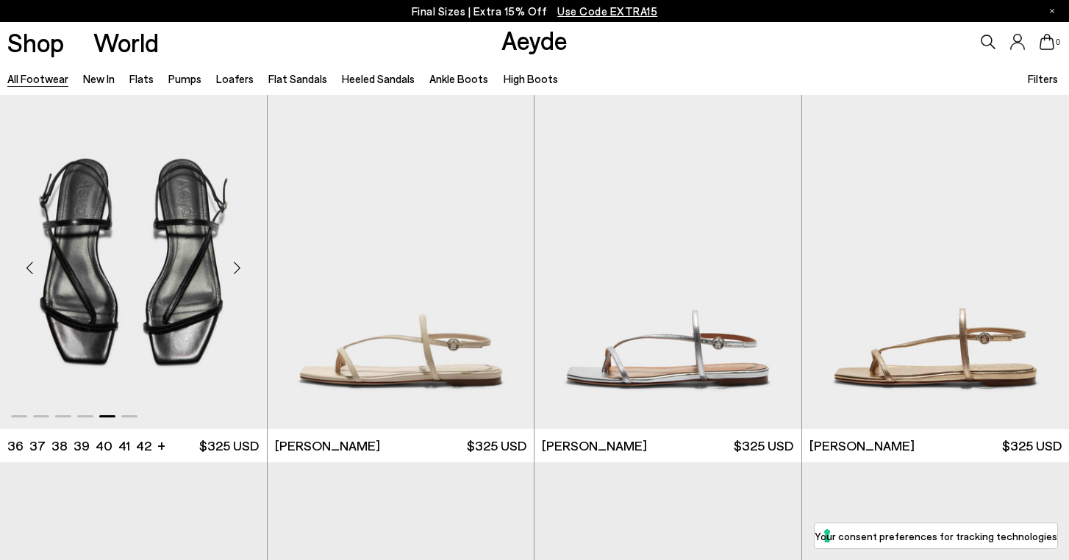
click at [235, 268] on div "Next slide" at bounding box center [237, 268] width 44 height 44
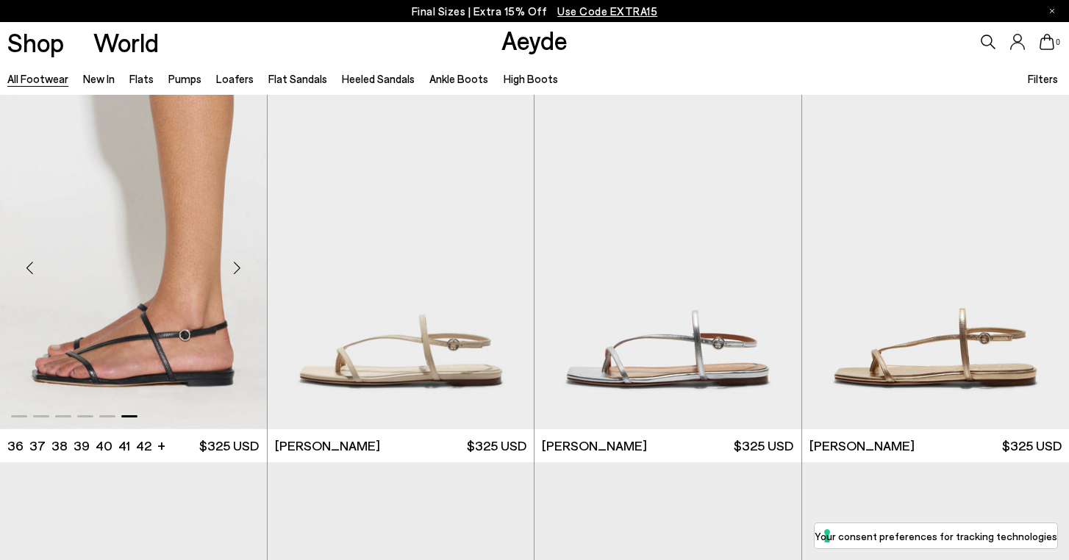
click at [235, 268] on div "Next slide" at bounding box center [237, 268] width 44 height 44
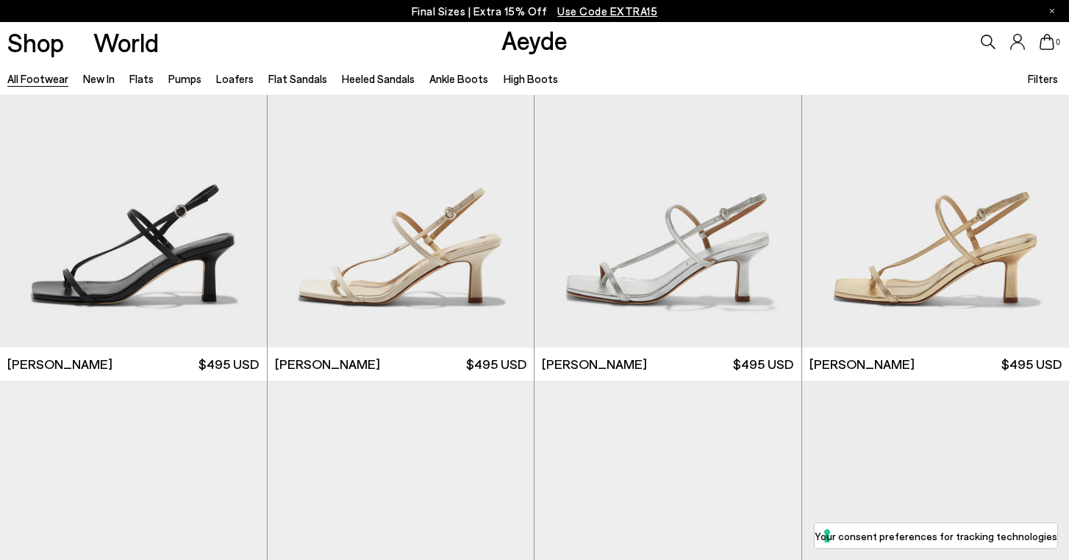
scroll to position [19261, 0]
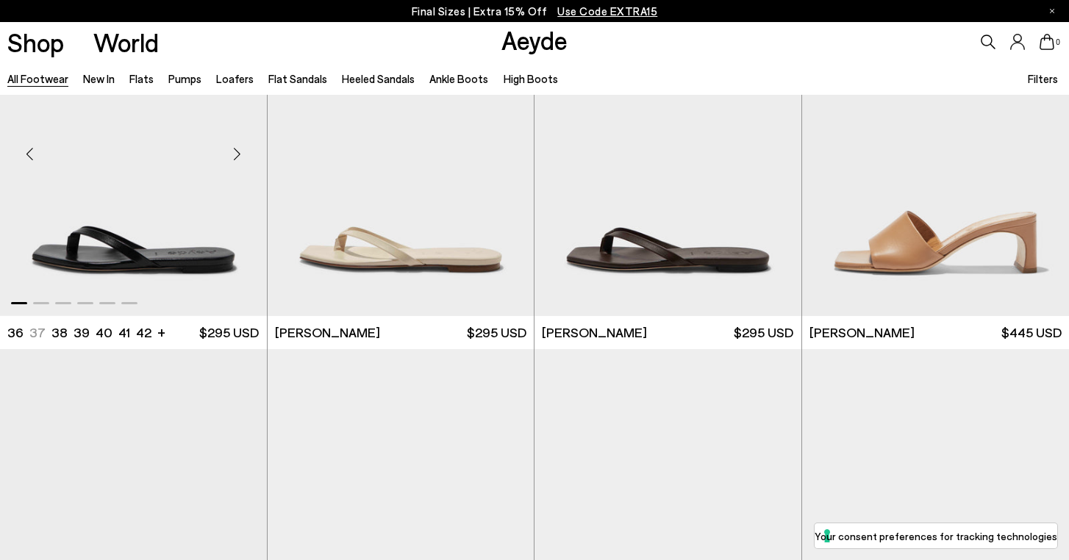
click at [229, 102] on img "1 / 6" at bounding box center [133, 148] width 267 height 335
click at [240, 153] on div "Next slide" at bounding box center [237, 154] width 44 height 44
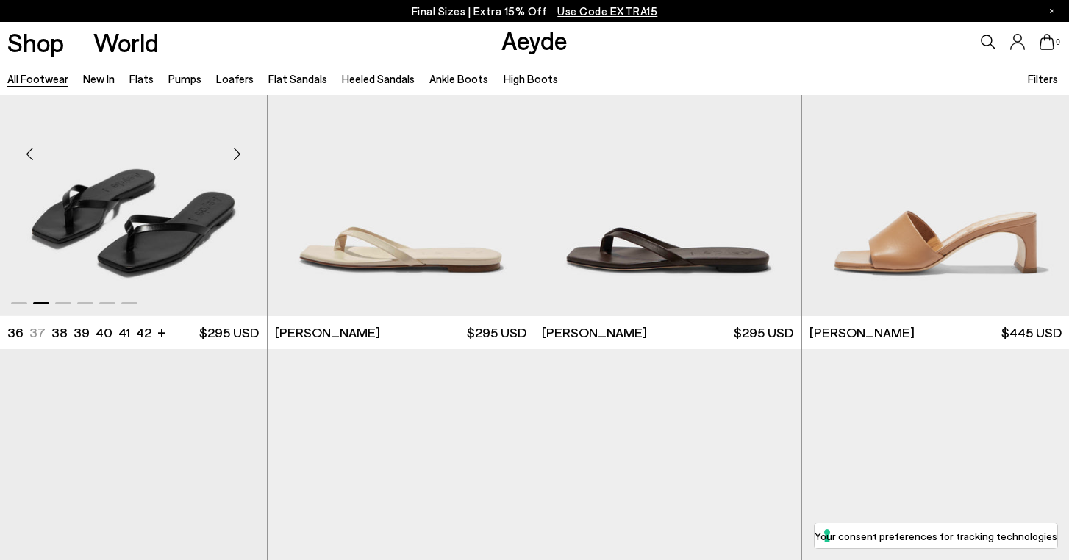
click at [240, 153] on div "Next slide" at bounding box center [237, 154] width 44 height 44
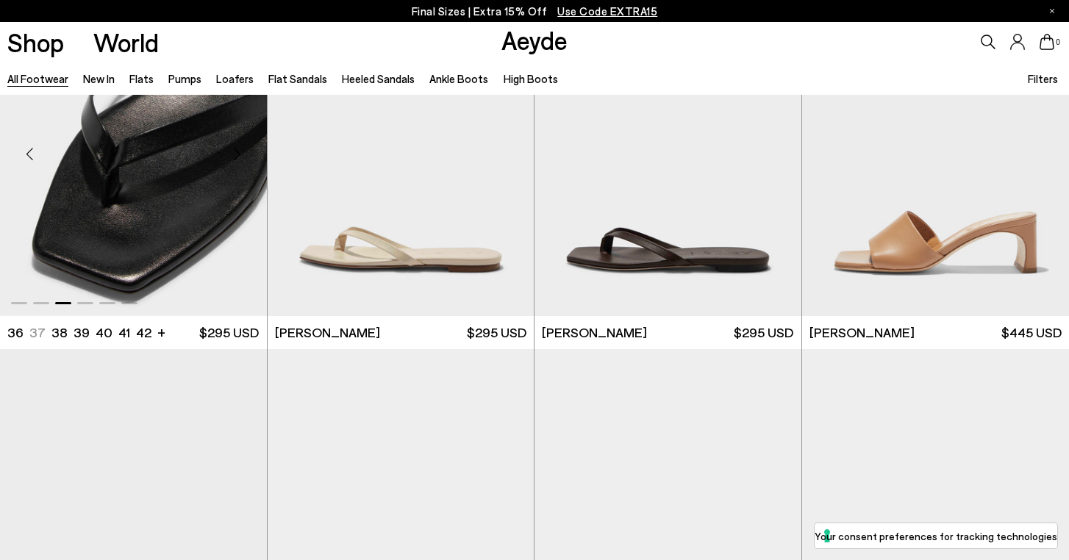
click at [240, 153] on div "Next slide" at bounding box center [237, 154] width 44 height 44
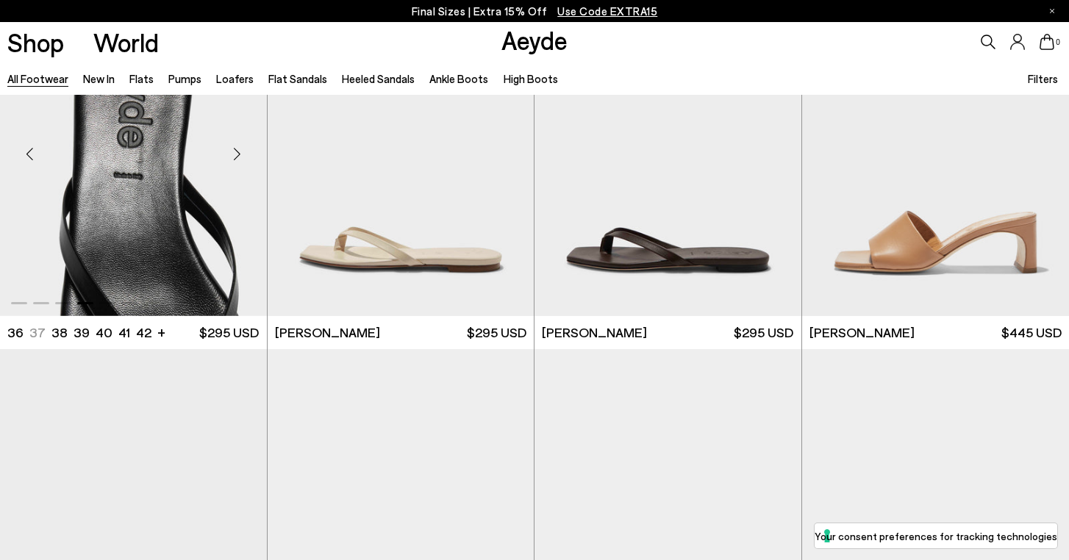
click at [240, 153] on div "Next slide" at bounding box center [237, 154] width 44 height 44
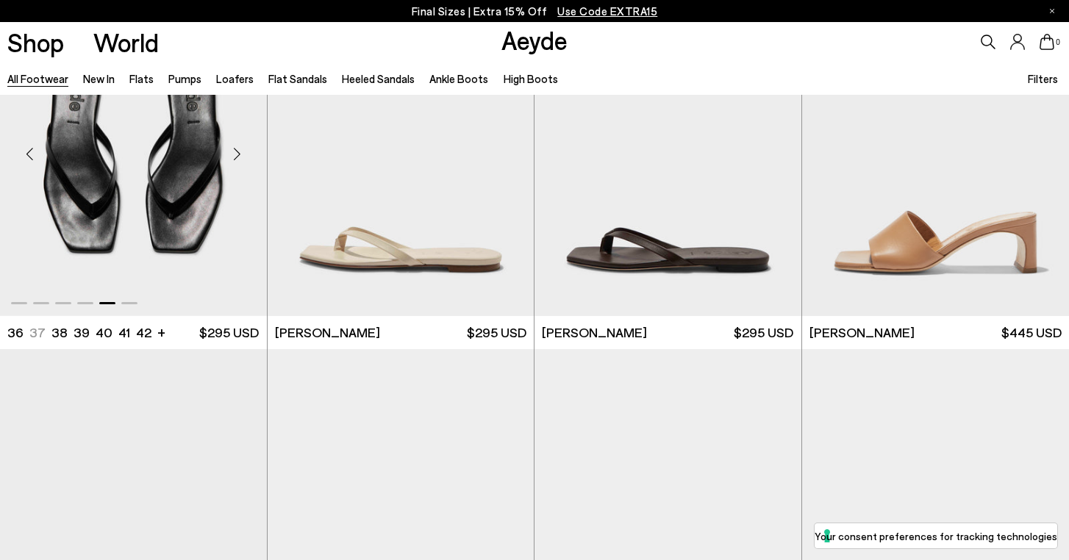
click at [240, 154] on div "Next slide" at bounding box center [237, 154] width 44 height 44
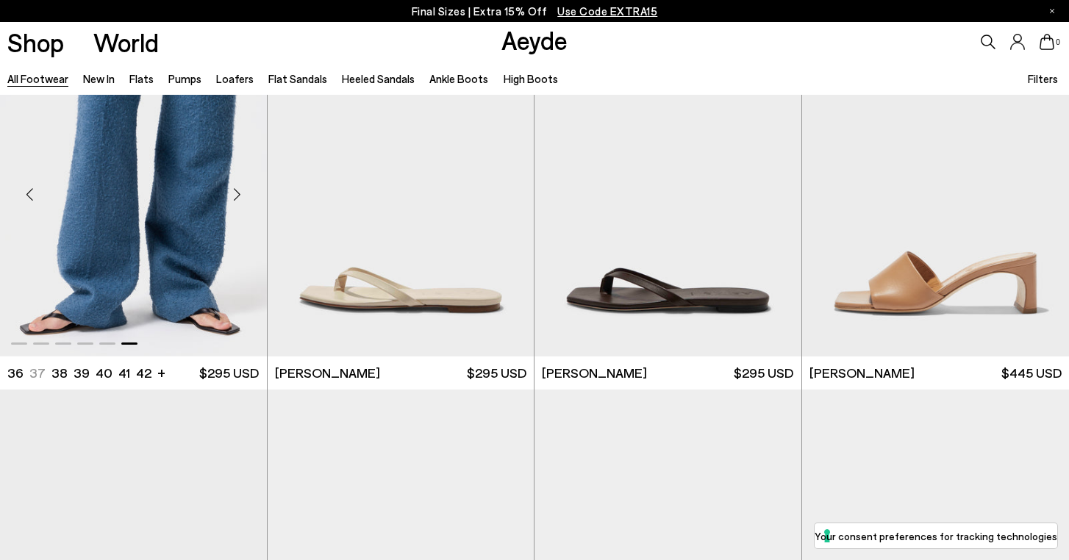
scroll to position [19217, 0]
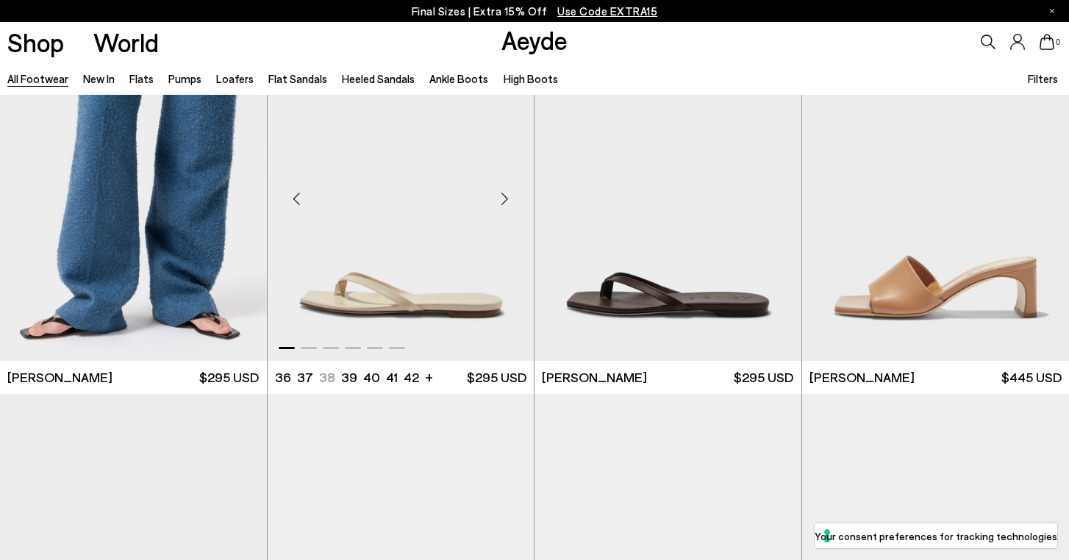
click at [503, 198] on div "Next slide" at bounding box center [504, 199] width 44 height 44
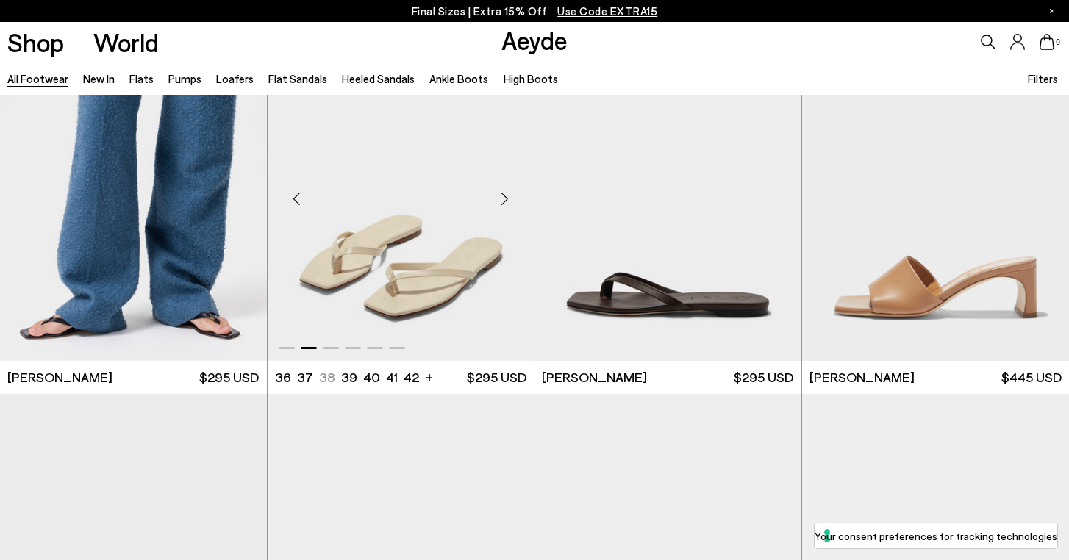
click at [503, 198] on div "Next slide" at bounding box center [504, 199] width 44 height 44
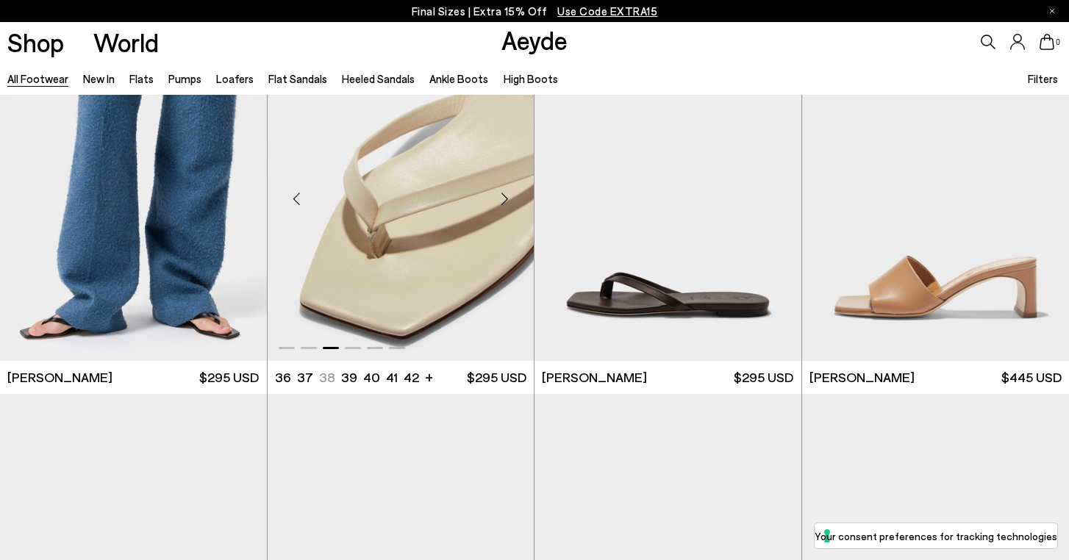
click at [295, 199] on div "Previous slide" at bounding box center [297, 199] width 44 height 44
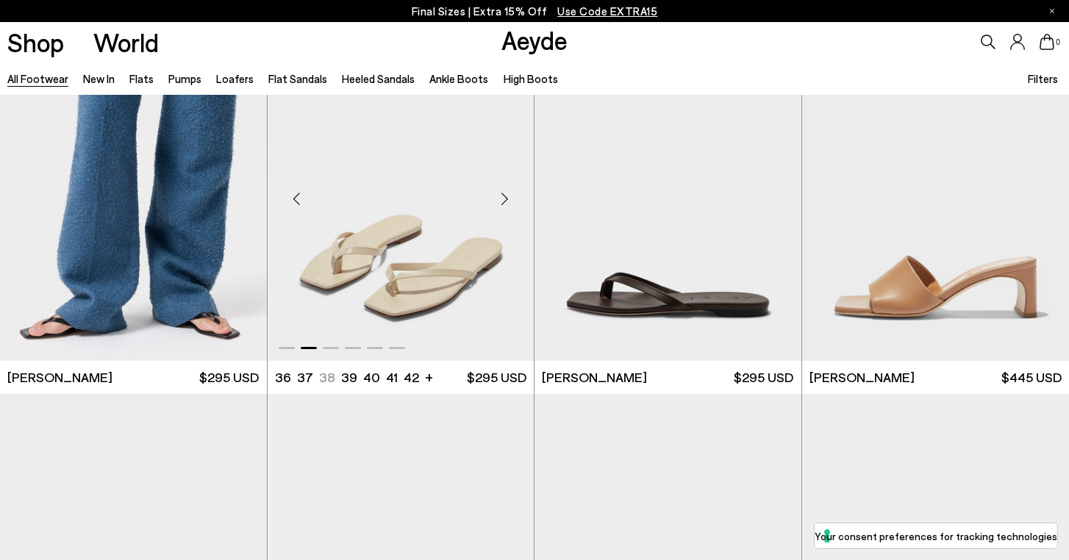
click at [295, 199] on div "Previous slide" at bounding box center [297, 199] width 44 height 44
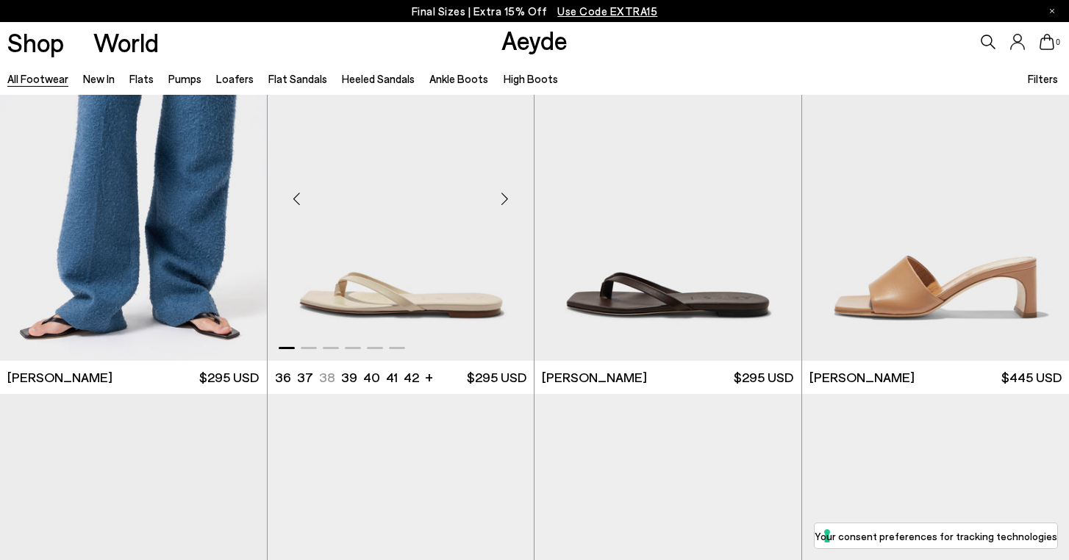
click at [295, 199] on div "Previous slide" at bounding box center [297, 199] width 44 height 44
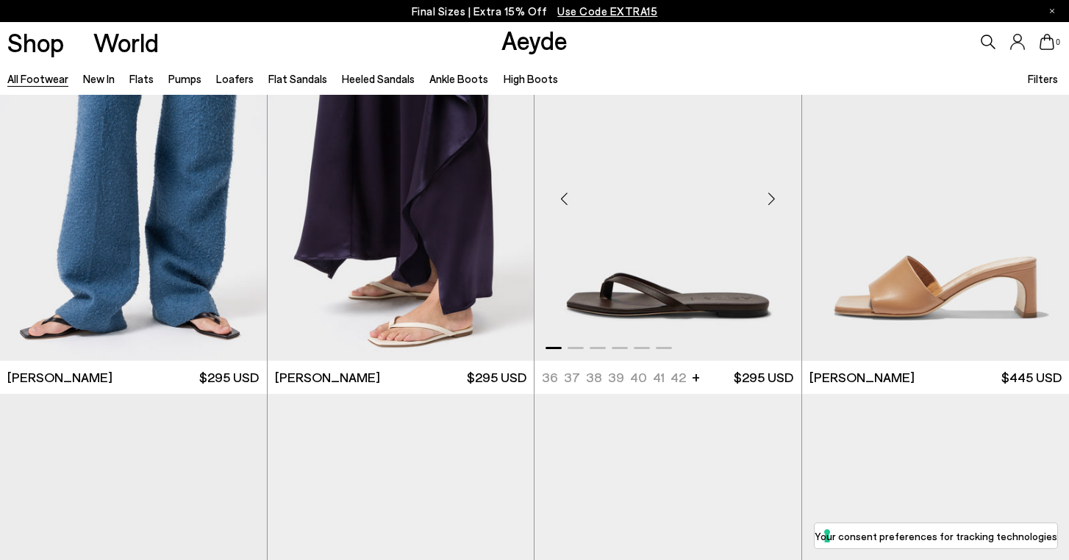
click at [565, 204] on div "Previous slide" at bounding box center [564, 199] width 44 height 44
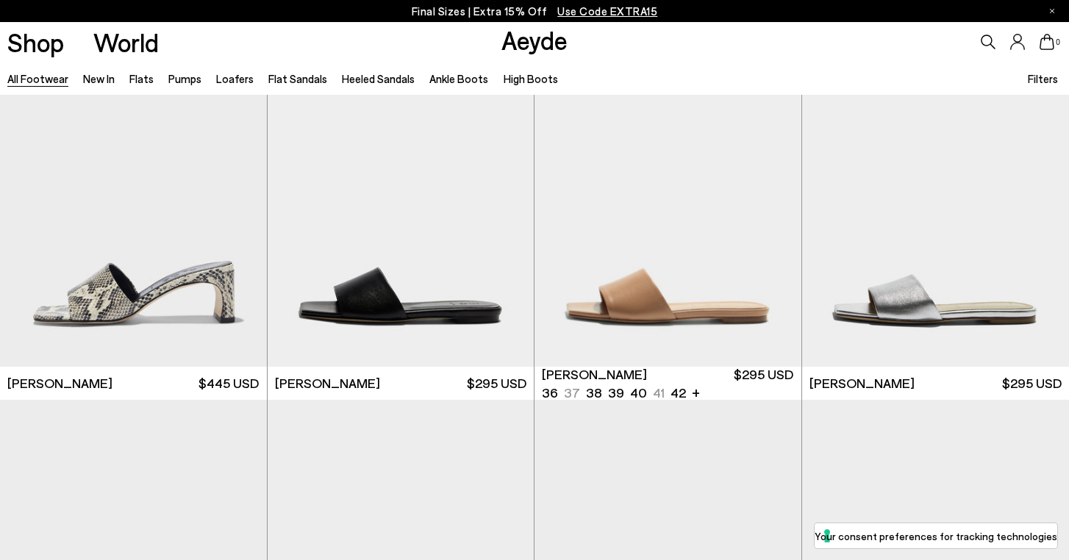
scroll to position [20102, 0]
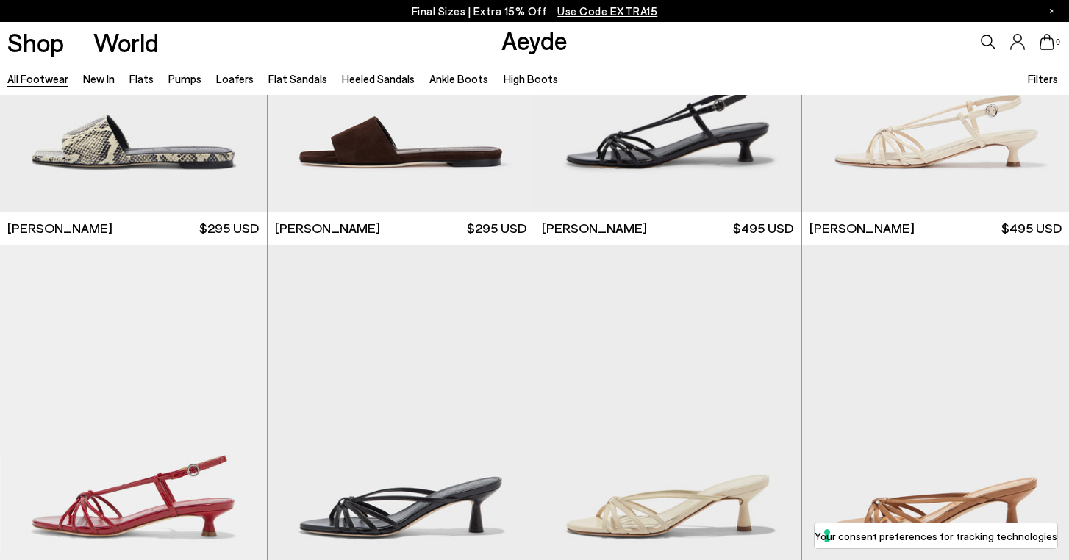
scroll to position [20674, 0]
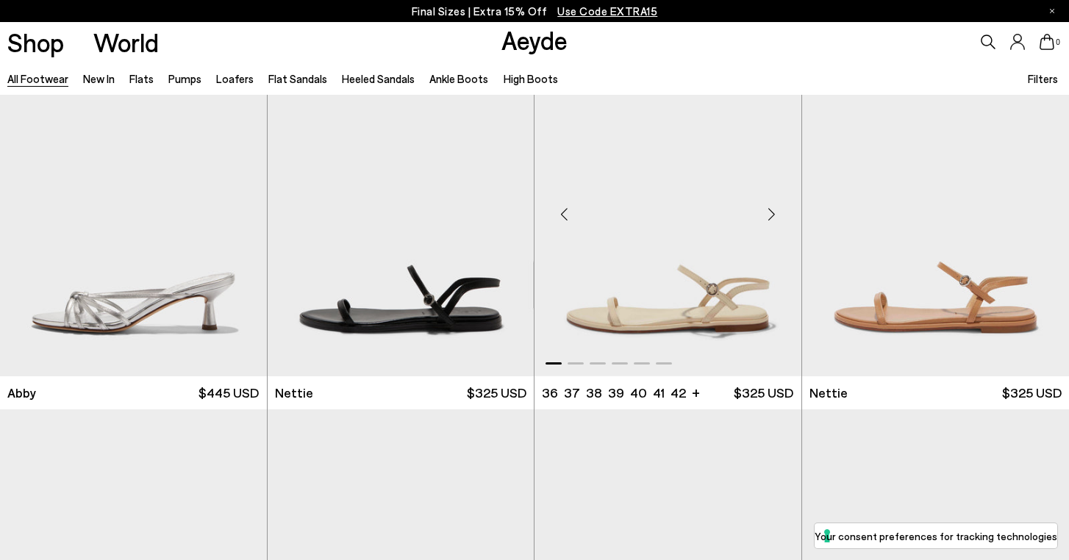
click at [562, 213] on div "Previous slide" at bounding box center [564, 215] width 44 height 44
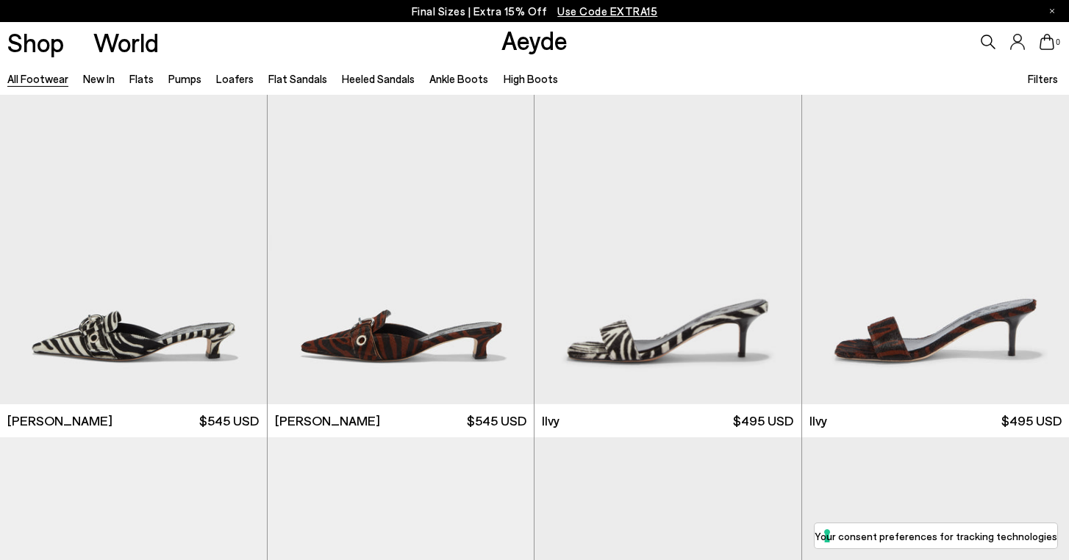
scroll to position [22575, 0]
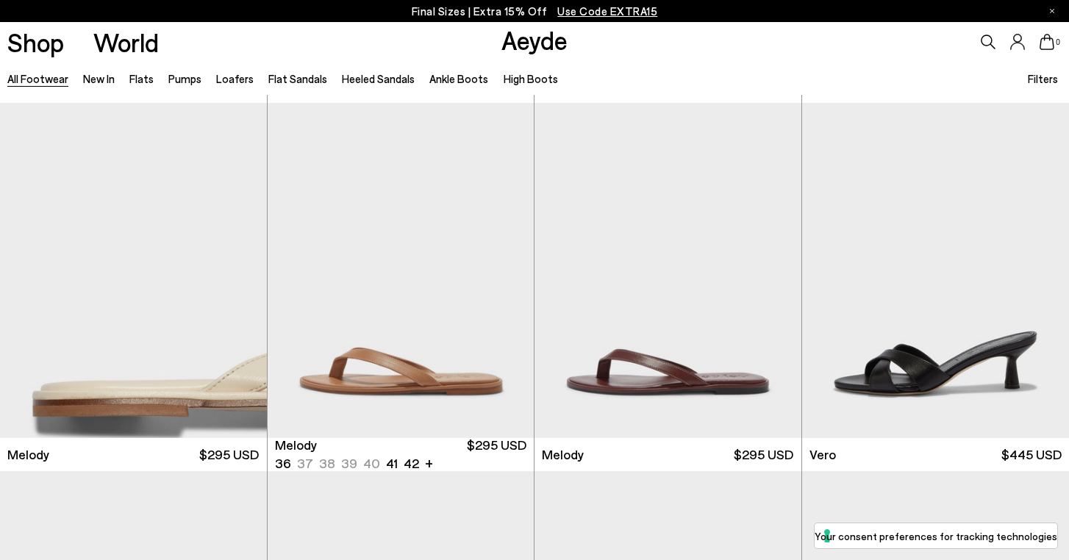
scroll to position [17299, 0]
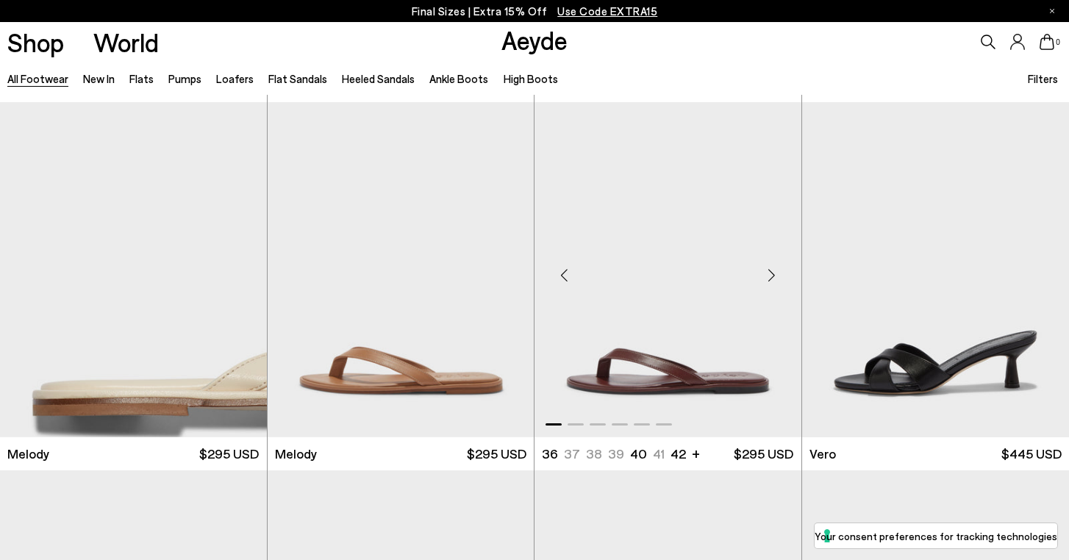
click at [562, 275] on div "Previous slide" at bounding box center [564, 276] width 44 height 44
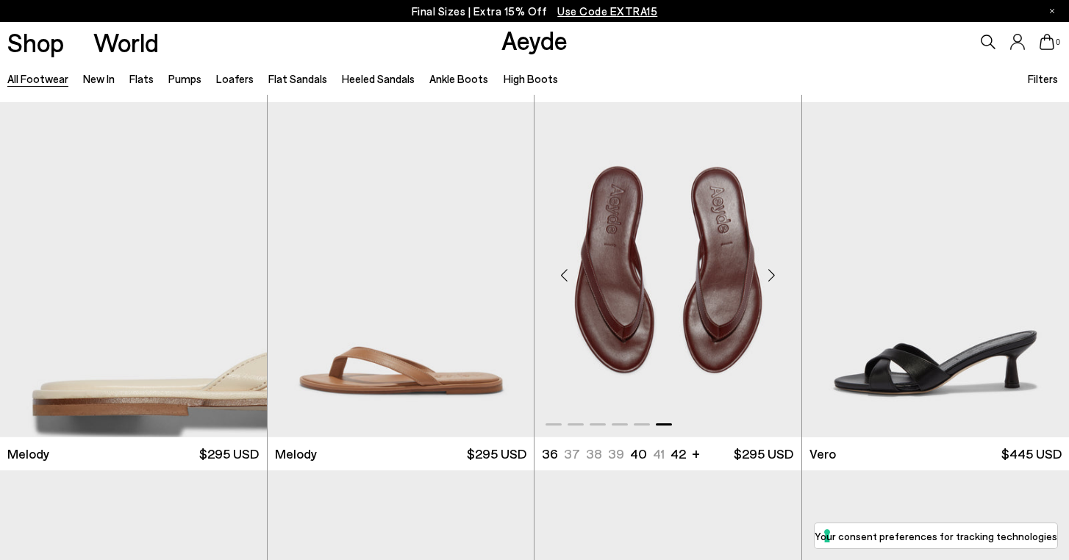
click at [564, 274] on div "Previous slide" at bounding box center [564, 276] width 44 height 44
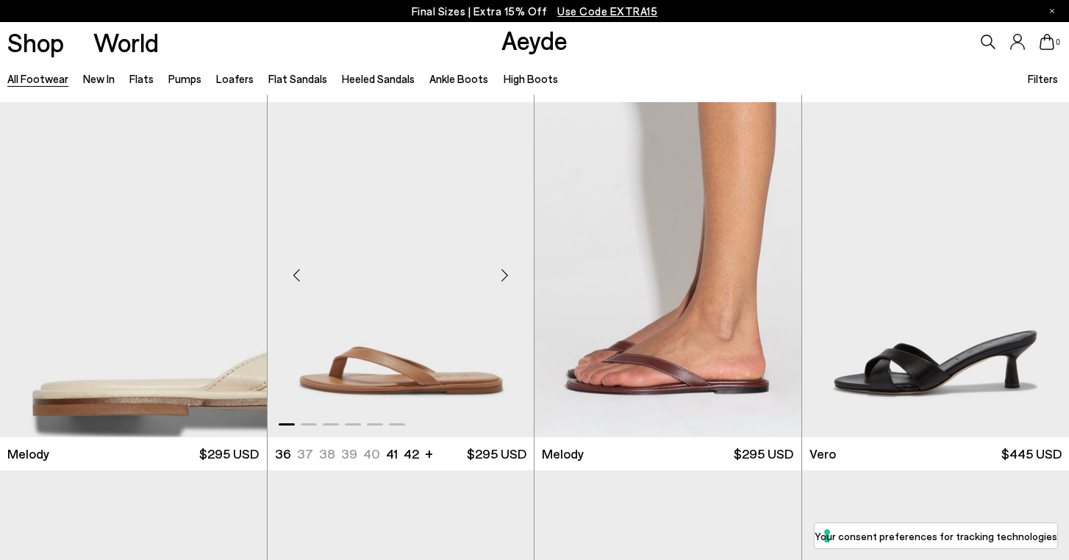
click at [294, 275] on div "Previous slide" at bounding box center [297, 276] width 44 height 44
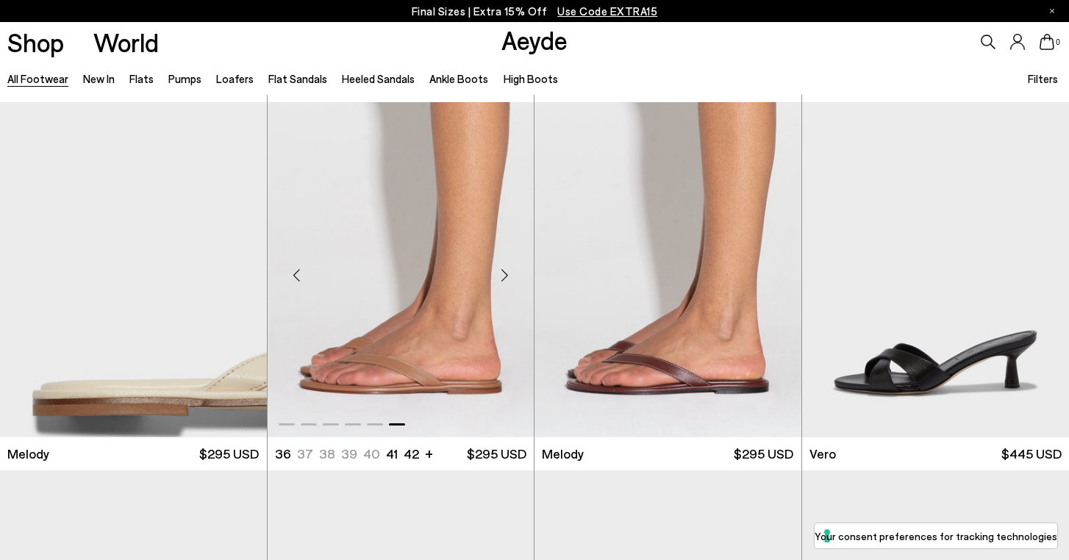
click at [294, 275] on div "Previous slide" at bounding box center [297, 276] width 44 height 44
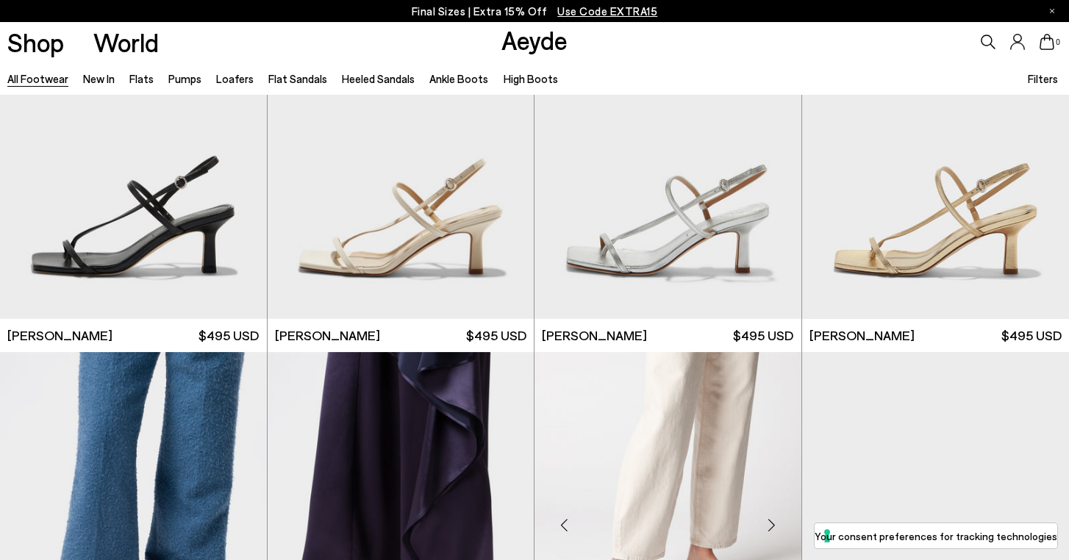
scroll to position [19057, 0]
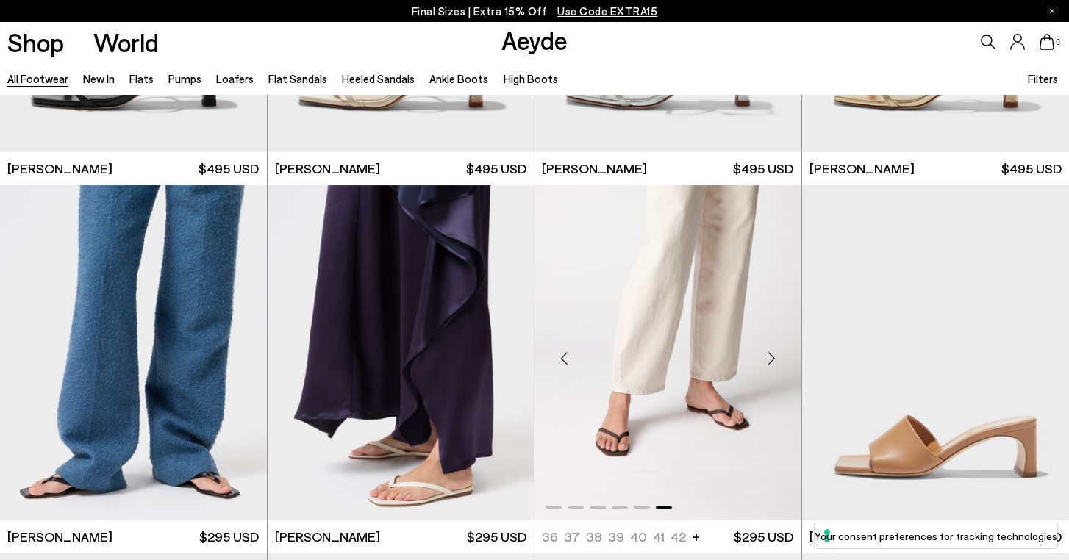
click at [602, 315] on img "6 / 6" at bounding box center [668, 352] width 267 height 335
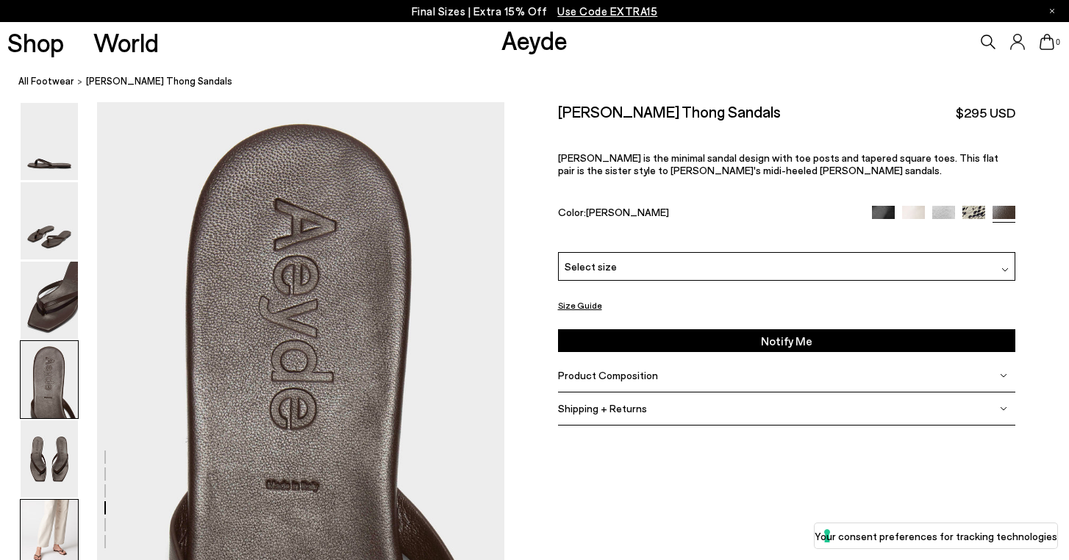
click at [60, 521] on img at bounding box center [49, 538] width 57 height 77
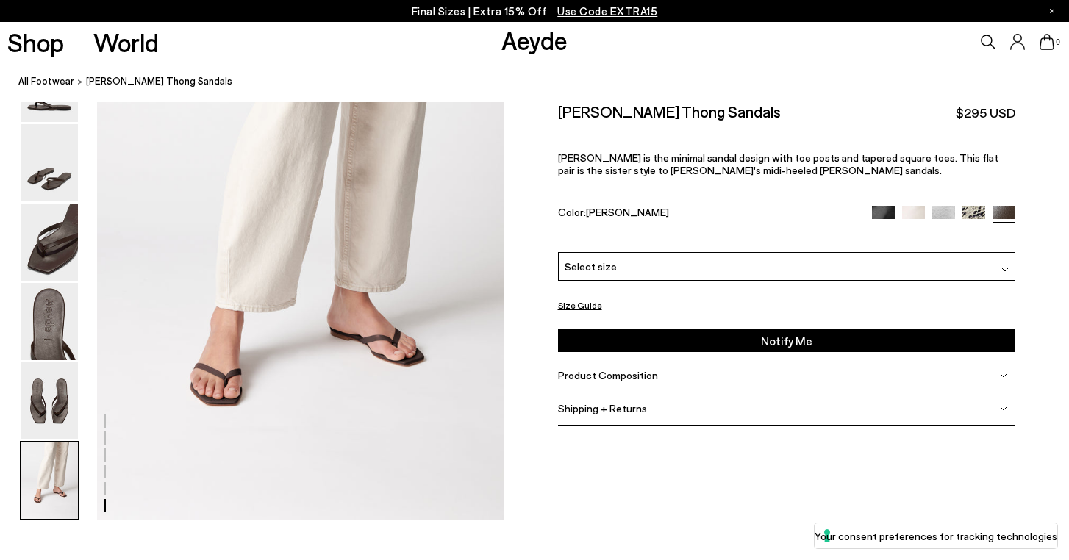
scroll to position [2741, 0]
